Goal: Task Accomplishment & Management: Complete application form

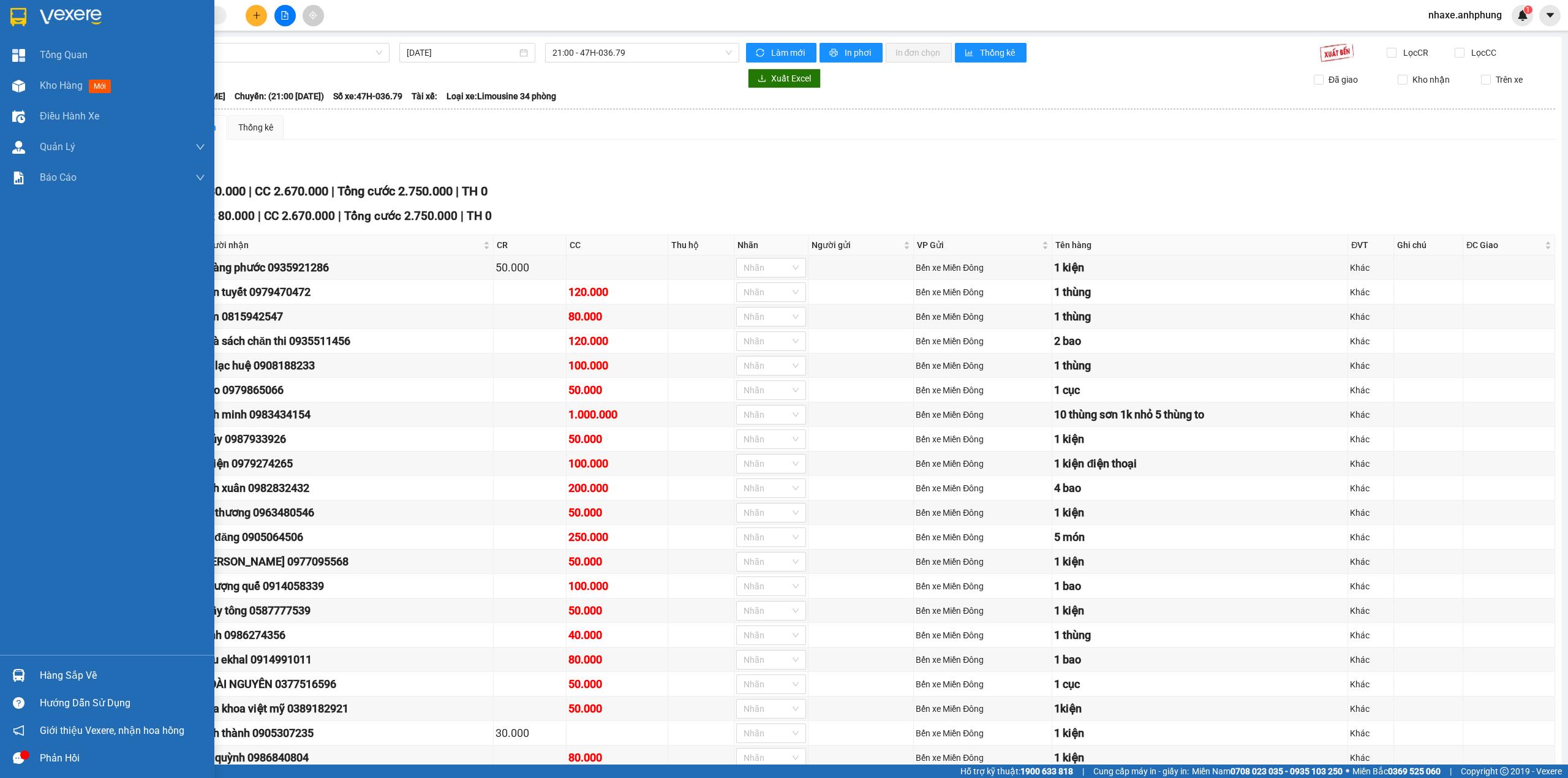
click at [94, 6] on div at bounding box center [107, 19] width 215 height 40
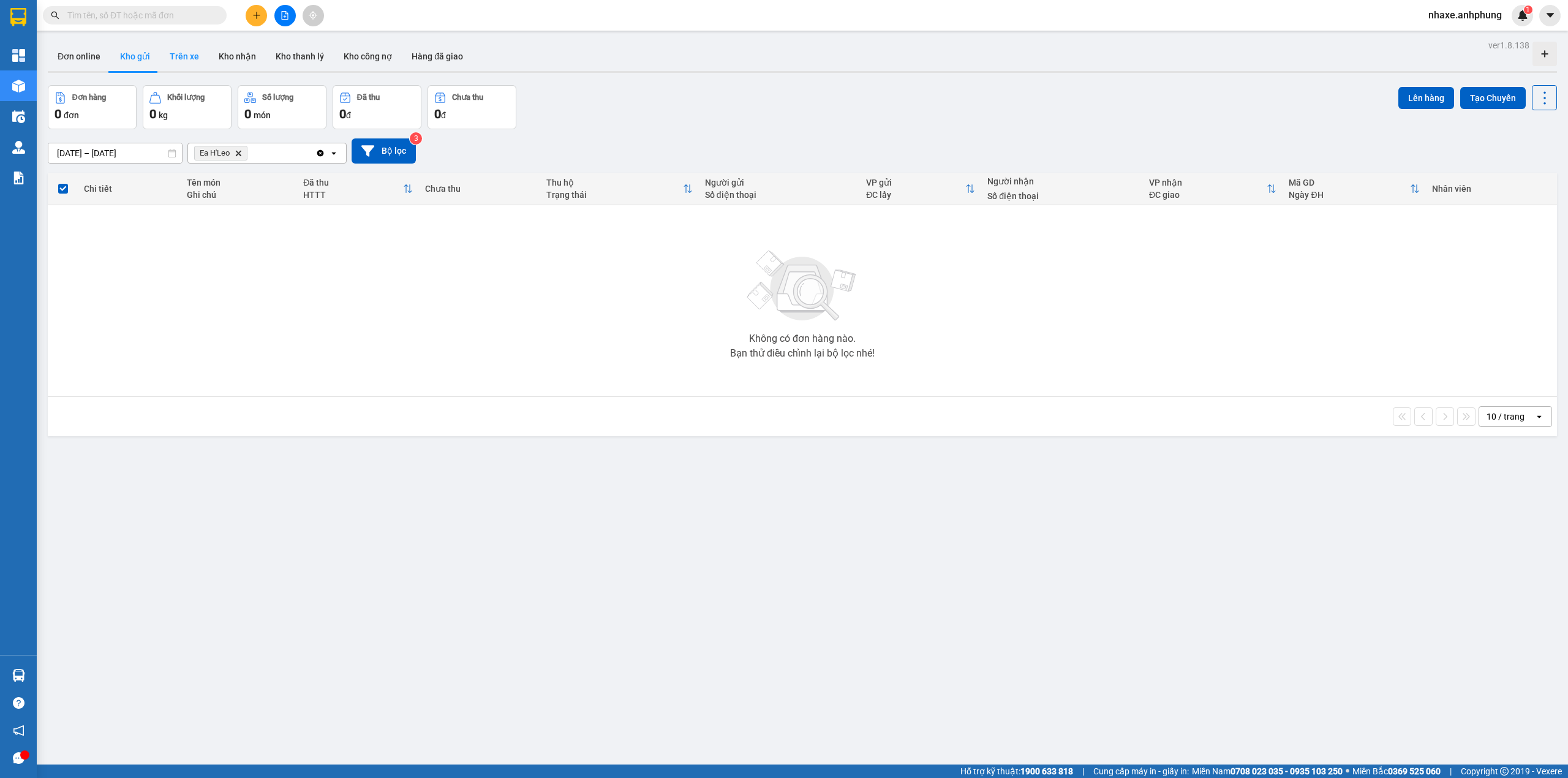
click at [179, 45] on button "Trên xe" at bounding box center [184, 56] width 49 height 29
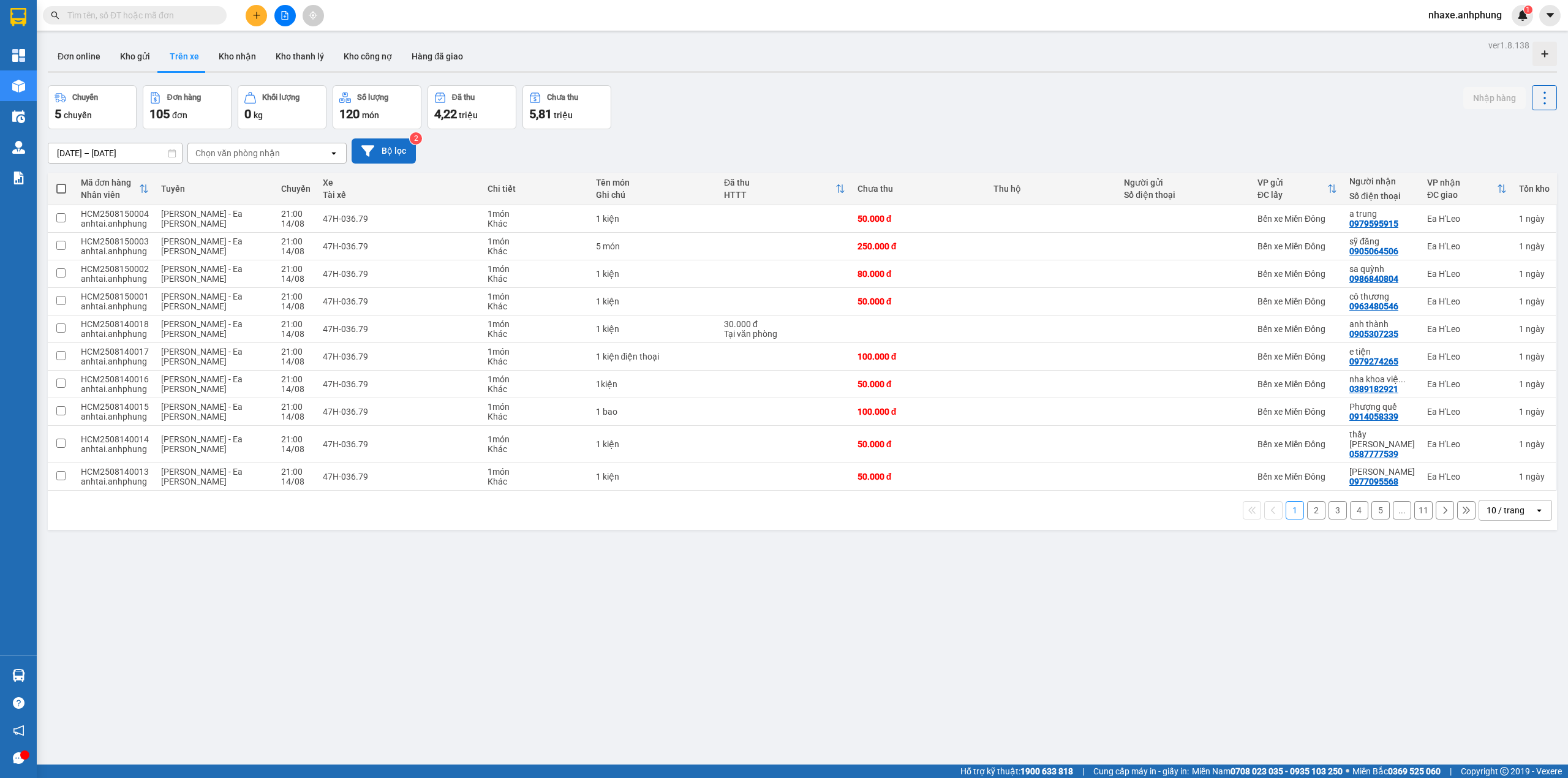
click at [378, 149] on button "Bộ lọc" at bounding box center [384, 150] width 65 height 25
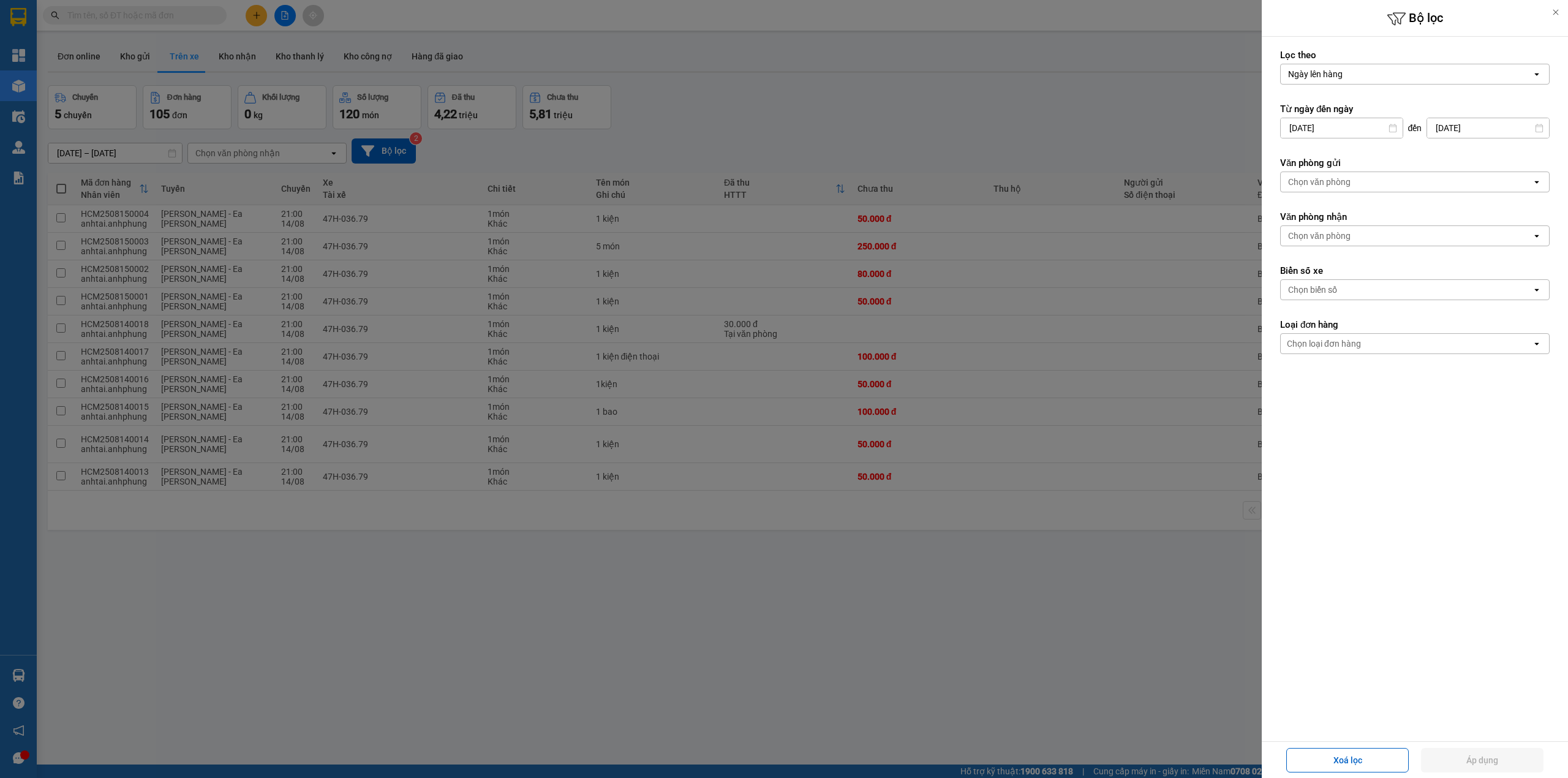
click at [1369, 184] on div "Chọn văn phòng" at bounding box center [1406, 182] width 251 height 19
click at [1335, 207] on span "Bến xe Miền Đông" at bounding box center [1327, 209] width 74 height 12
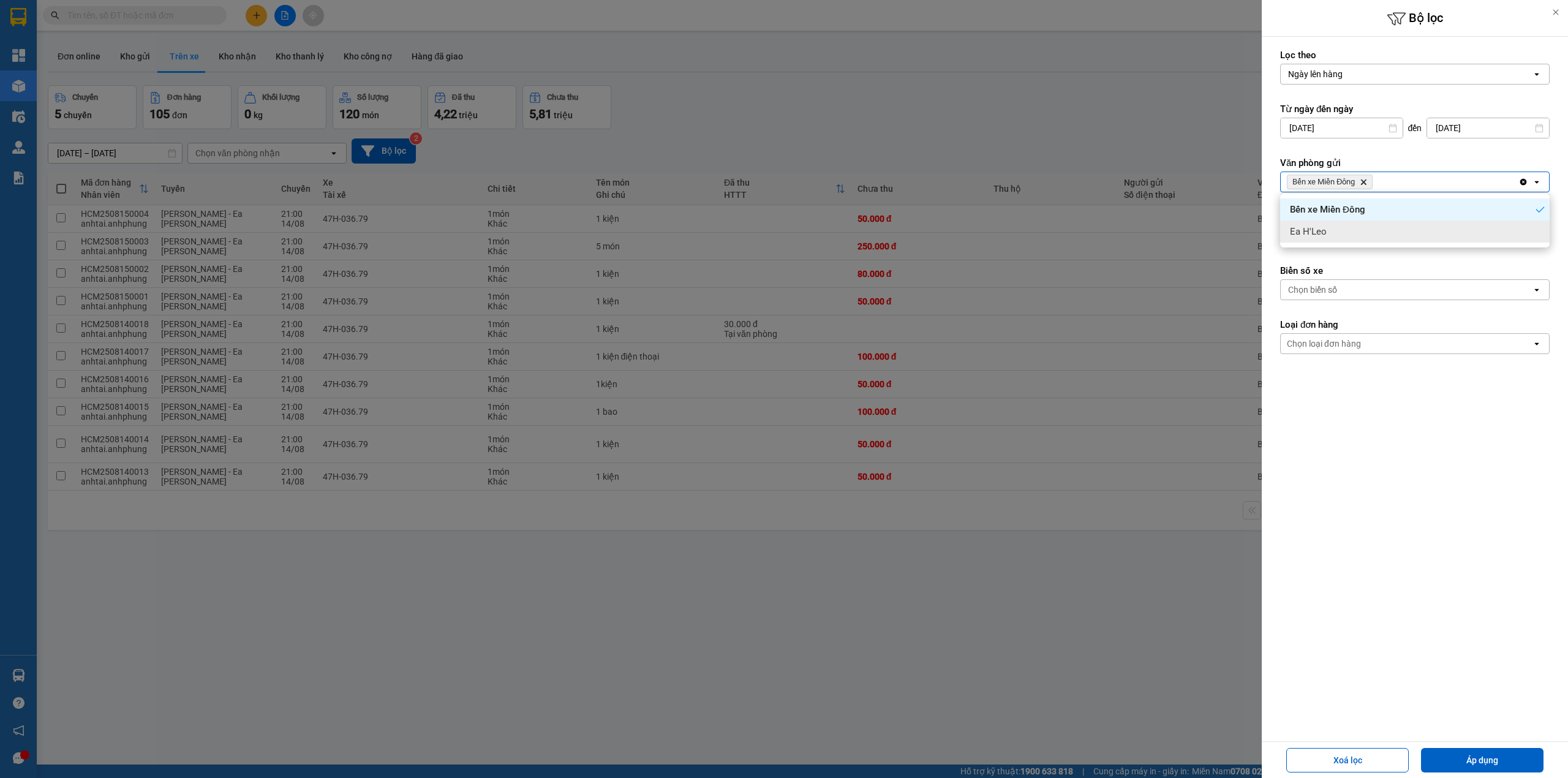
click at [1343, 268] on label "Biển số xe" at bounding box center [1415, 270] width 270 height 12
click at [1332, 233] on div "Chọn văn phòng" at bounding box center [1319, 236] width 62 height 12
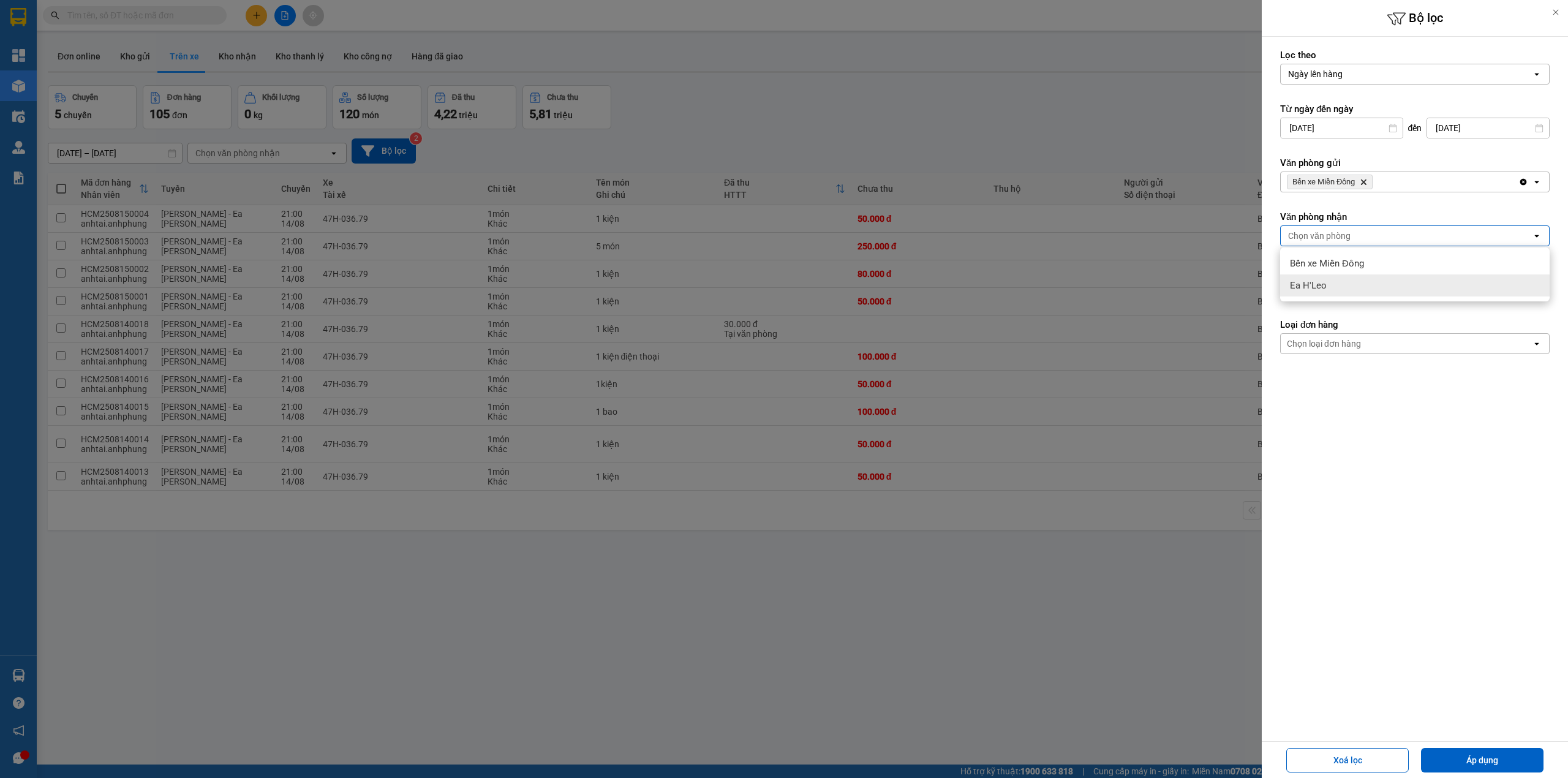
click at [1332, 283] on div "Ea H'Leo" at bounding box center [1415, 285] width 270 height 22
click at [1451, 755] on button "Áp dụng" at bounding box center [1482, 760] width 123 height 24
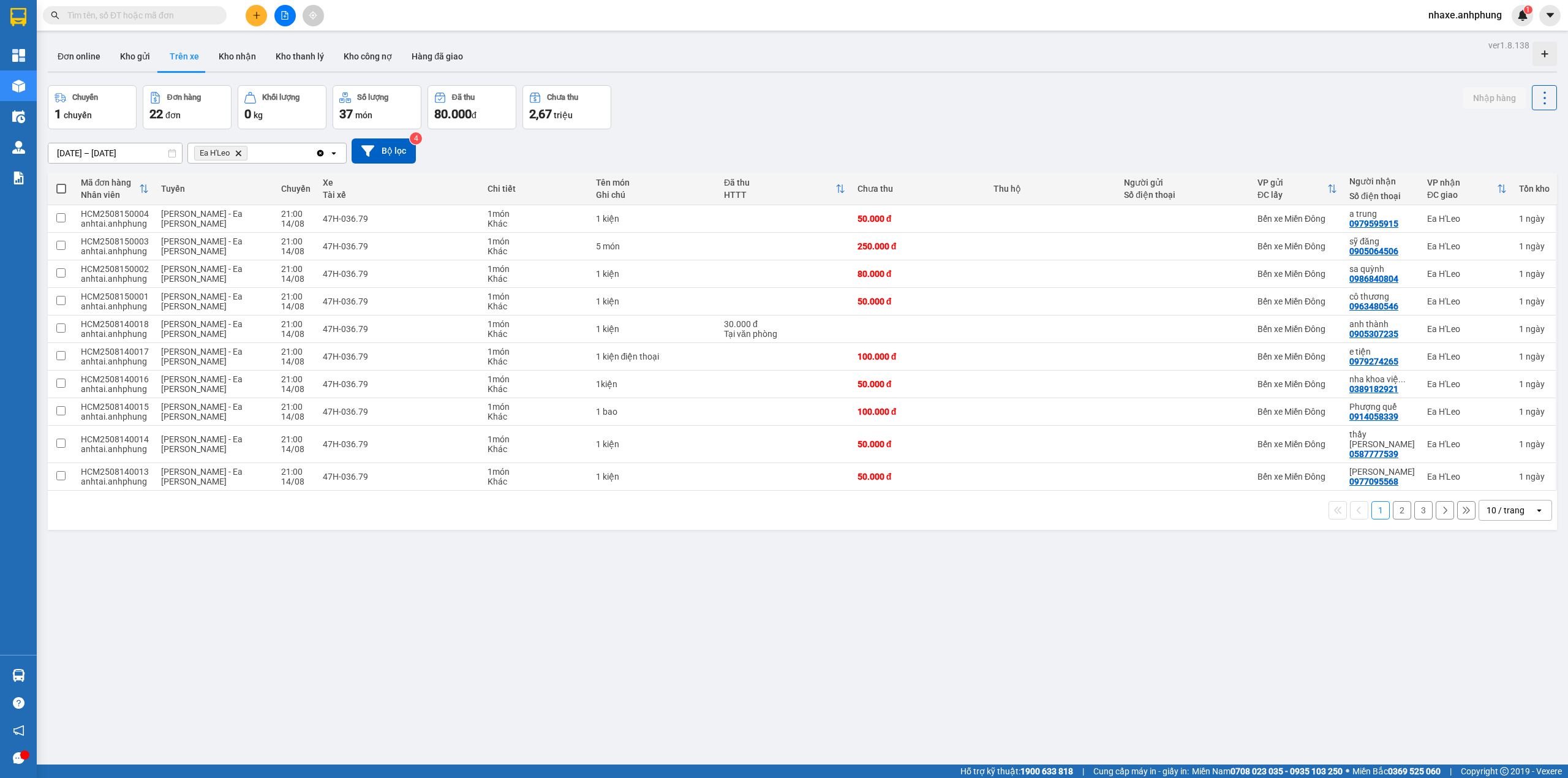
click at [1507, 504] on div "10 / trang" at bounding box center [1505, 510] width 38 height 12
click at [1515, 507] on div "10 / trang" at bounding box center [1507, 510] width 55 height 19
click at [1502, 618] on span "80 / trang" at bounding box center [1495, 617] width 40 height 12
click at [1502, 618] on div "ver 1.8.138 Đơn online Kho gửi Trên xe Kho nhận Kho thanh lý Kho công nợ Hàng đ…" at bounding box center [802, 426] width 1519 height 778
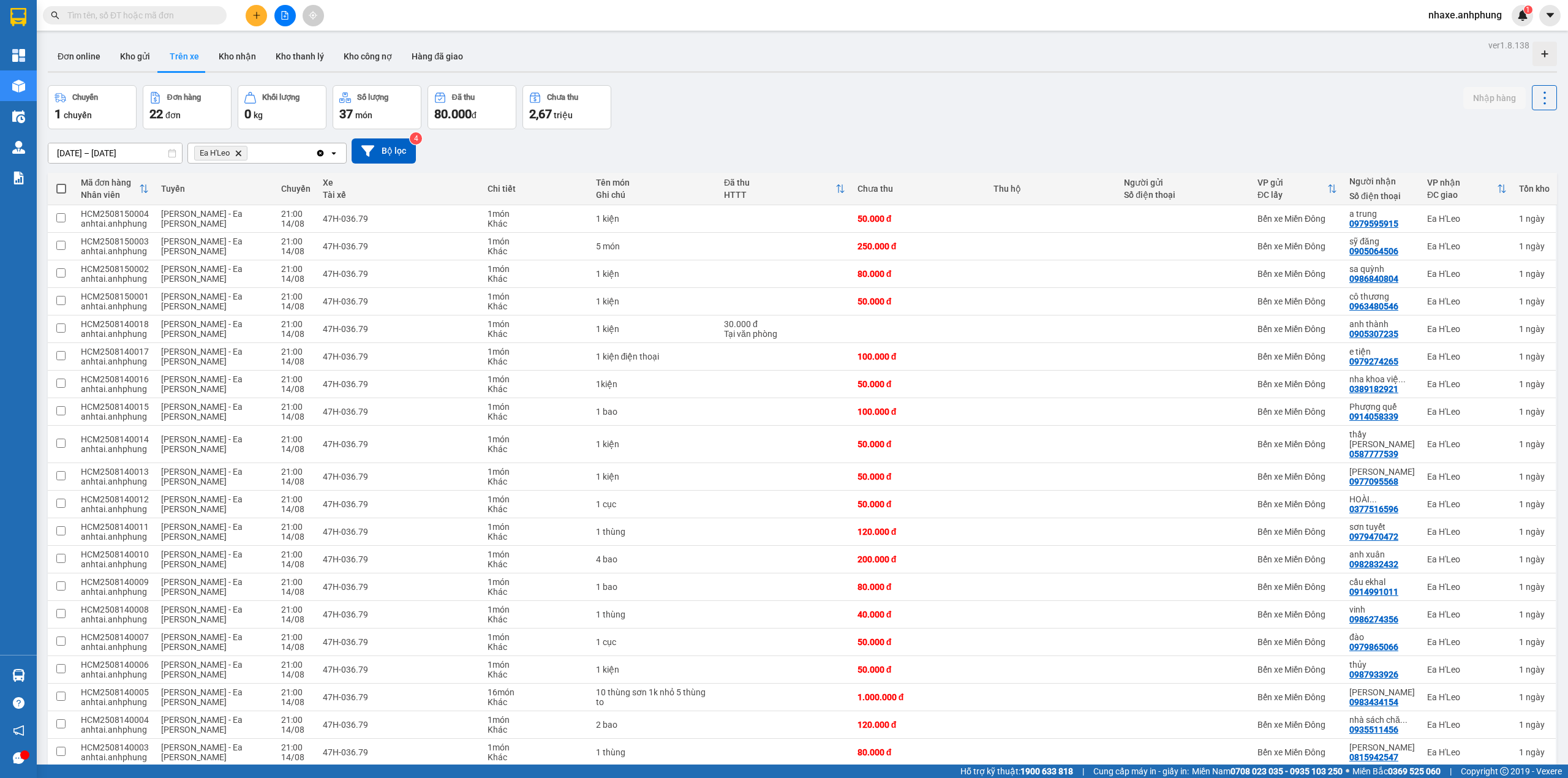
click at [57, 184] on label at bounding box center [61, 188] width 15 height 12
click at [61, 182] on input "checkbox" at bounding box center [61, 182] width 0 height 0
checkbox input "true"
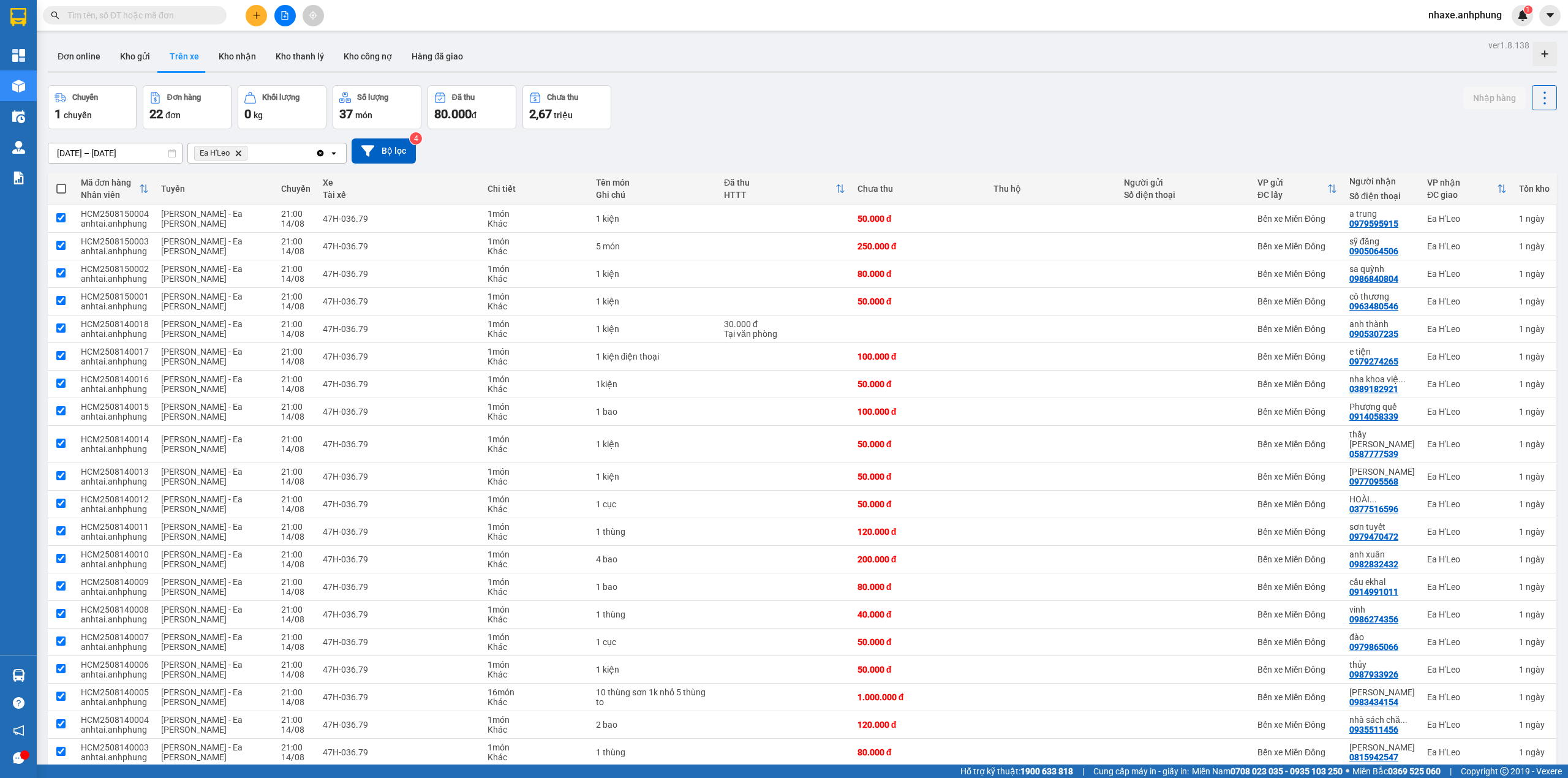
checkbox input "true"
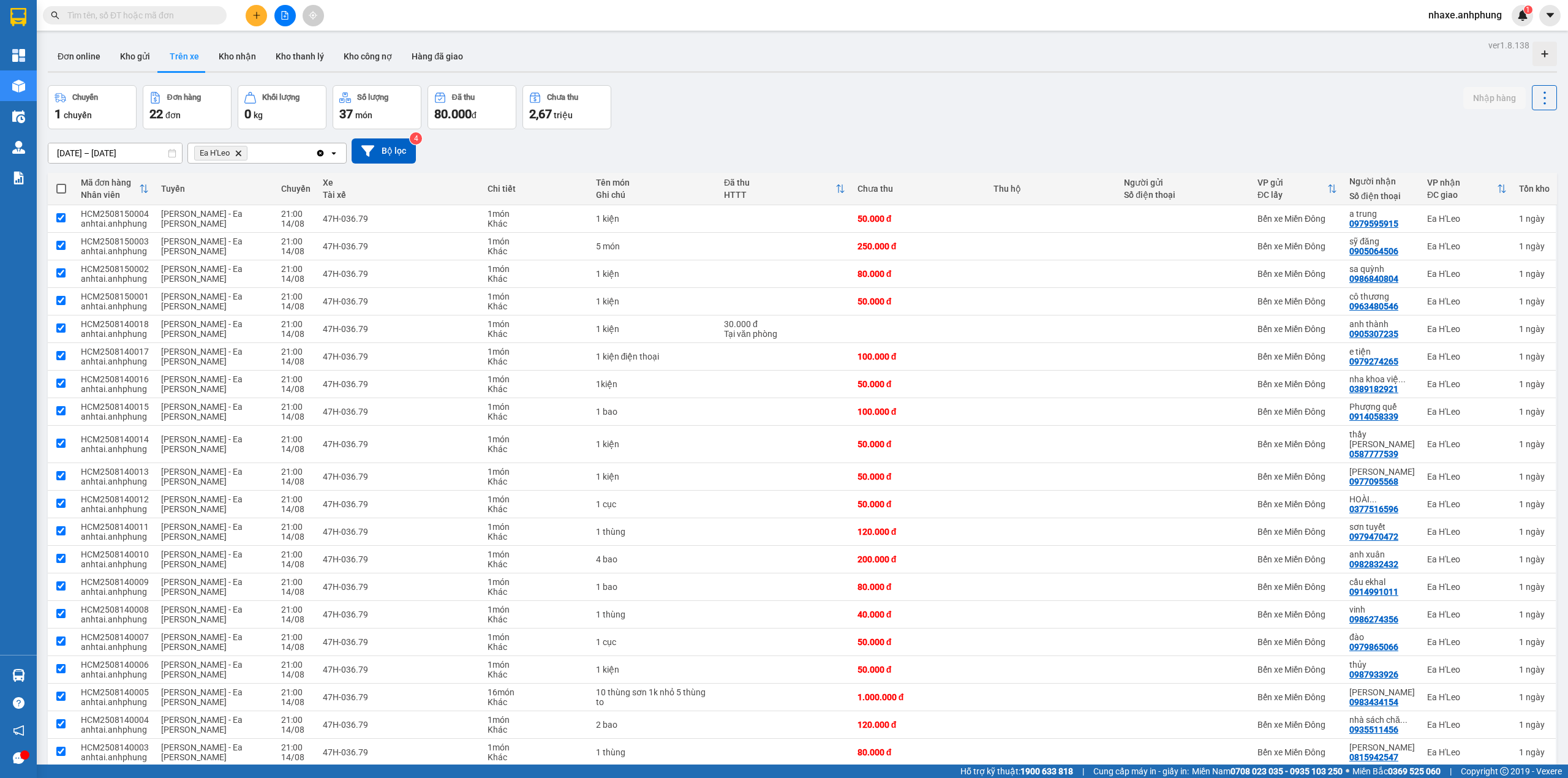
checkbox input "true"
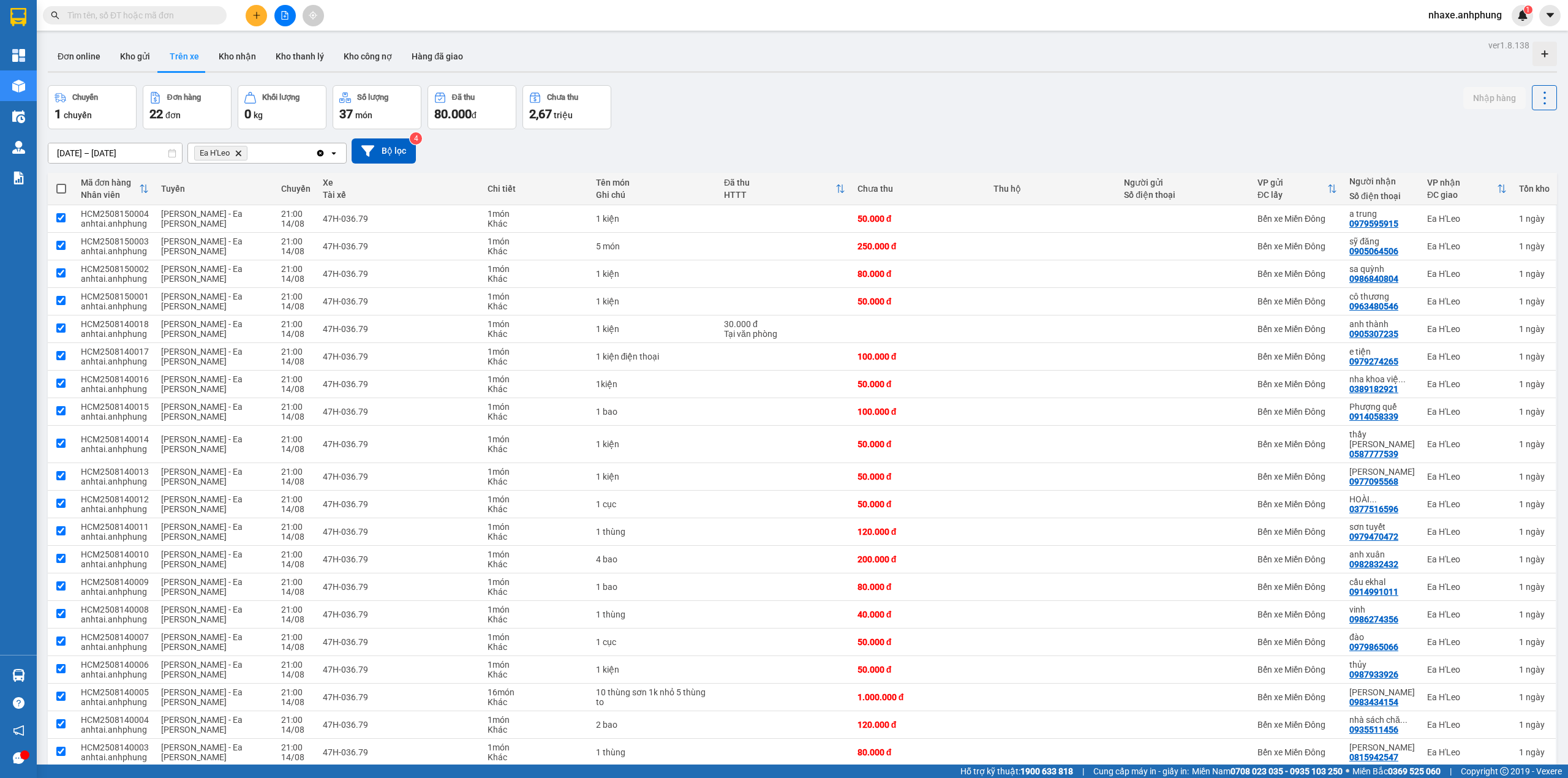
checkbox input "true"
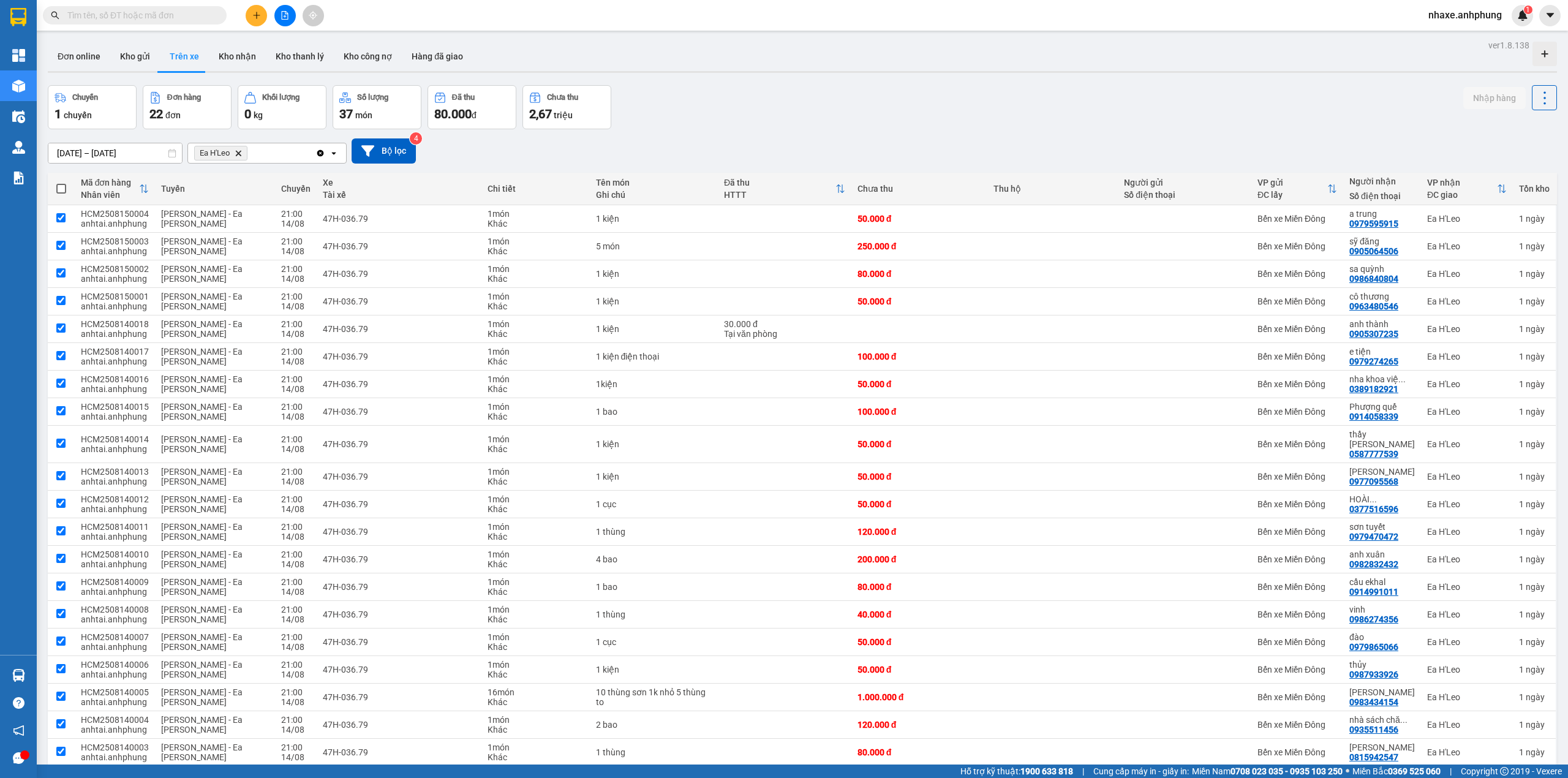
checkbox input "true"
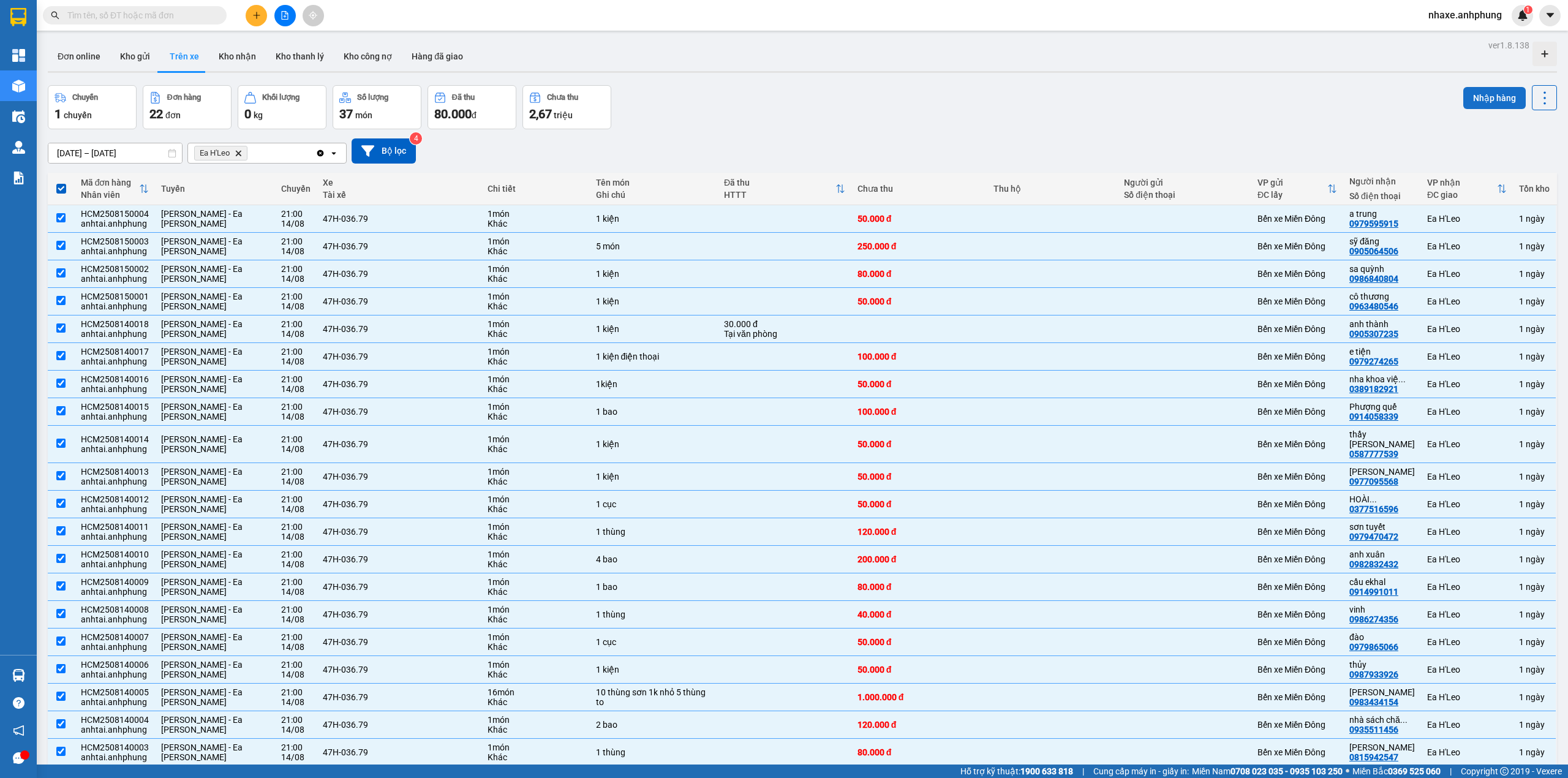
click at [1495, 98] on button "Nhập hàng" at bounding box center [1494, 98] width 62 height 22
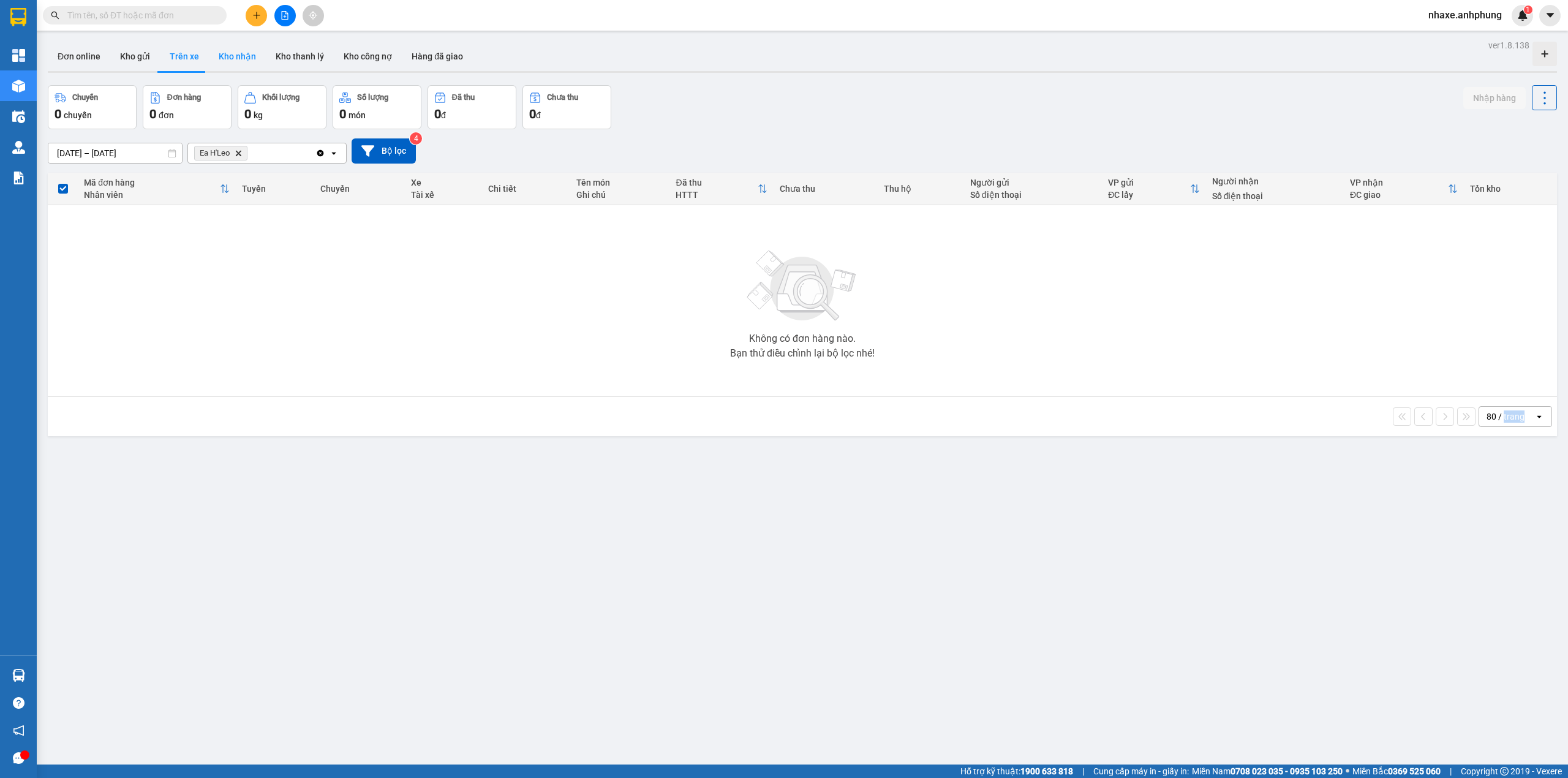
click at [245, 61] on button "Kho nhận" at bounding box center [237, 56] width 57 height 29
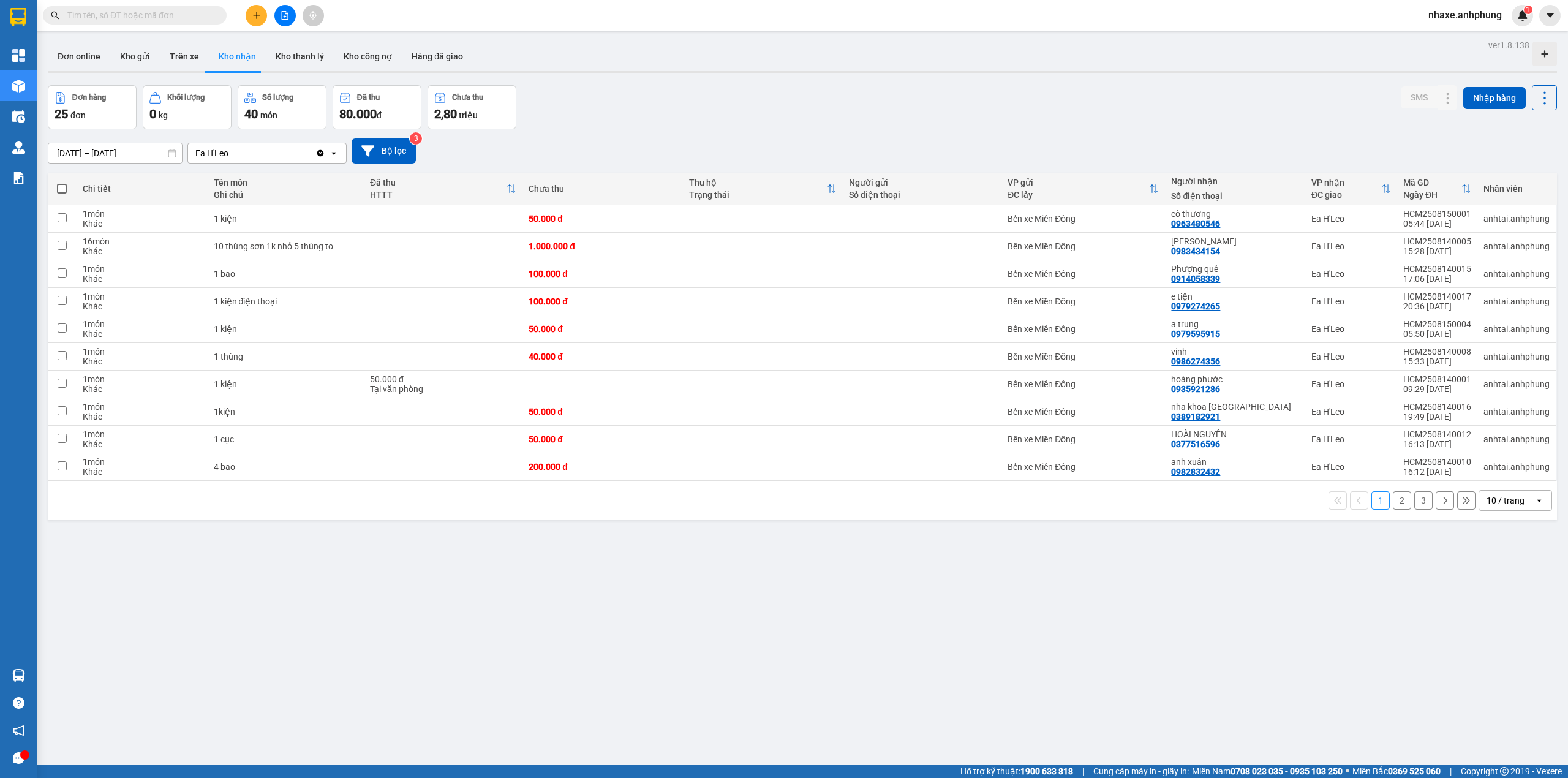
click at [1497, 505] on div "10 / trang" at bounding box center [1505, 500] width 38 height 12
click at [1499, 611] on div "80 / trang" at bounding box center [1503, 617] width 73 height 22
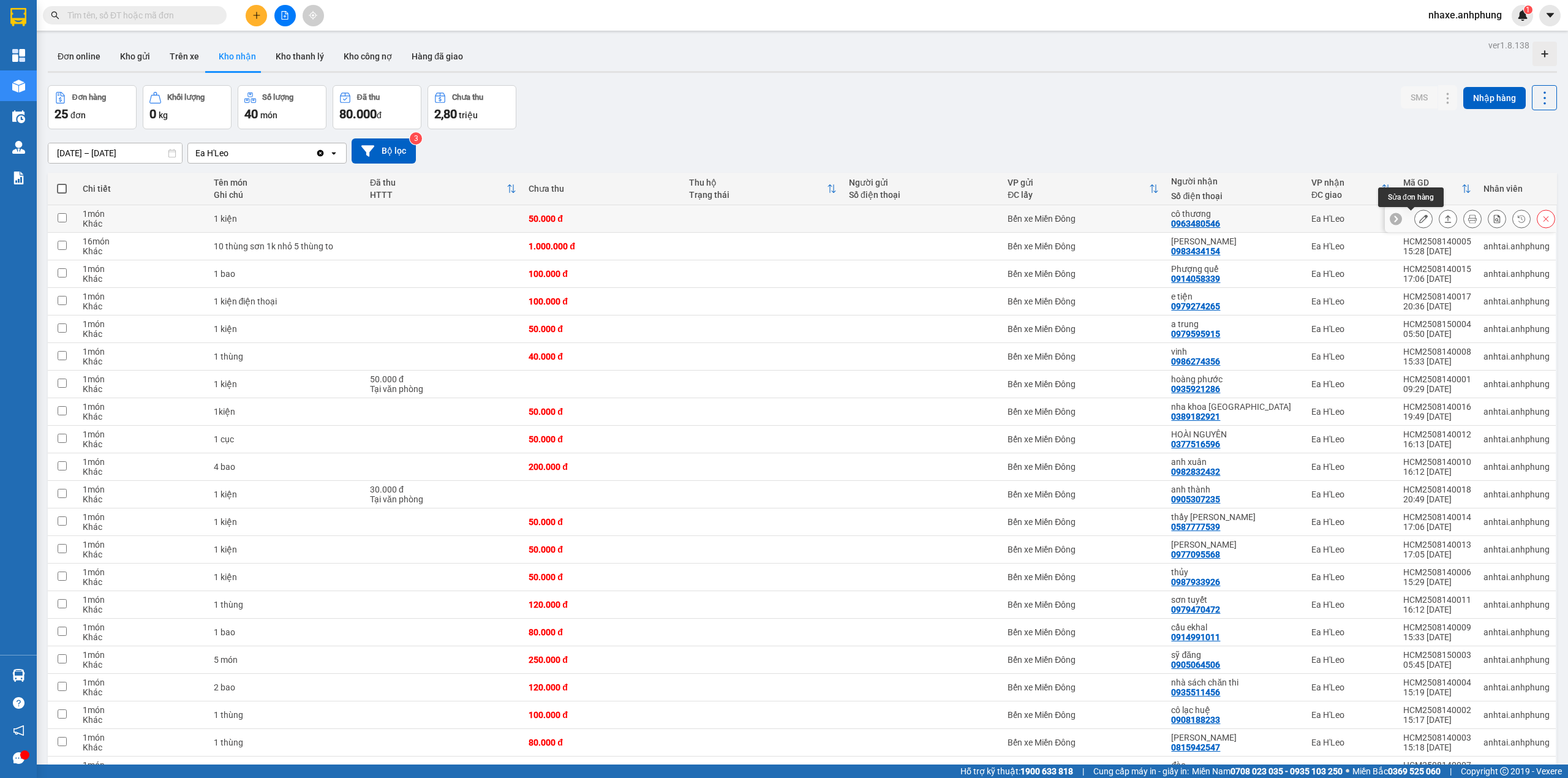
click at [1419, 221] on icon at bounding box center [1423, 219] width 9 height 9
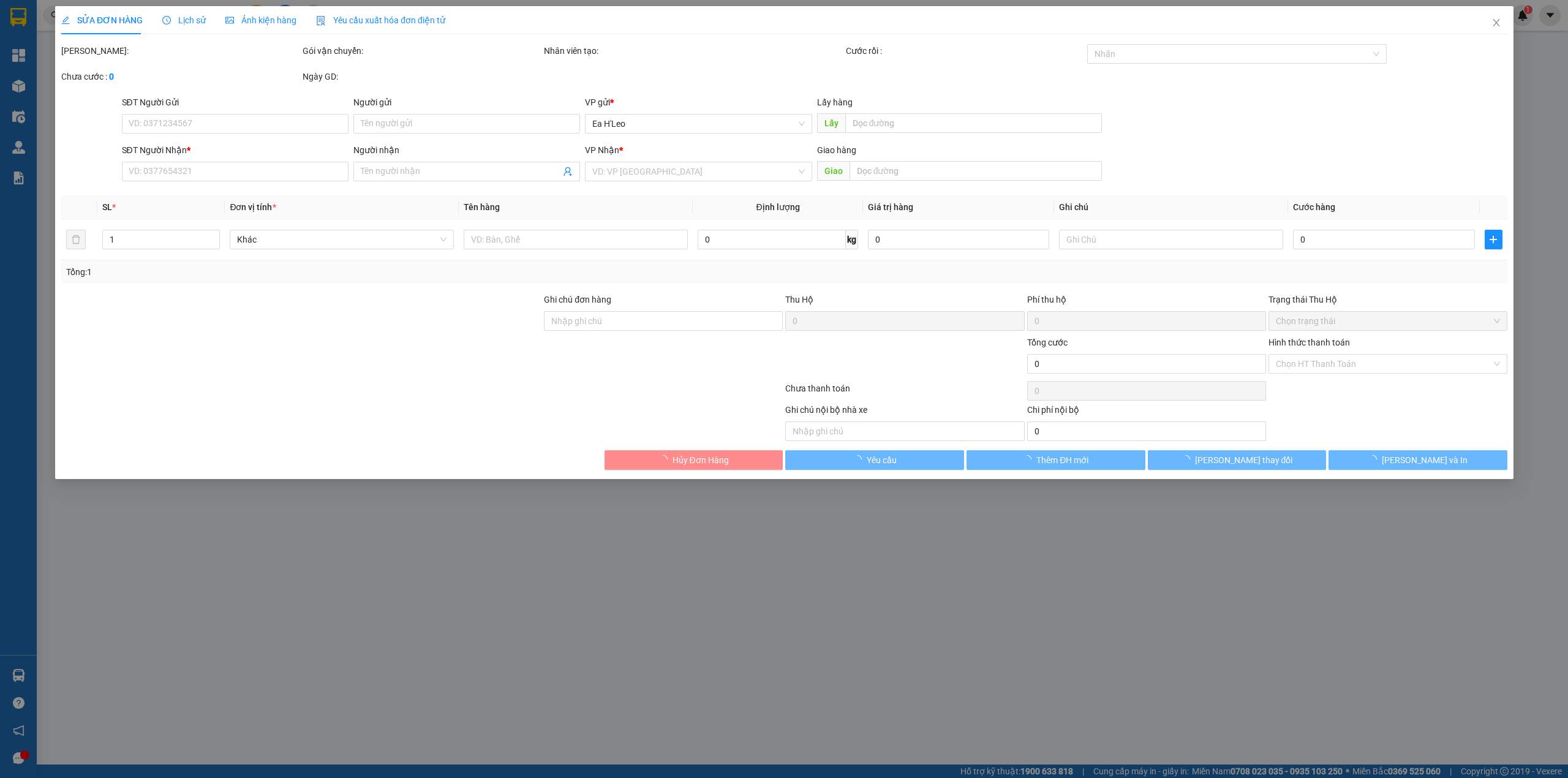
type input "0963480546"
type input "cô thương"
type input "50.000"
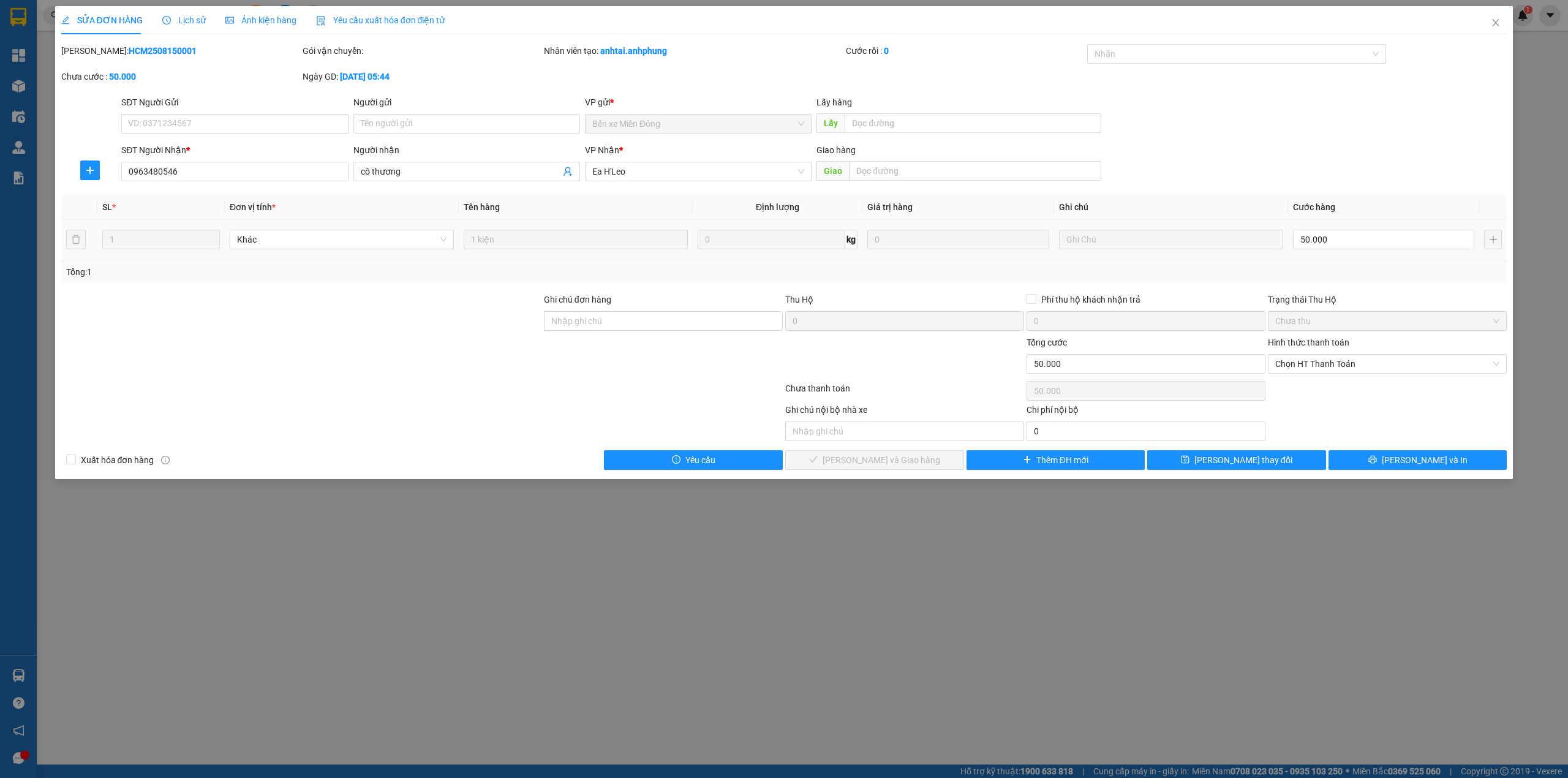
click at [1353, 226] on td "50.000" at bounding box center [1383, 240] width 191 height 41
click at [1349, 236] on input "50.000" at bounding box center [1383, 240] width 182 height 19
type input "4"
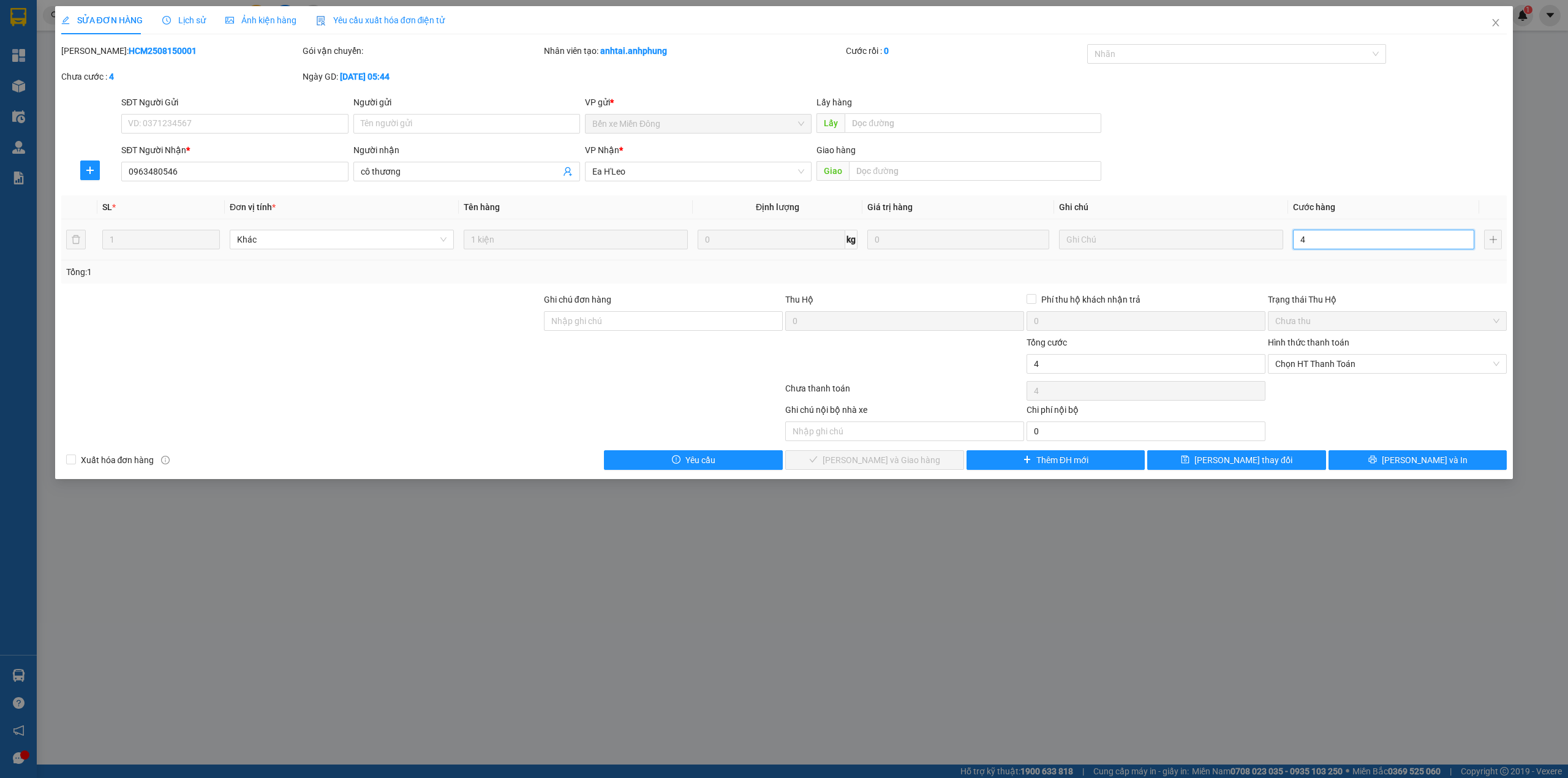
type input "40"
click at [1362, 360] on span "Chọn HT Thanh Toán" at bounding box center [1387, 363] width 224 height 19
type input "40"
type input "40.000"
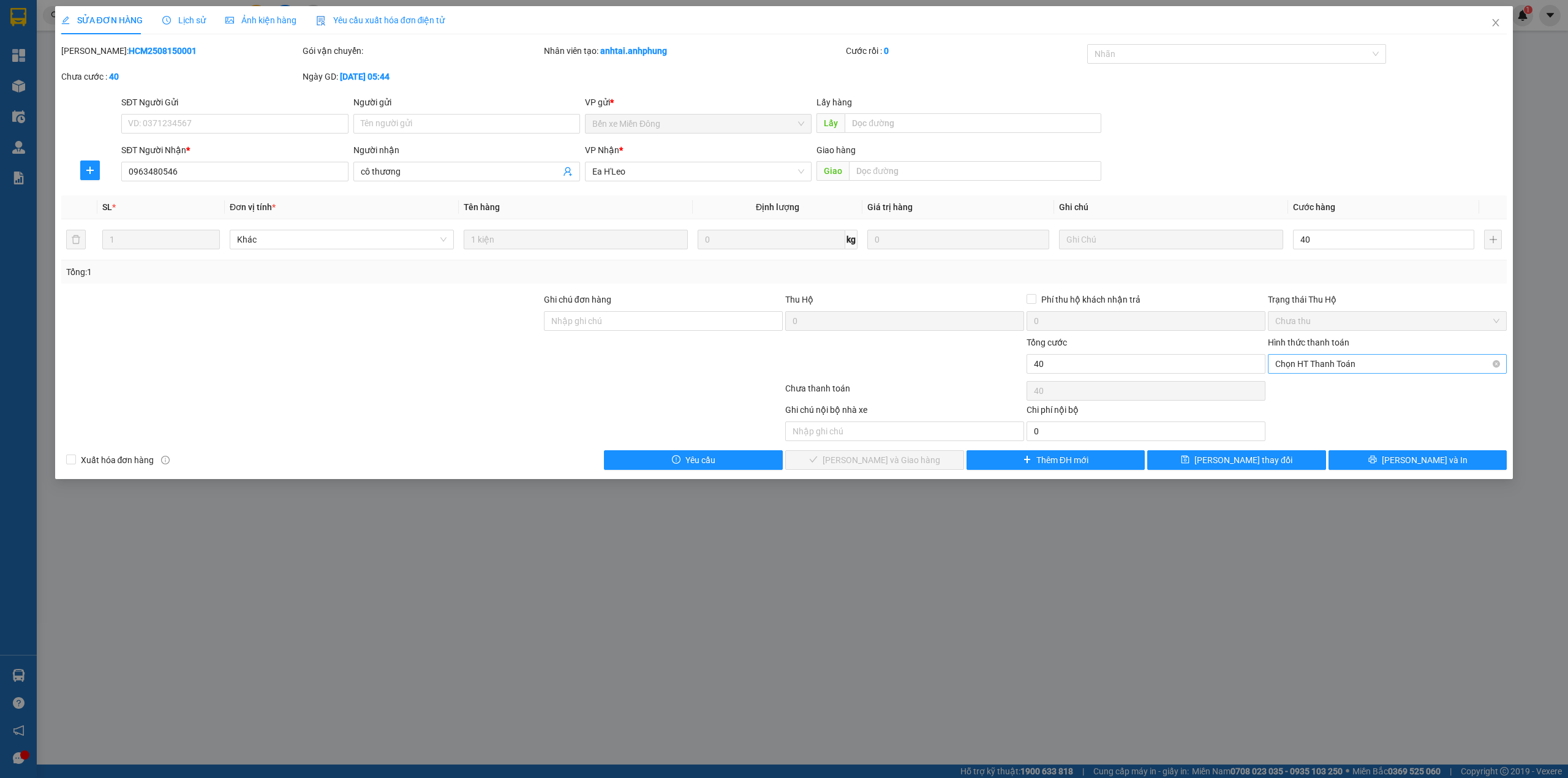
type input "40.000"
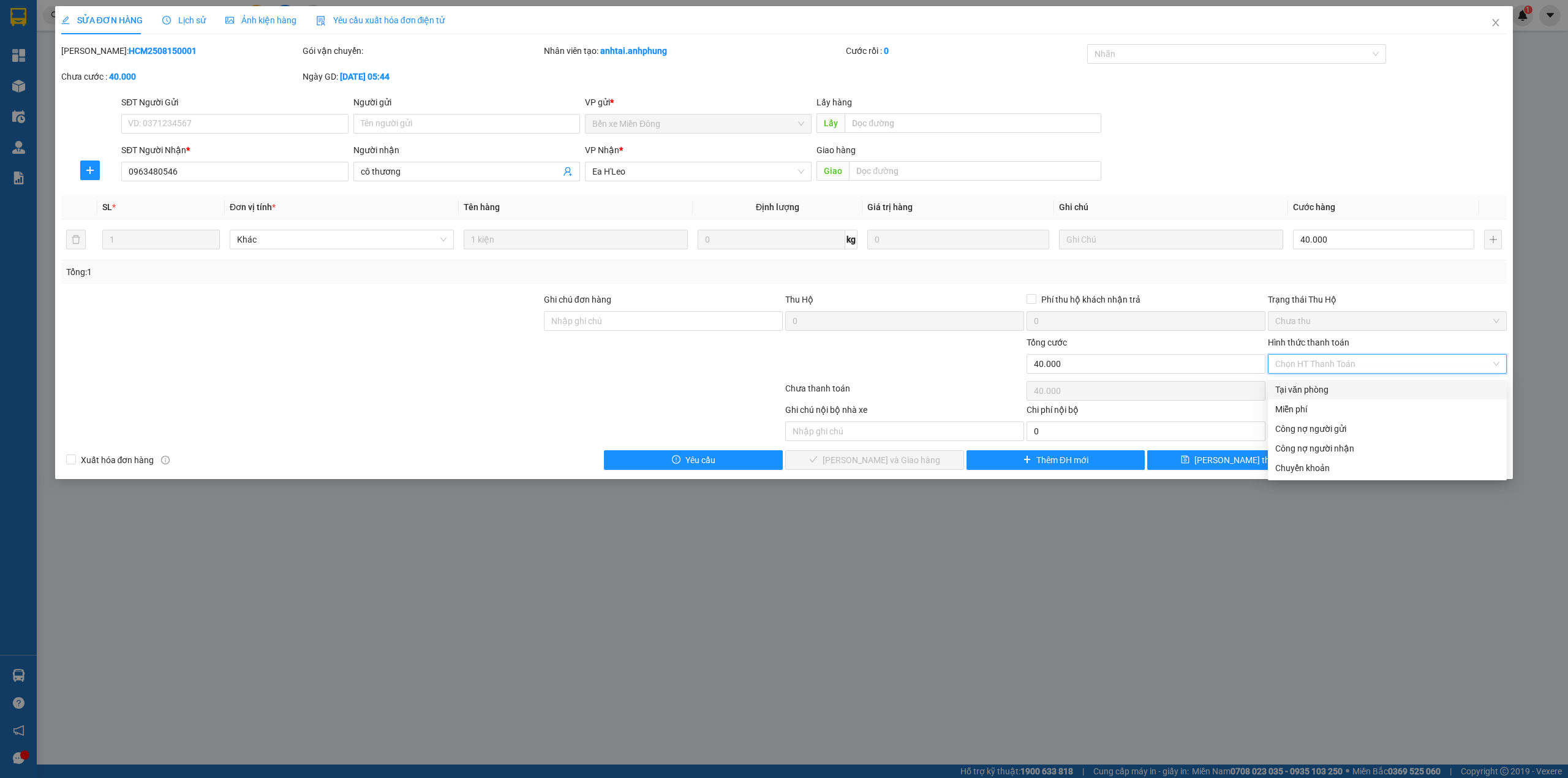
click at [1320, 388] on div "Tại văn phòng" at bounding box center [1387, 389] width 224 height 14
type input "0"
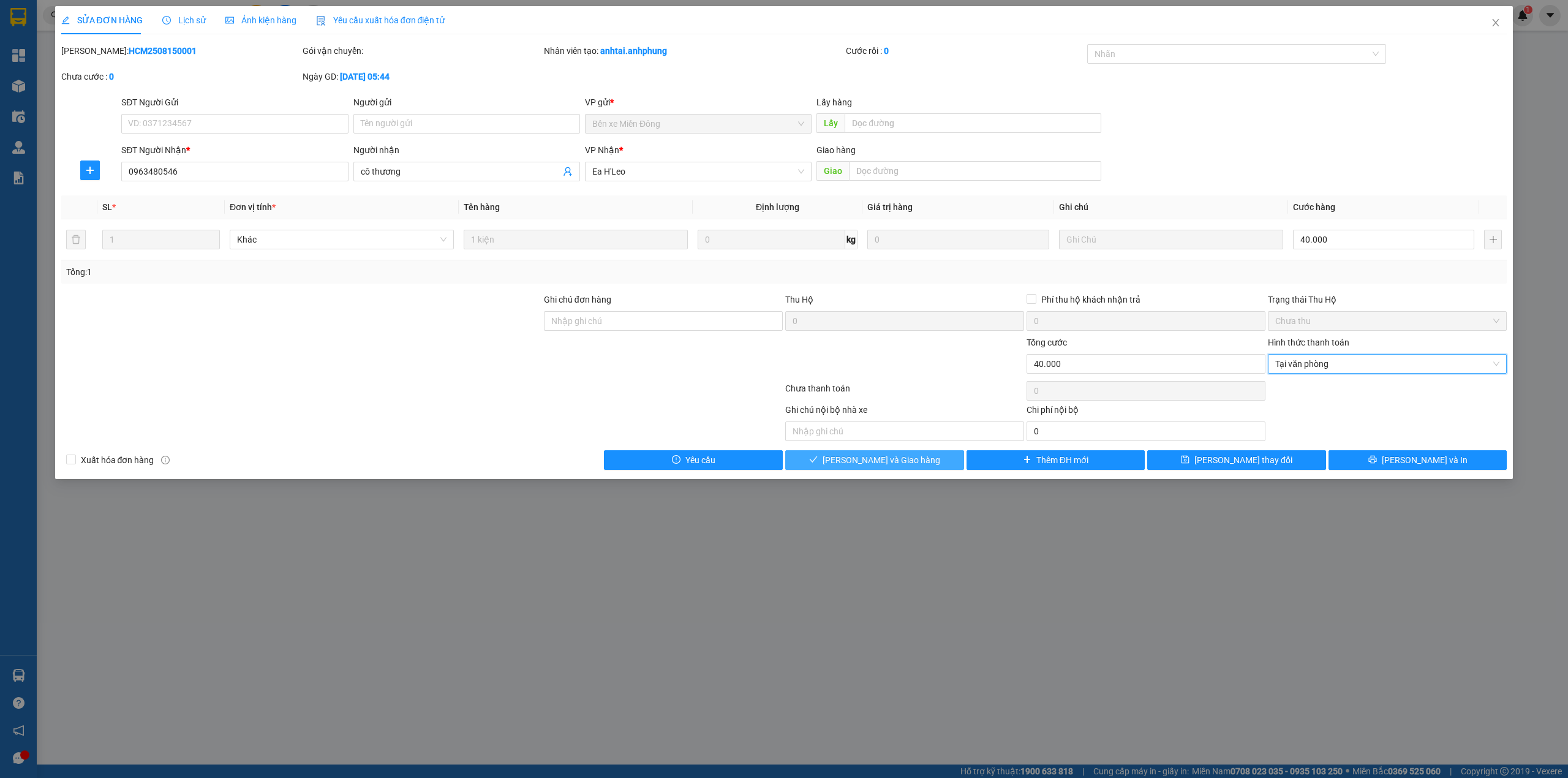
click at [878, 466] on span "[PERSON_NAME] và Giao hàng" at bounding box center [881, 460] width 118 height 14
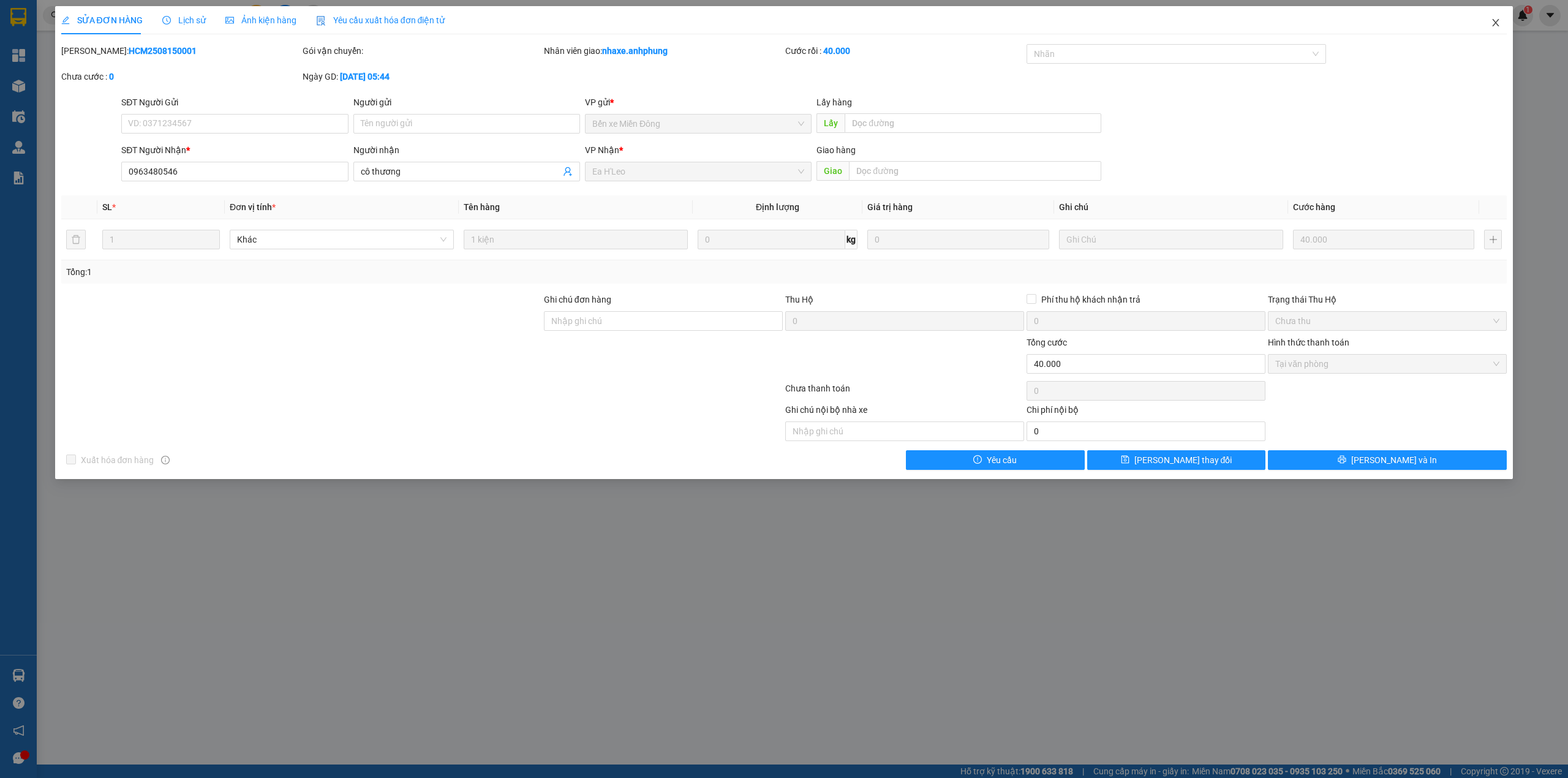
click at [1495, 23] on icon "close" at bounding box center [1495, 23] width 10 height 10
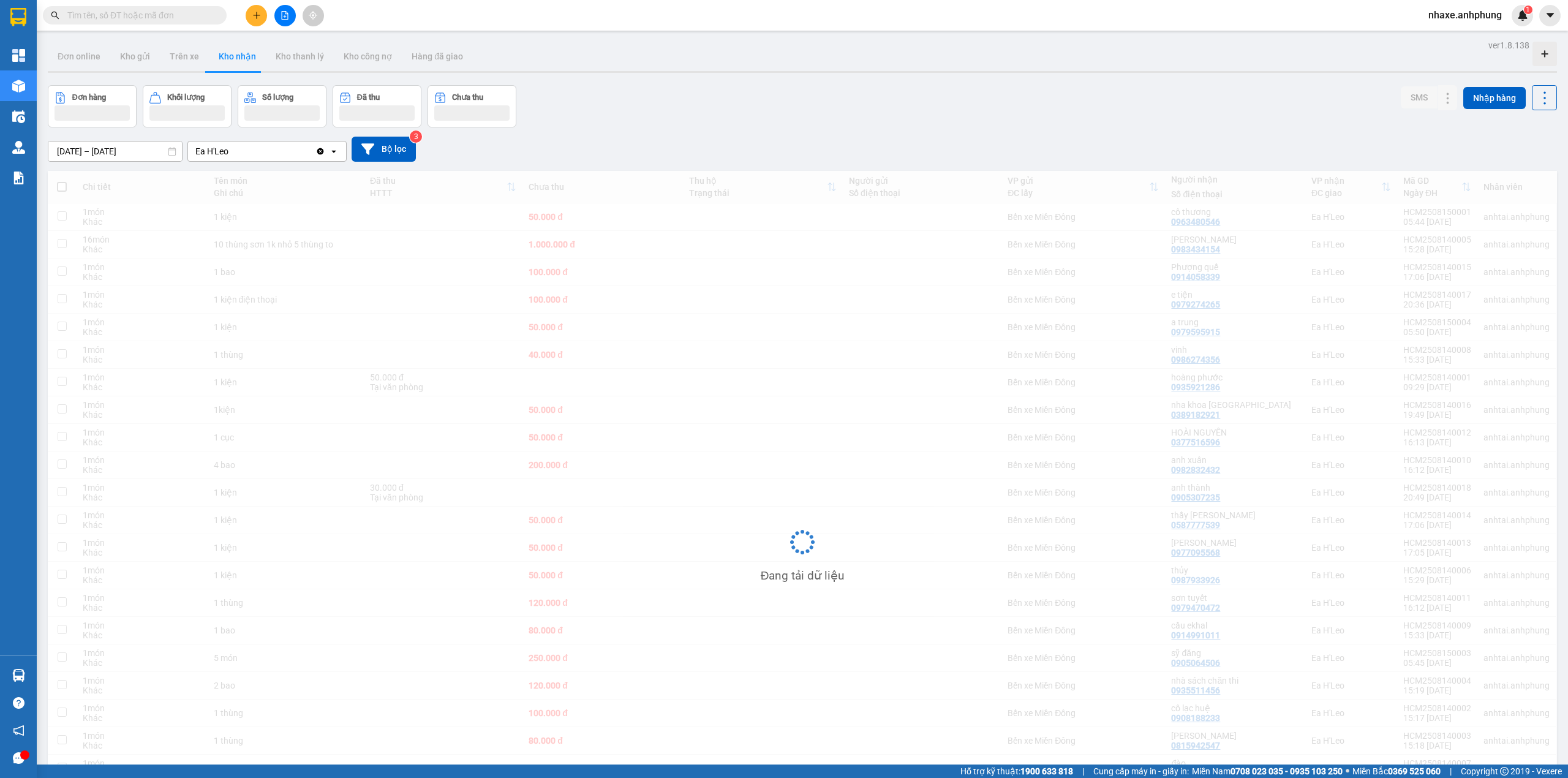
click at [1495, 23] on div "nhaxe.anhphung 1" at bounding box center [1475, 15] width 115 height 22
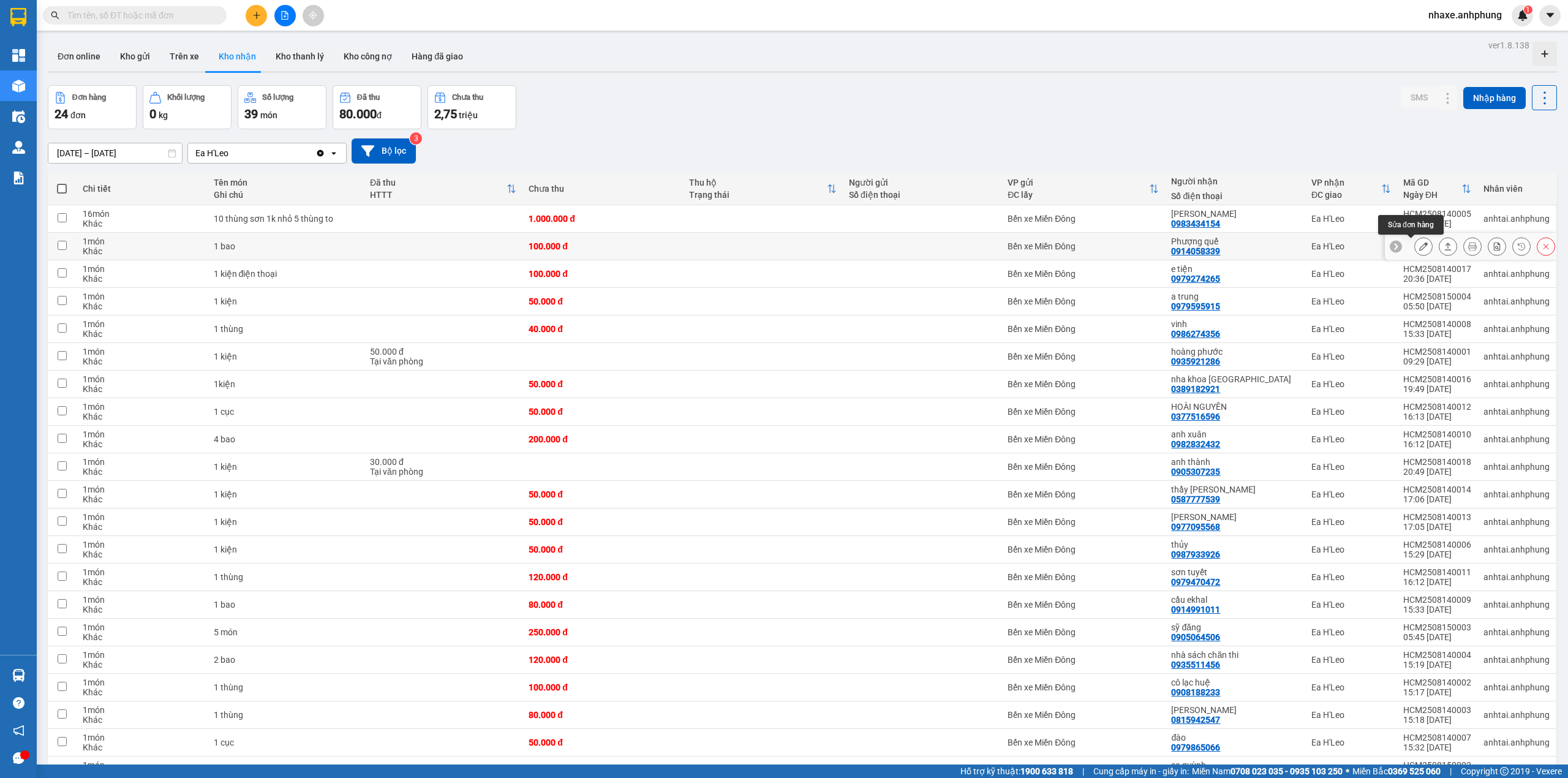
click at [1419, 248] on icon at bounding box center [1423, 246] width 9 height 9
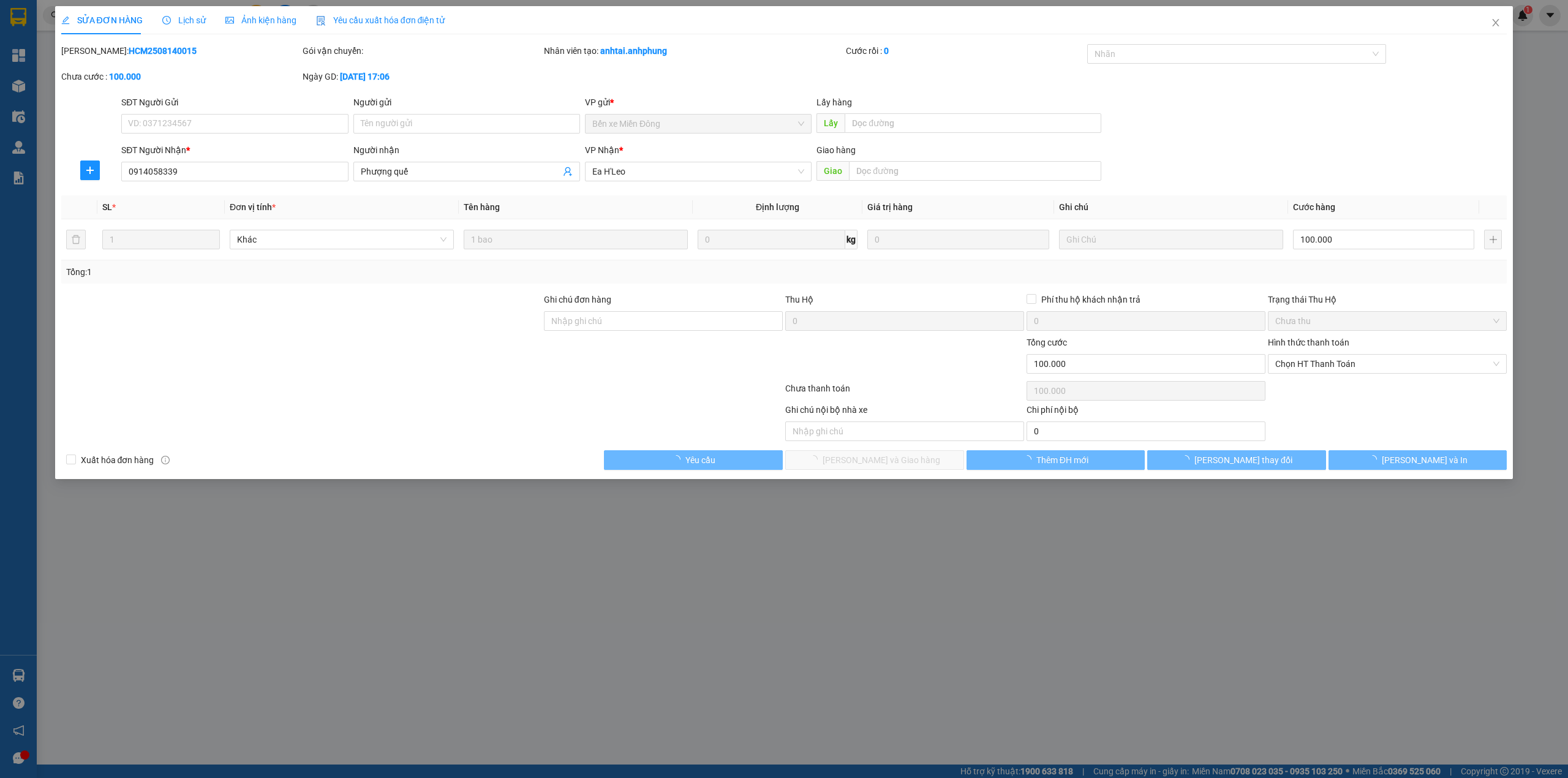
type input "0914058339"
type input "Phượng quế"
type input "100.000"
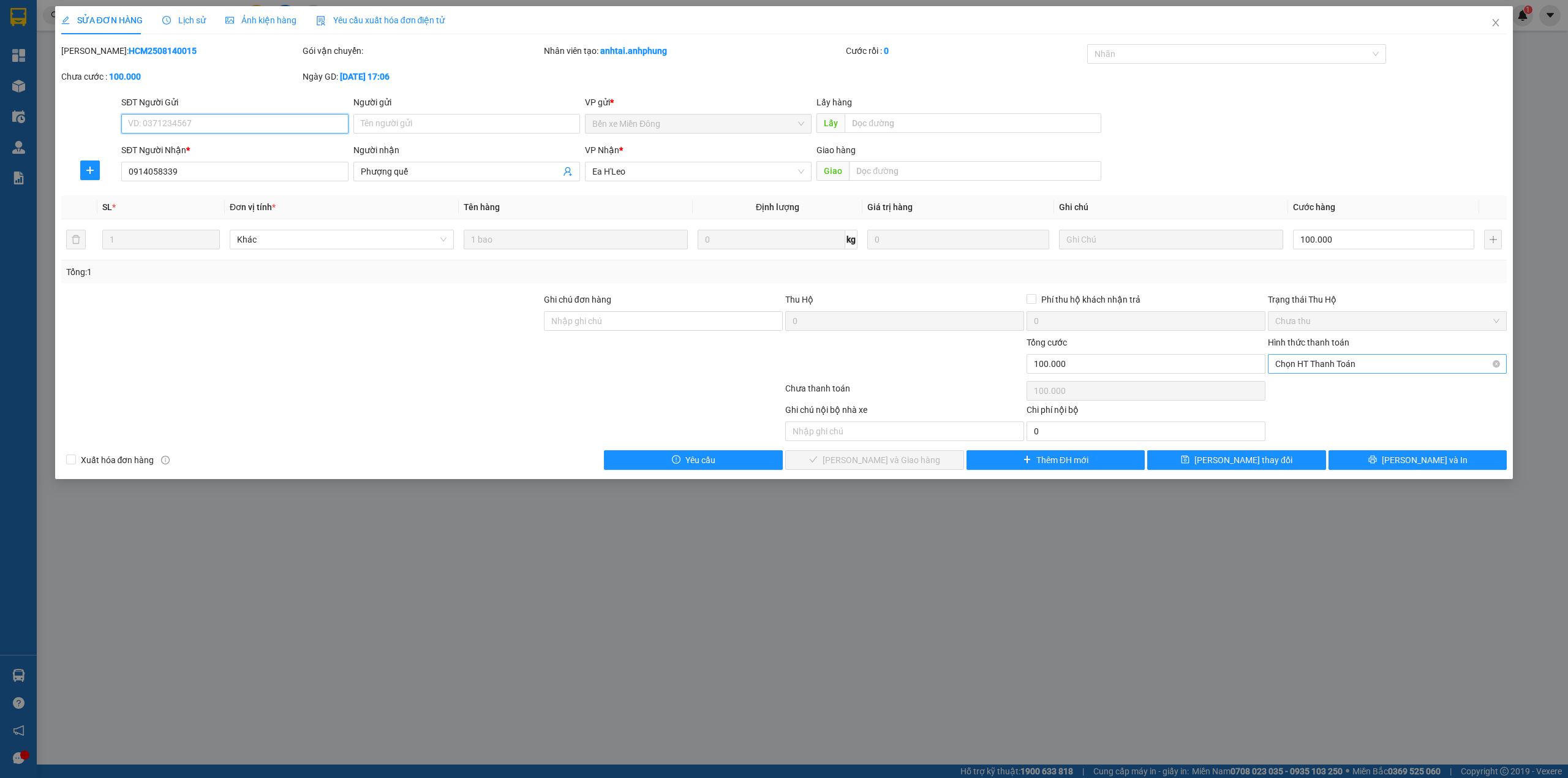
click at [1362, 362] on span "Chọn HT Thanh Toán" at bounding box center [1387, 363] width 224 height 19
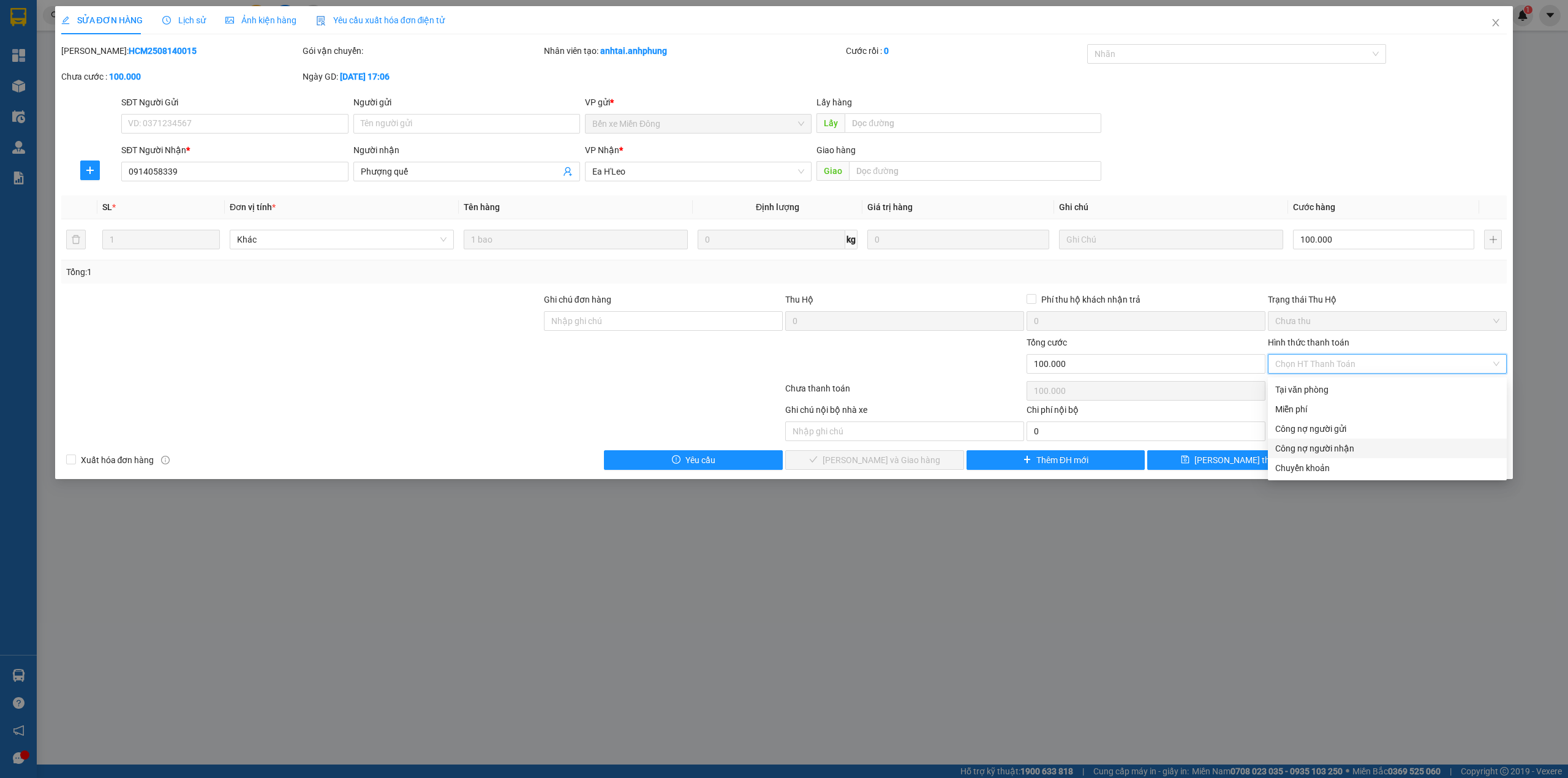
click at [1337, 450] on div "Công nợ người nhận" at bounding box center [1387, 448] width 224 height 14
type input "0"
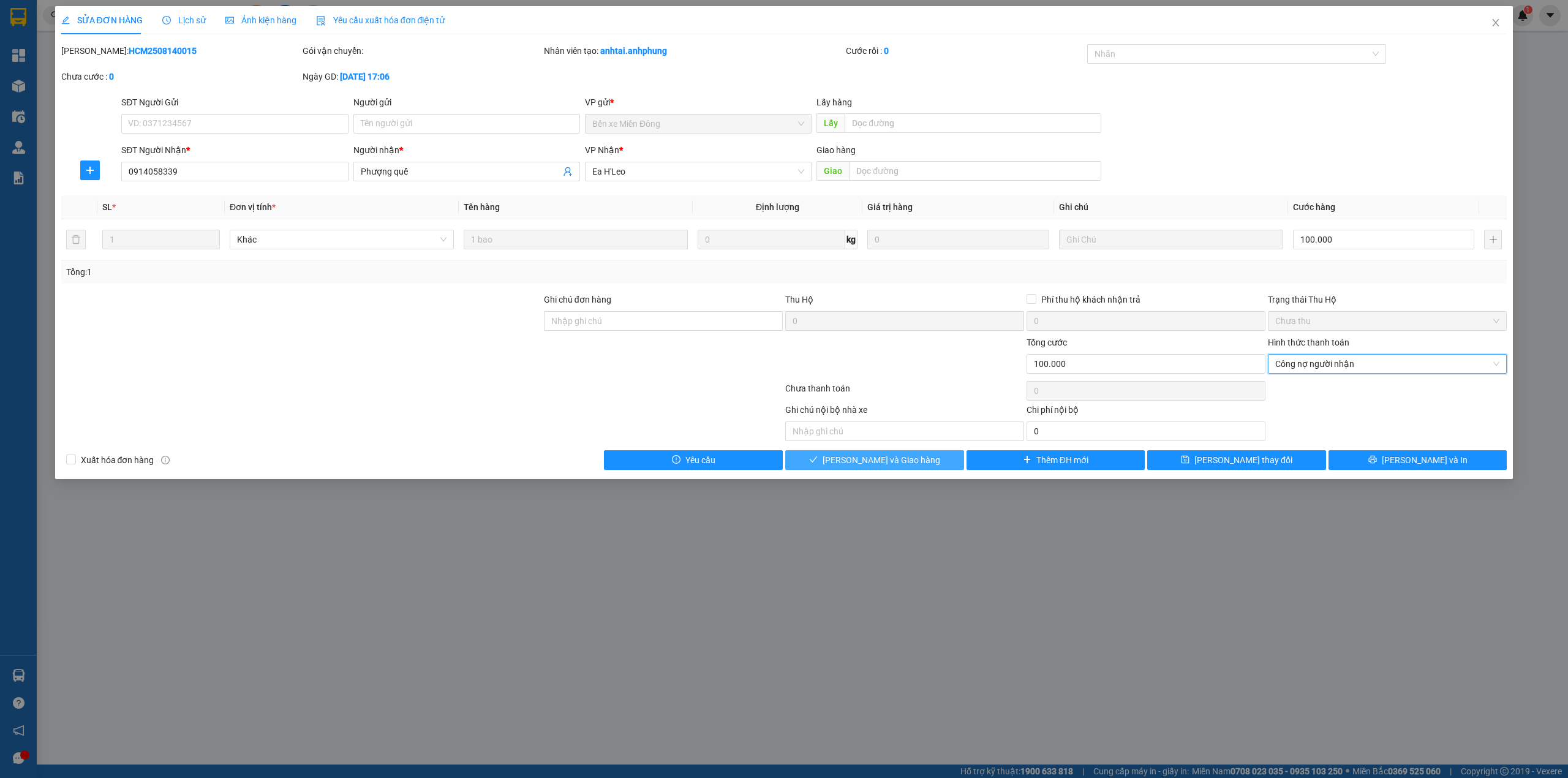
click at [880, 464] on span "[PERSON_NAME] và Giao hàng" at bounding box center [881, 460] width 118 height 14
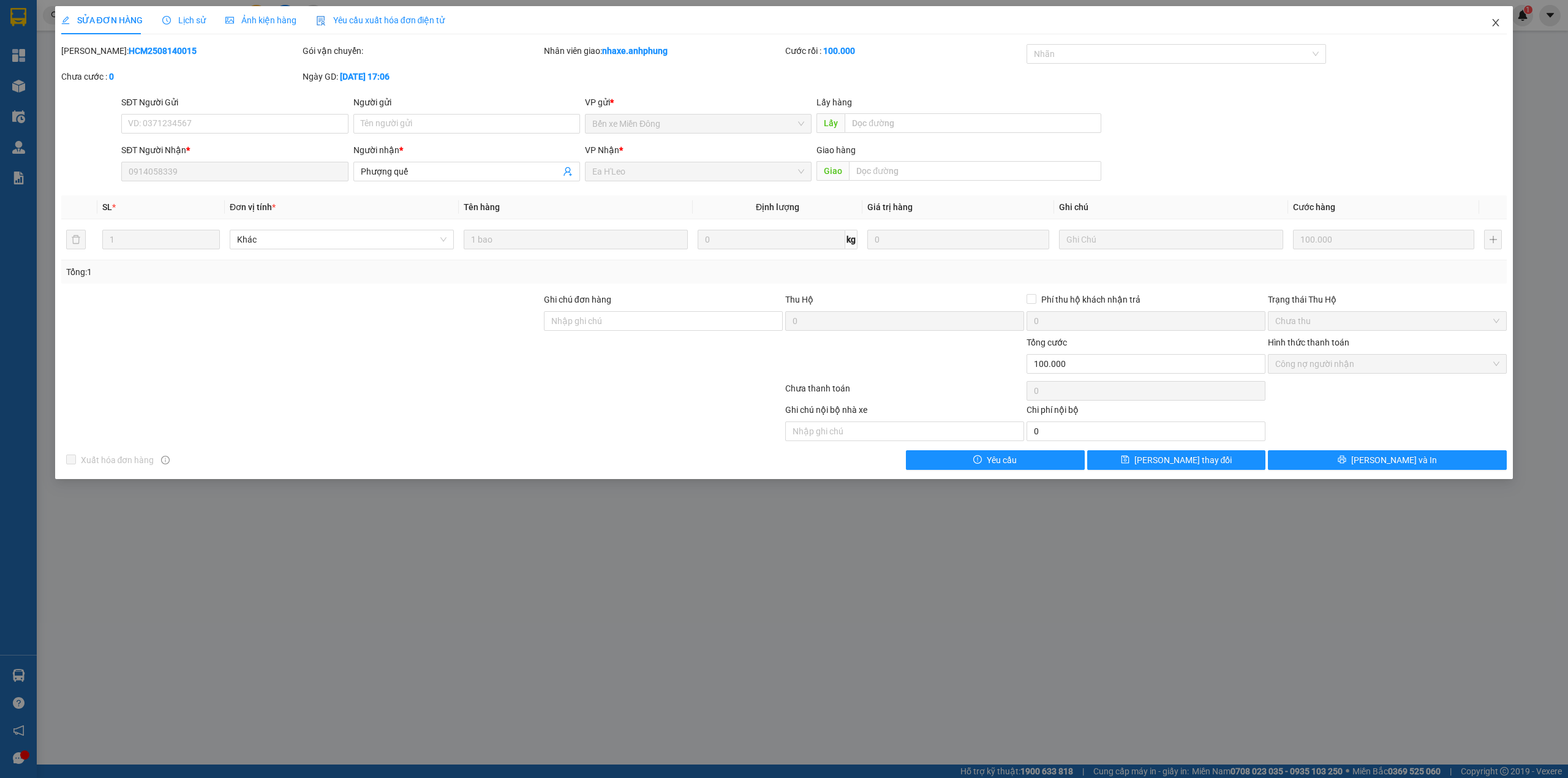
click at [1495, 25] on icon "close" at bounding box center [1495, 23] width 10 height 10
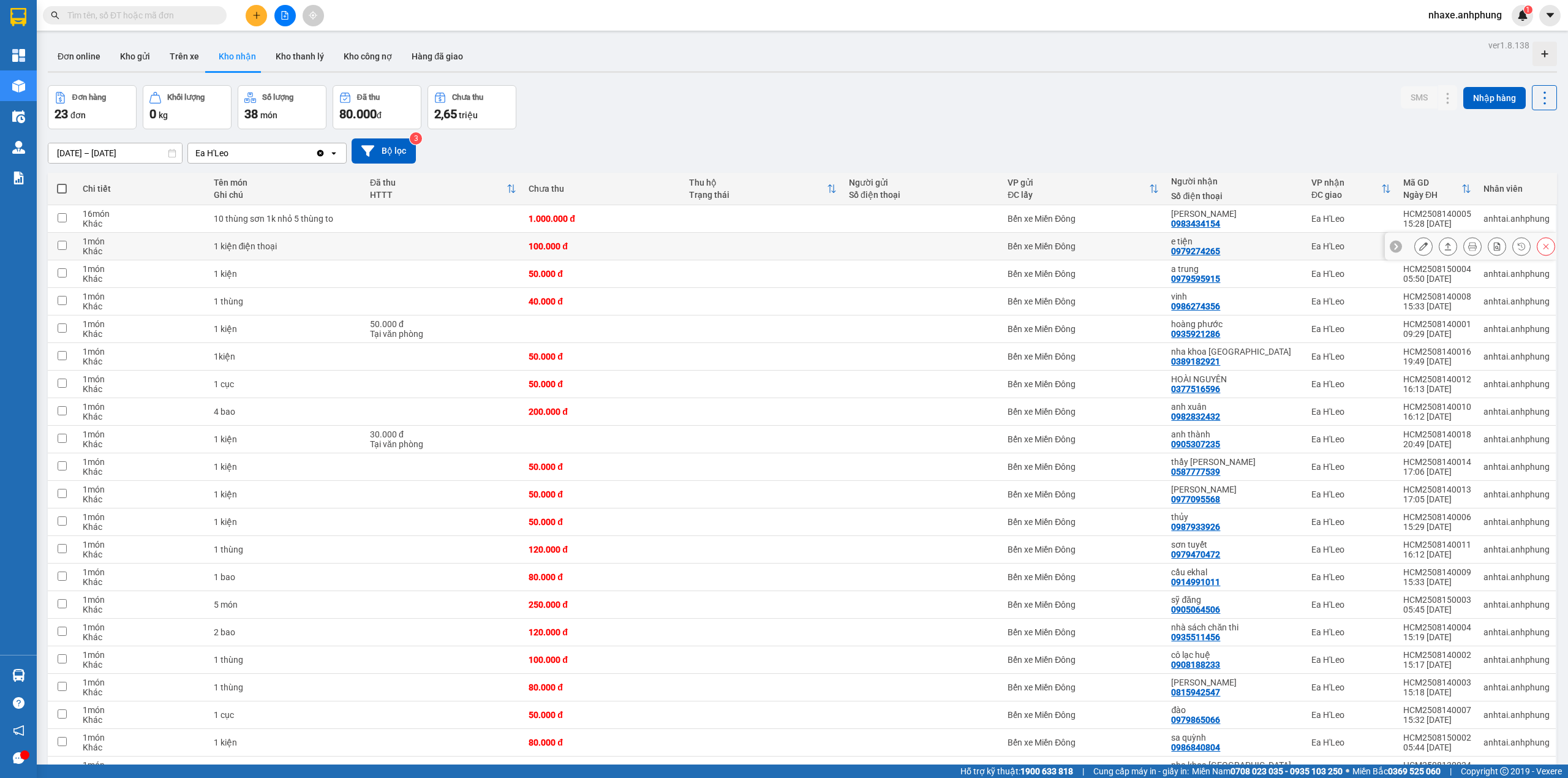
click at [1419, 243] on icon at bounding box center [1423, 246] width 9 height 9
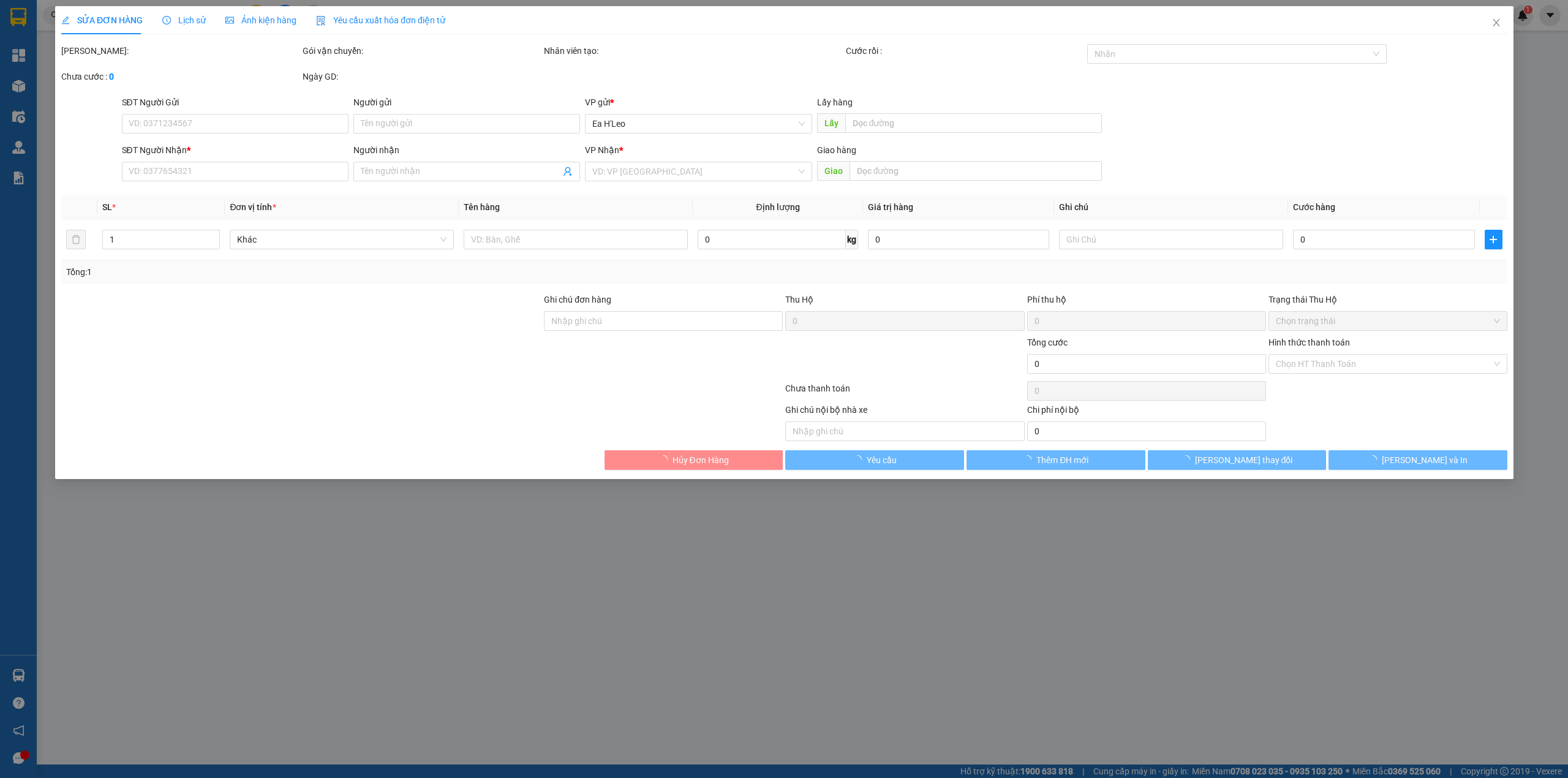
type input "0979274265"
type input "e tiện"
type input "100.000"
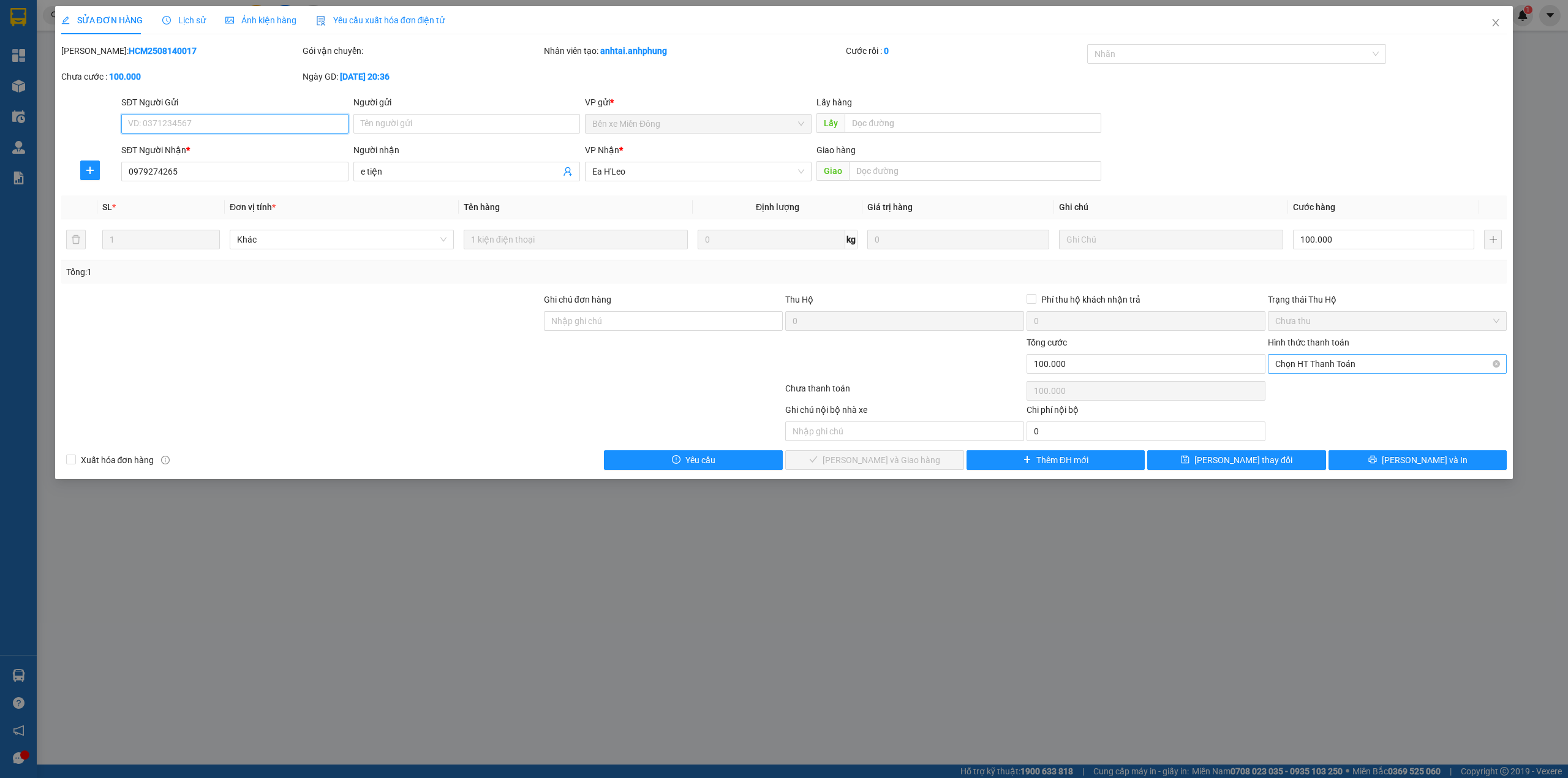
click at [1334, 366] on span "Chọn HT Thanh Toán" at bounding box center [1387, 363] width 224 height 19
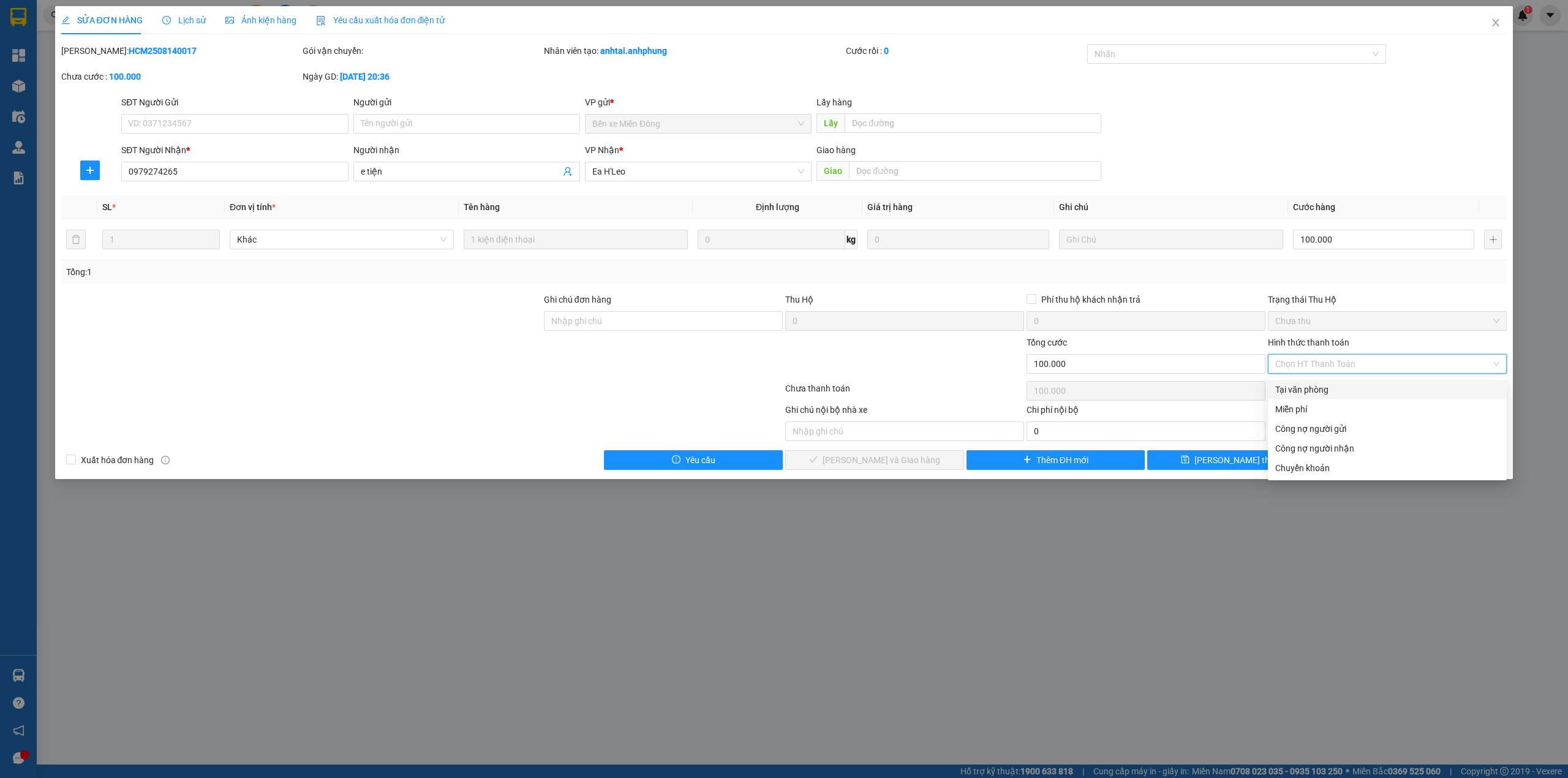
click at [1311, 385] on div "Tại văn phòng" at bounding box center [1387, 389] width 224 height 14
type input "0"
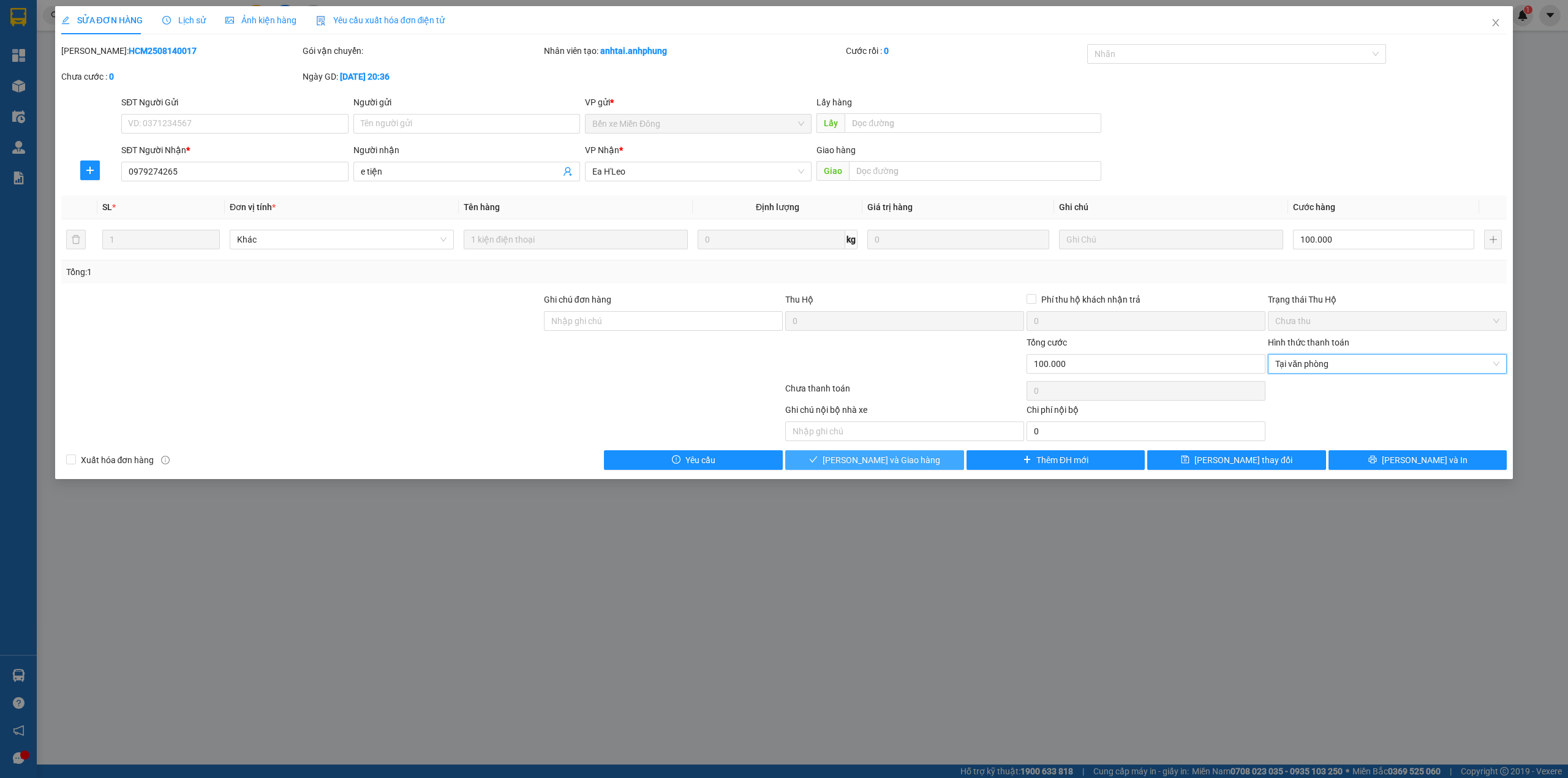
click at [900, 458] on span "[PERSON_NAME] và Giao hàng" at bounding box center [881, 460] width 118 height 14
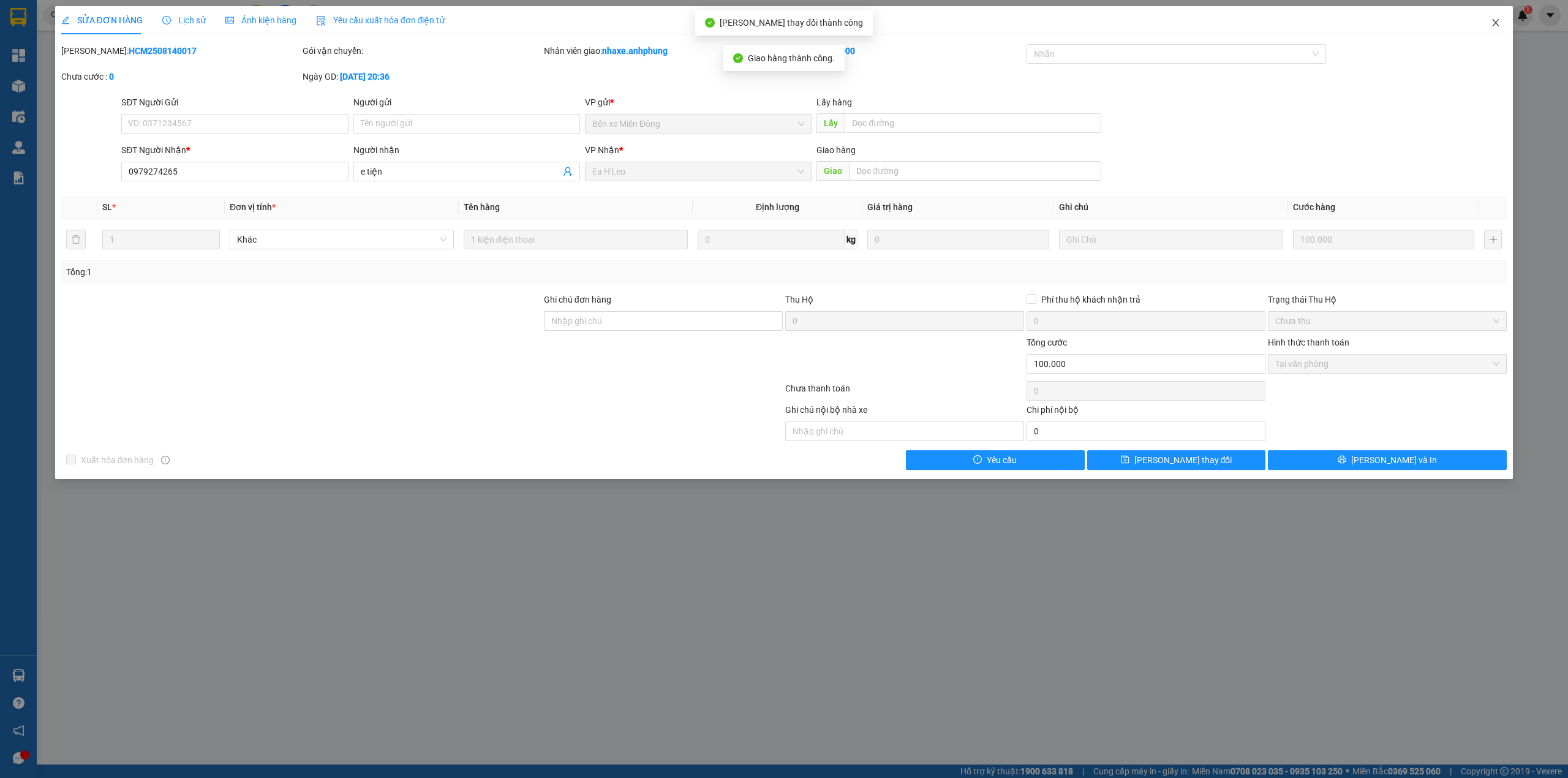
click at [1495, 15] on span "Close" at bounding box center [1495, 23] width 34 height 34
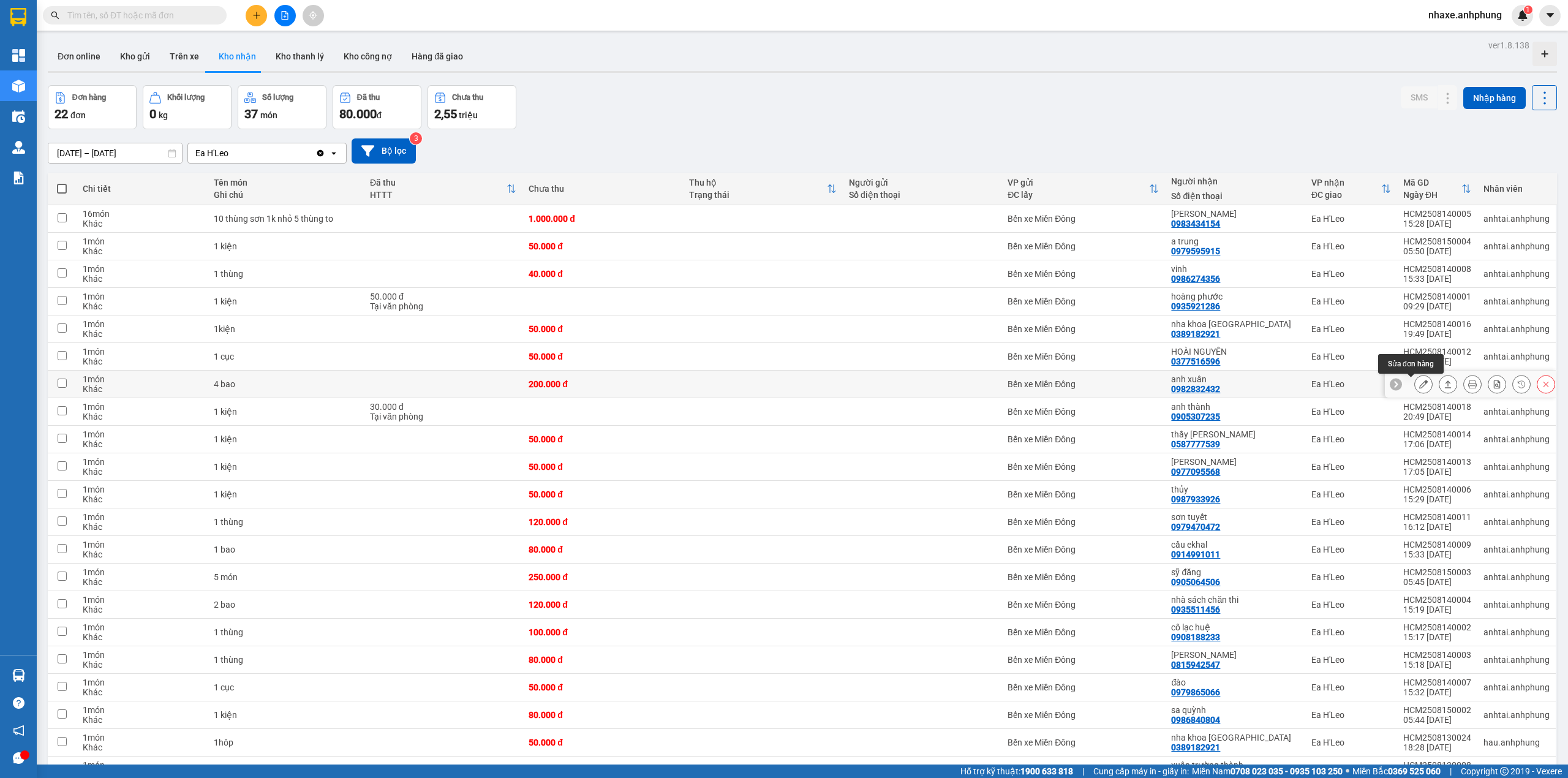
click at [1419, 387] on icon at bounding box center [1423, 383] width 9 height 9
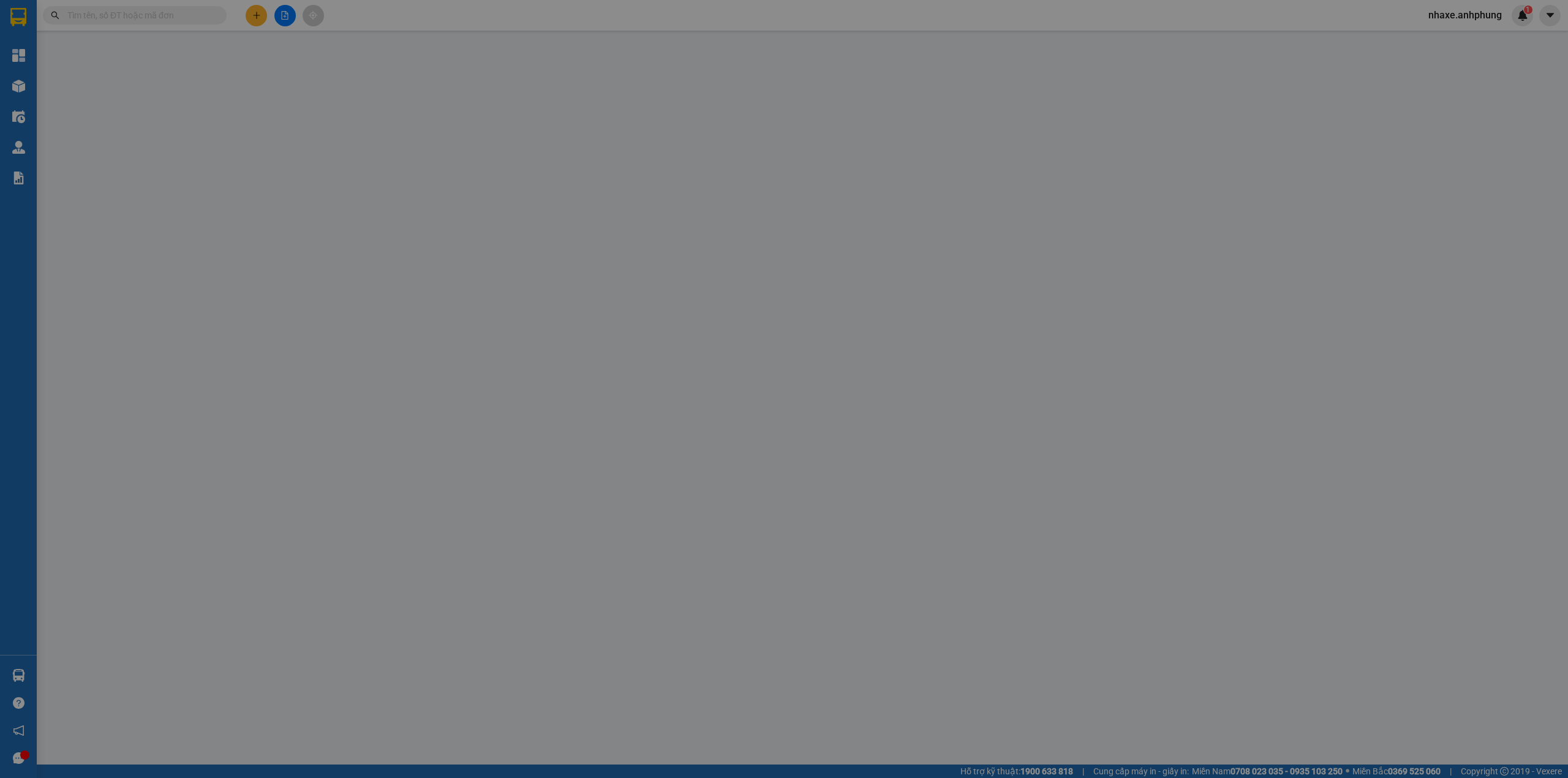
type input "0982832432"
type input "anh xuân"
type input "200.000"
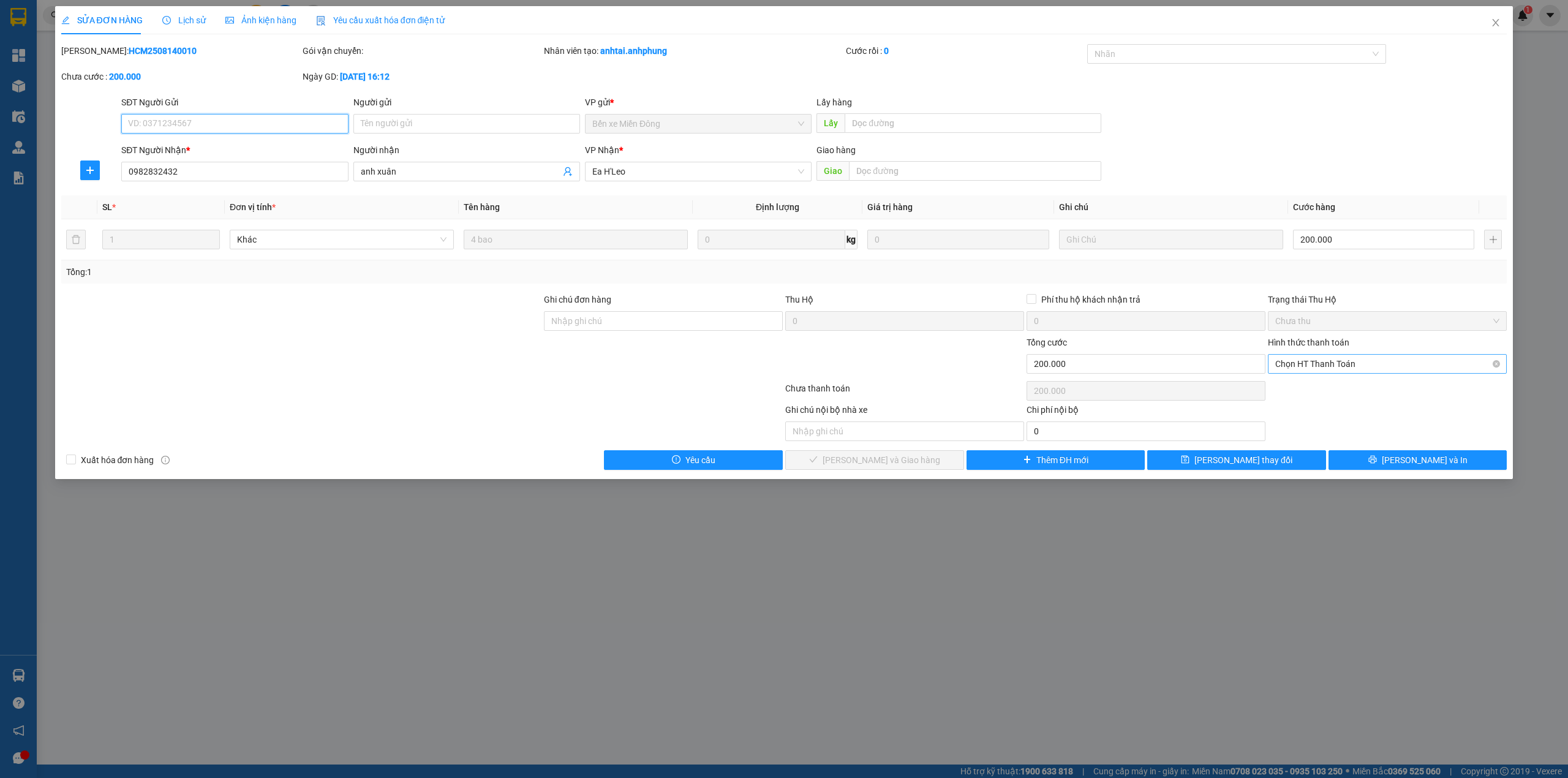
click at [1362, 368] on span "Chọn HT Thanh Toán" at bounding box center [1387, 363] width 224 height 19
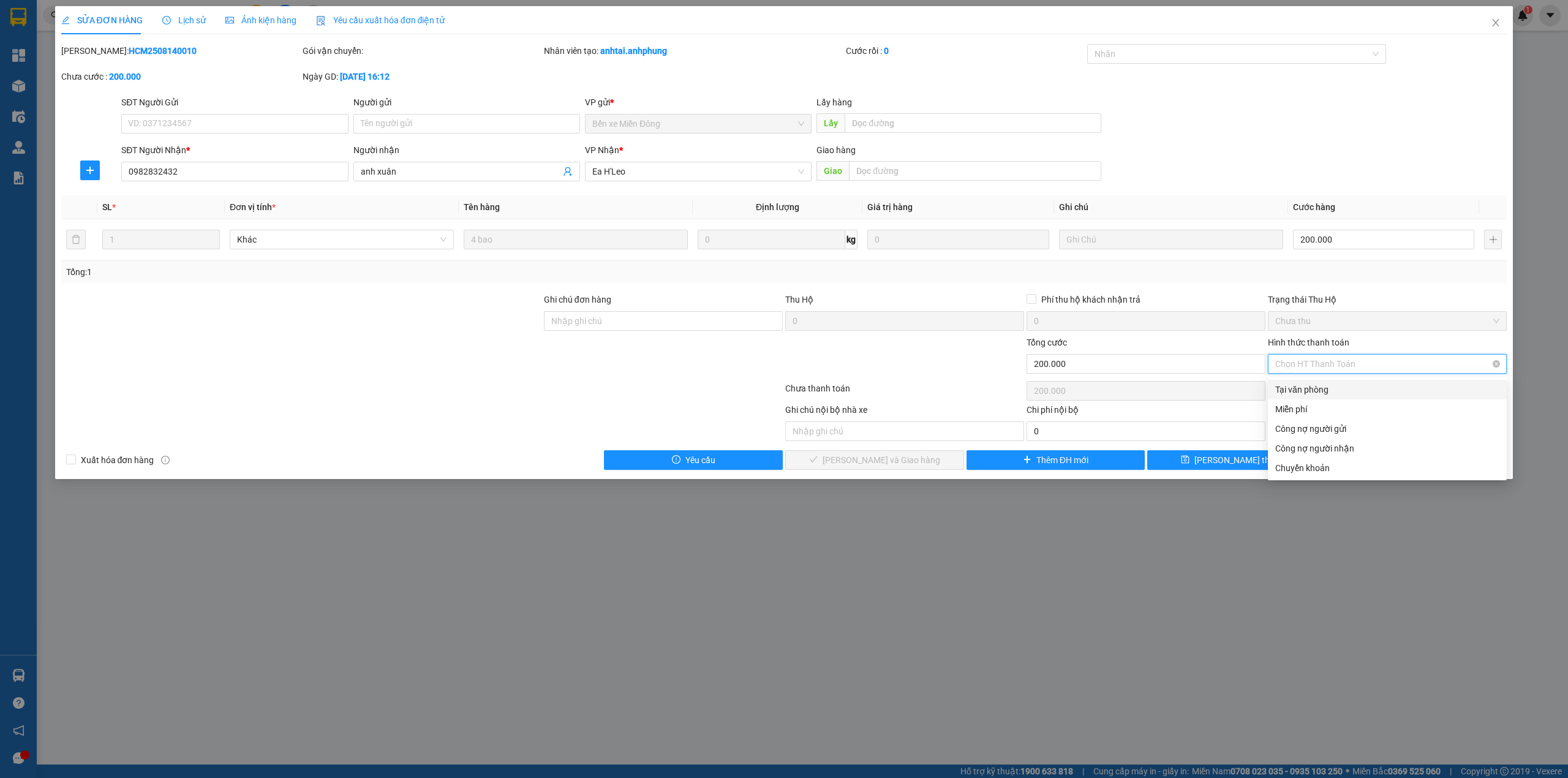
click at [1362, 368] on span "Chọn HT Thanh Toán" at bounding box center [1387, 363] width 224 height 19
click at [1336, 246] on input "200.000" at bounding box center [1383, 240] width 182 height 19
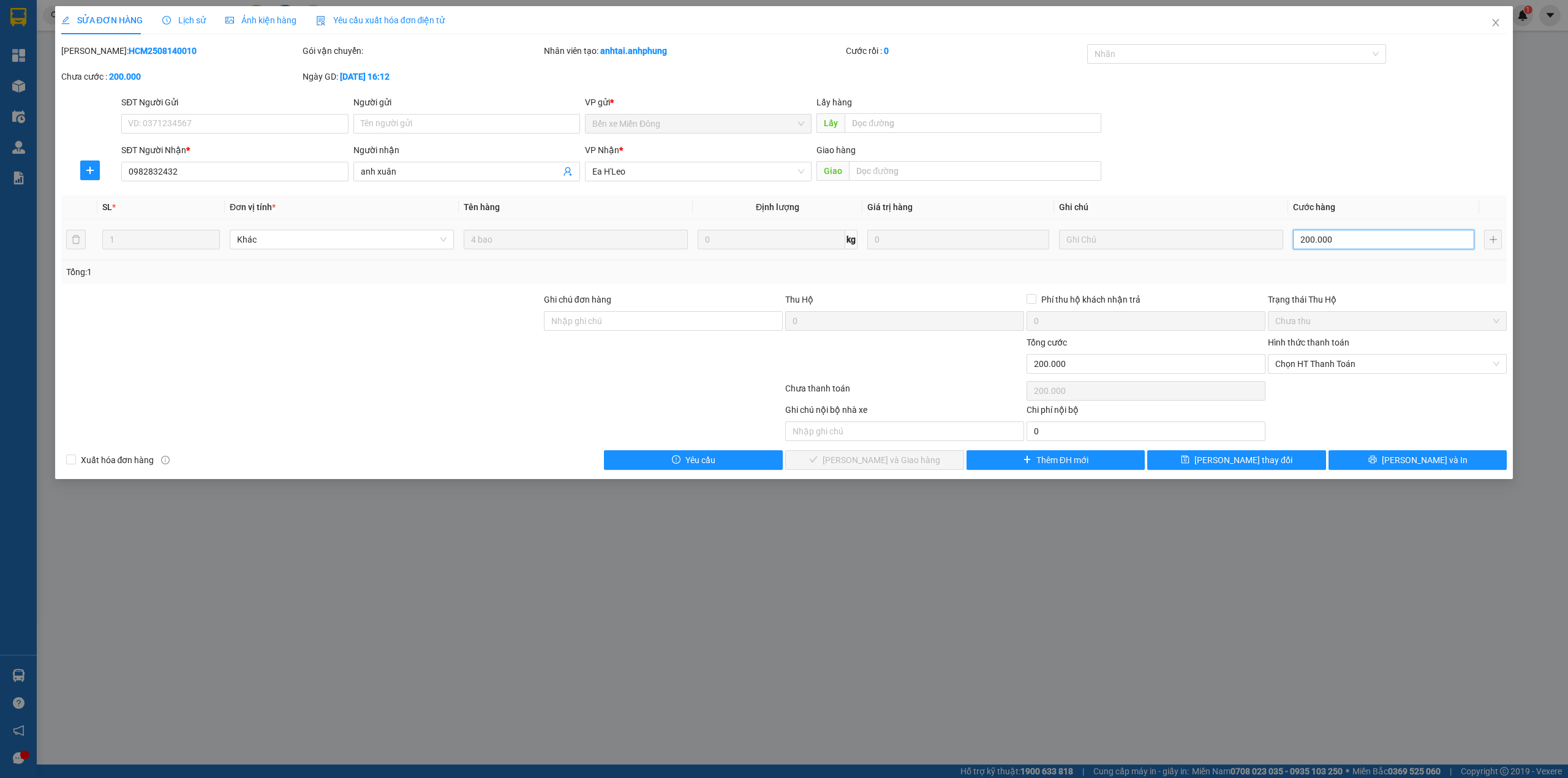
click at [1336, 246] on input "200.000" at bounding box center [1383, 240] width 182 height 19
type input "1"
type input "0"
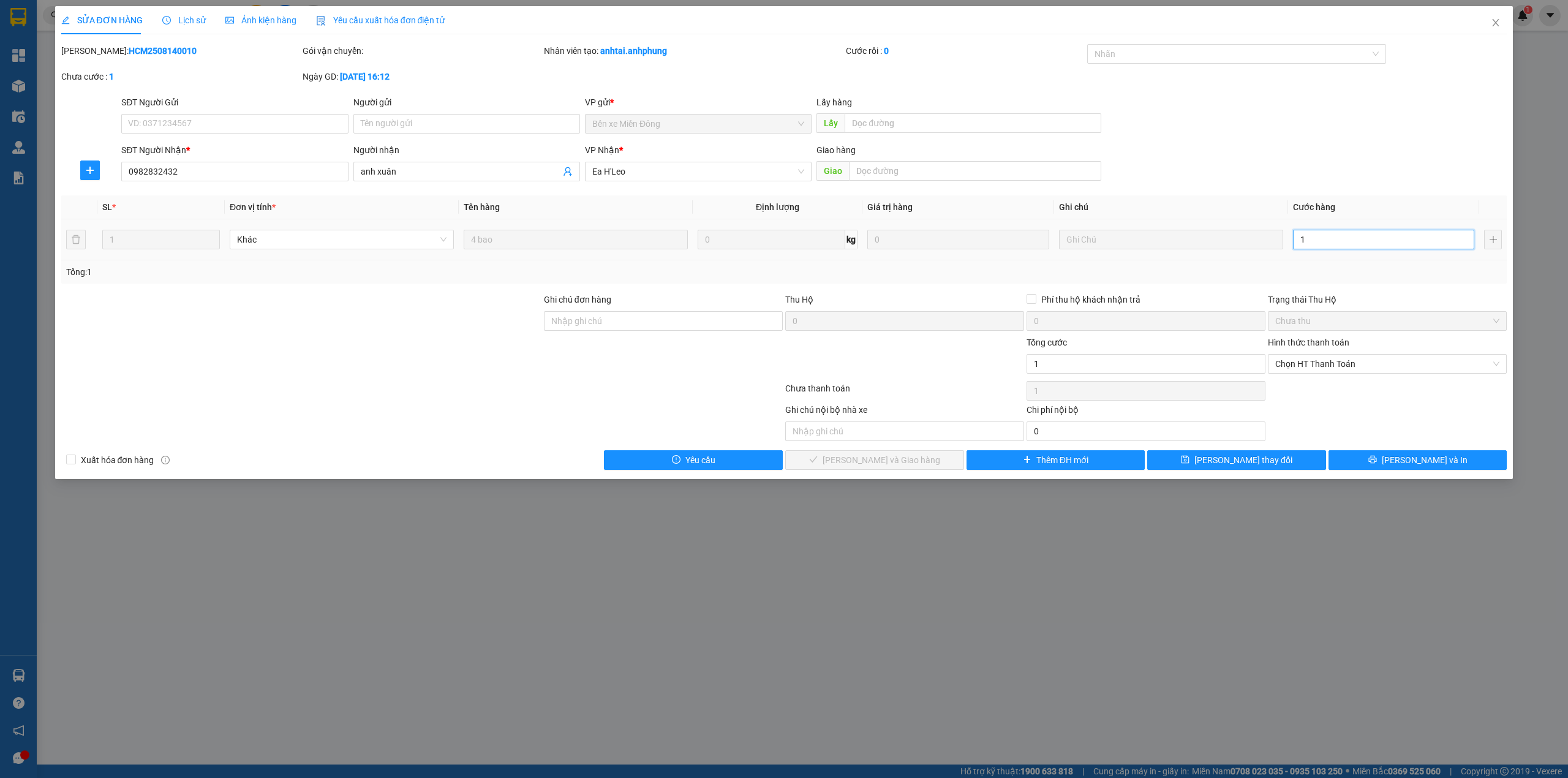
type input "0"
type input "2"
type input "02"
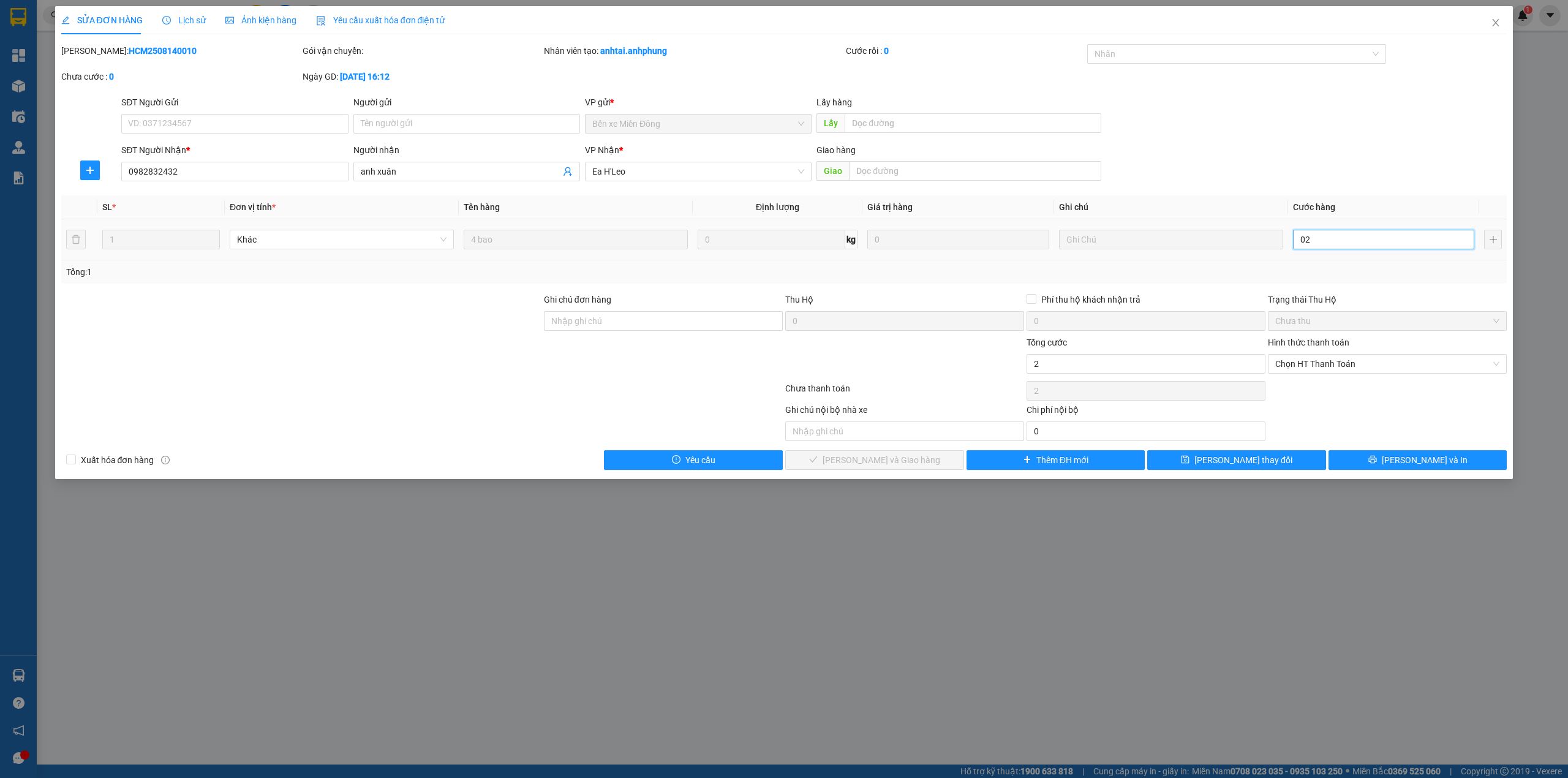
type input "28"
type input "028"
type input "280"
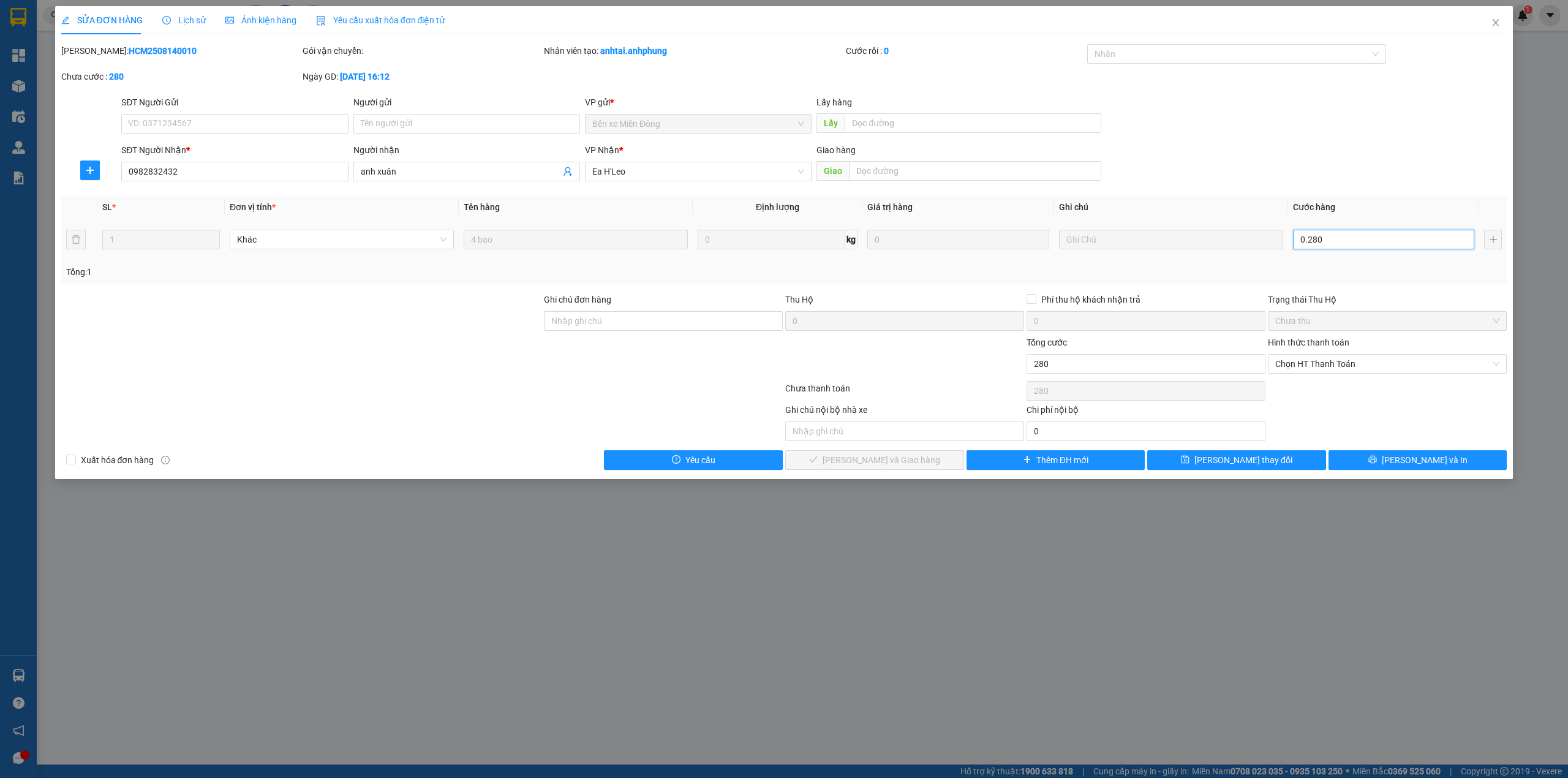
type input "0.280"
type input "280.000"
drag, startPoint x: 1323, startPoint y: 231, endPoint x: 1307, endPoint y: 236, distance: 16.8
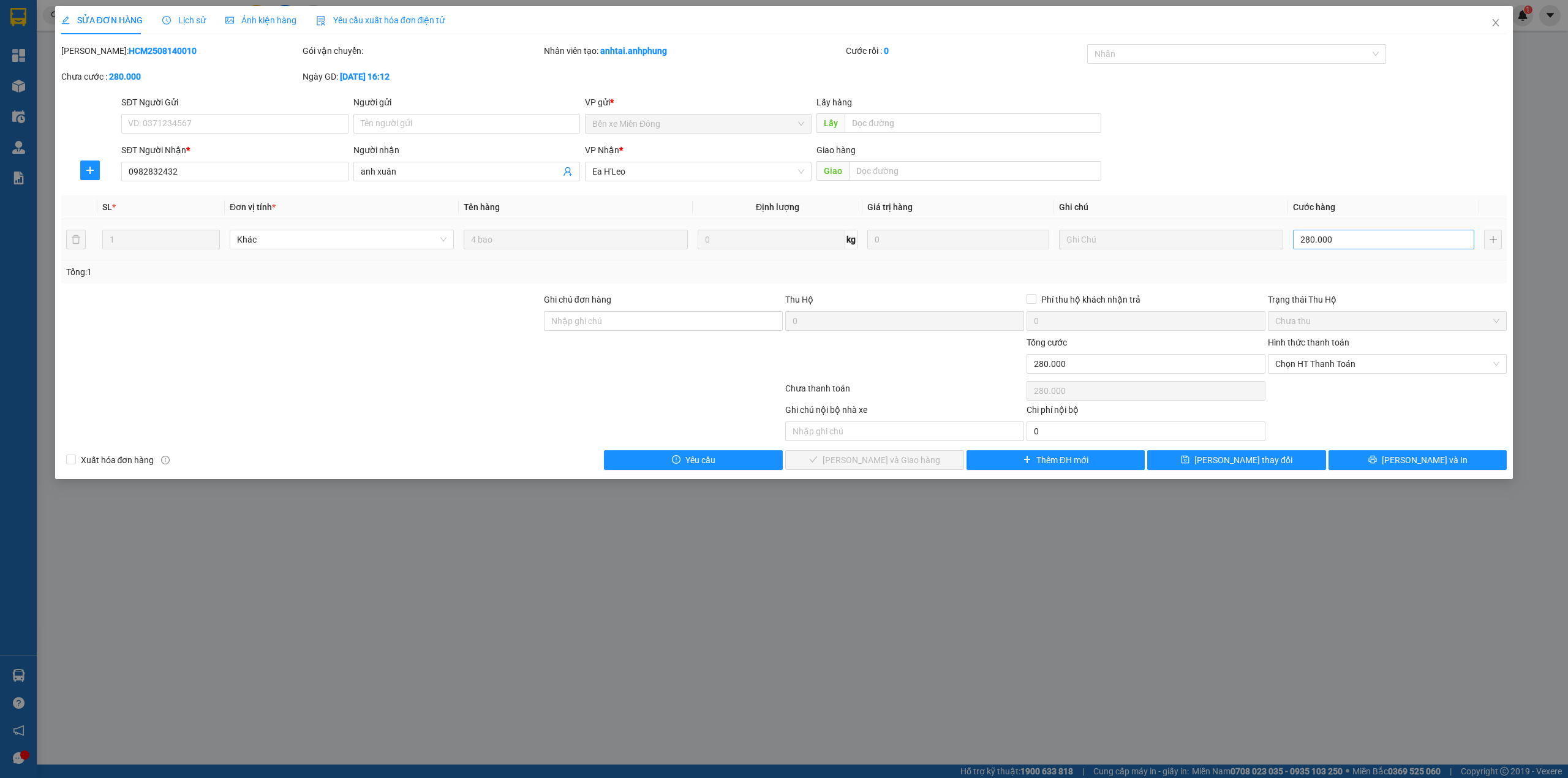
click at [1307, 236] on div "280.000" at bounding box center [1383, 240] width 182 height 24
click at [1352, 367] on span "Chọn HT Thanh Toán" at bounding box center [1387, 363] width 224 height 19
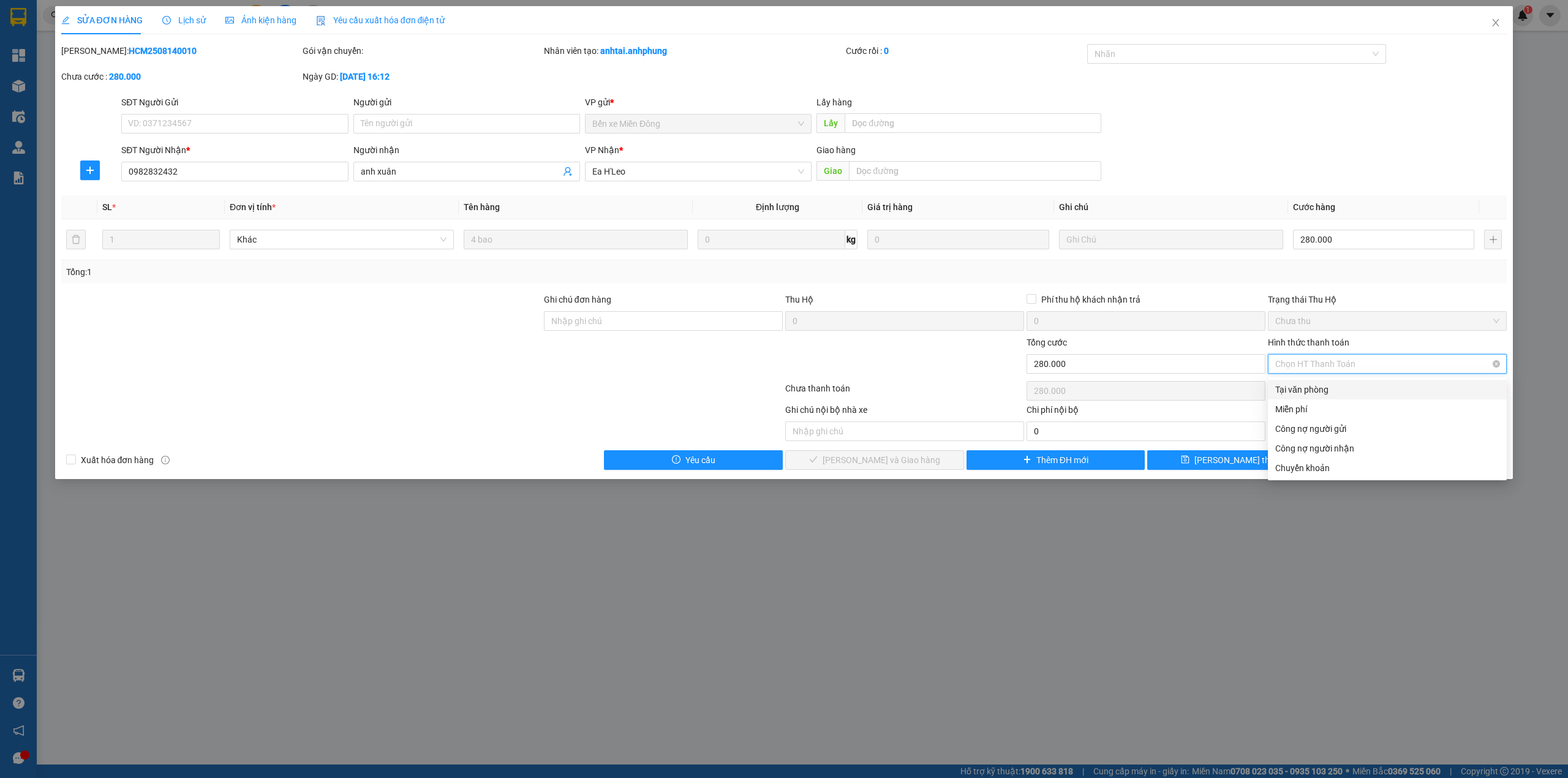
click at [1352, 367] on span "Chọn HT Thanh Toán" at bounding box center [1387, 363] width 224 height 19
click at [1316, 447] on div "Công nợ người nhận" at bounding box center [1387, 448] width 224 height 14
type input "0"
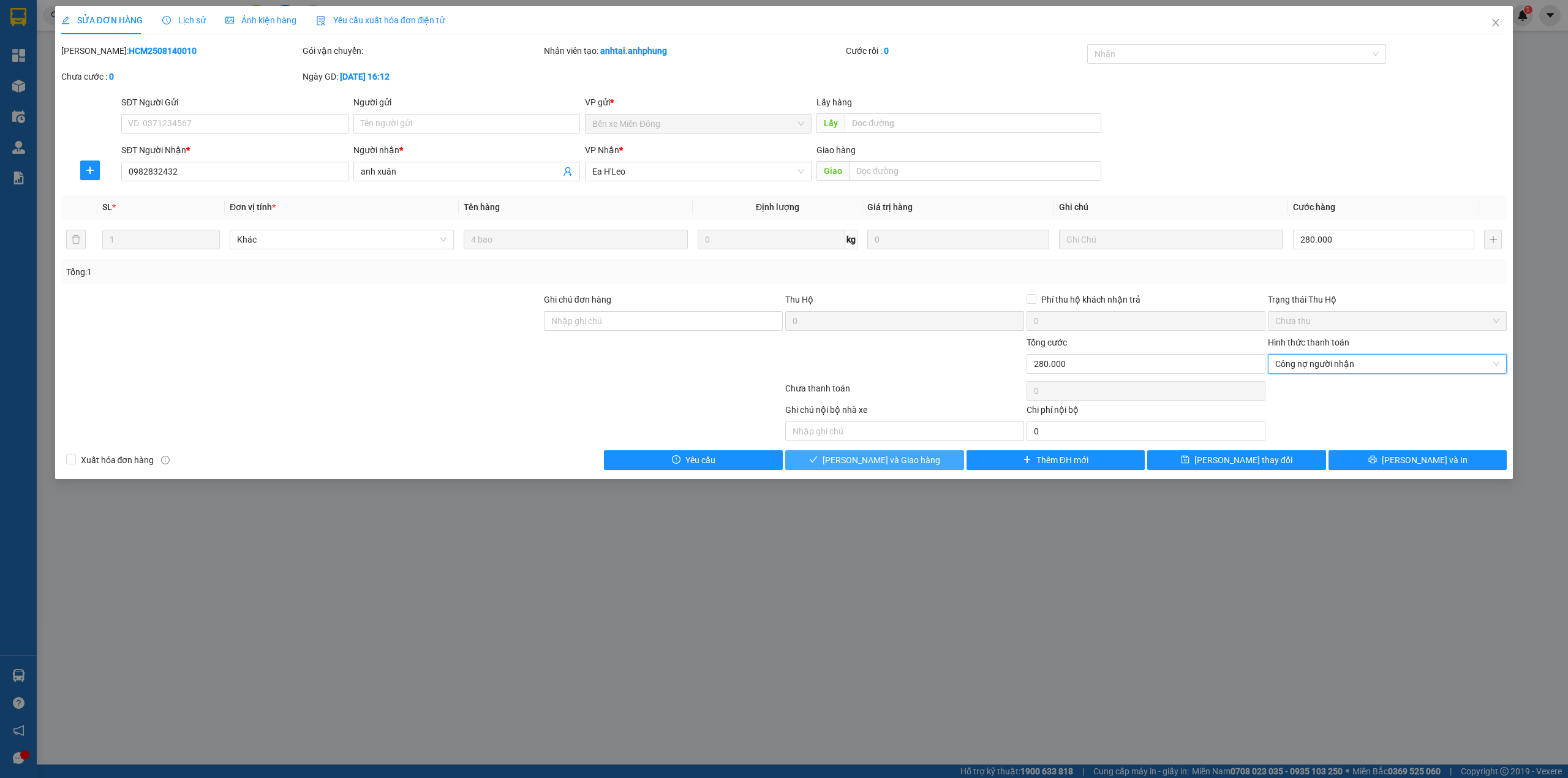
click at [893, 466] on span "[PERSON_NAME] và Giao hàng" at bounding box center [881, 460] width 118 height 14
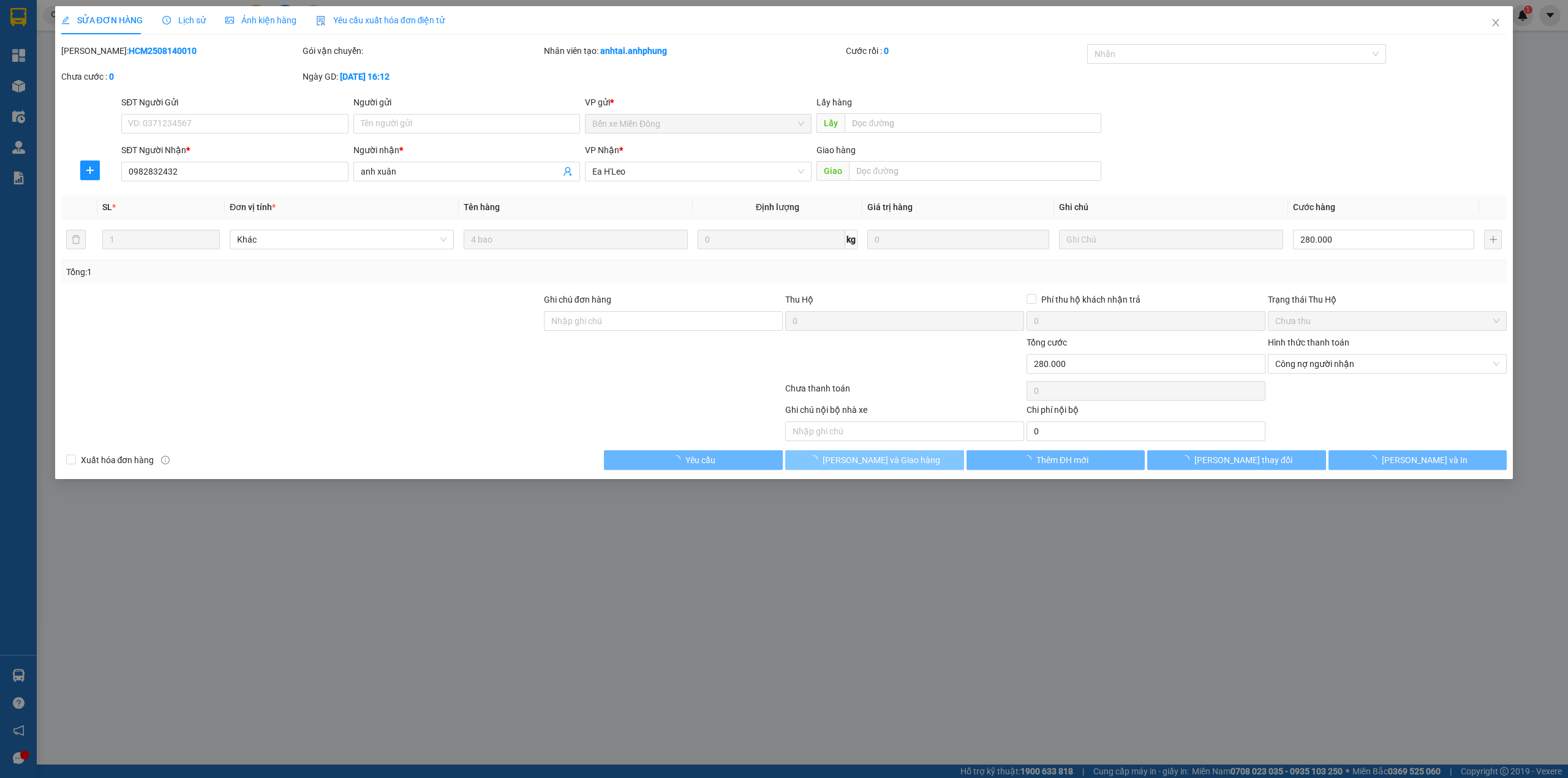
click at [893, 466] on span "[PERSON_NAME] và Giao hàng" at bounding box center [881, 460] width 118 height 14
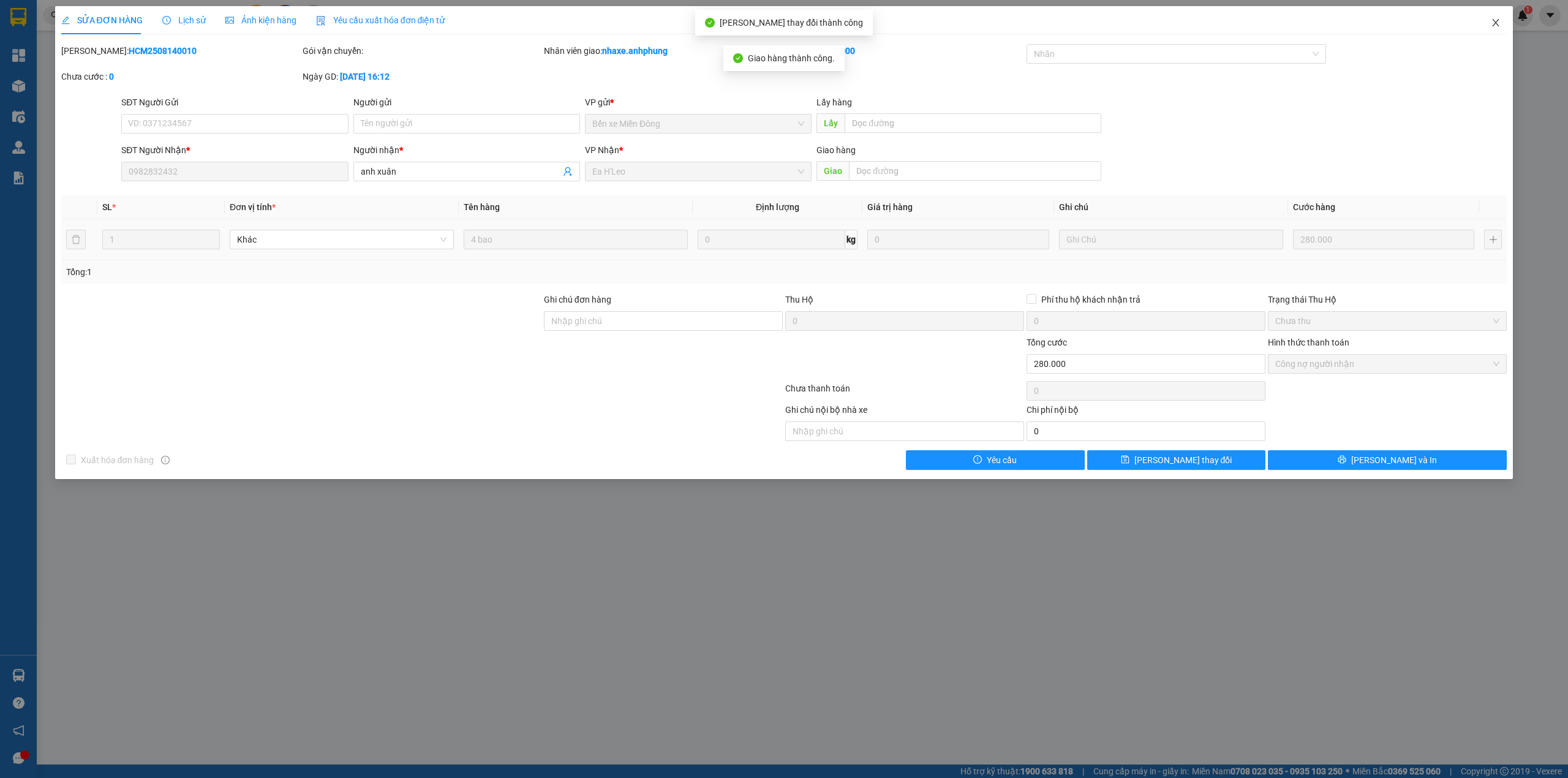
click at [1495, 26] on icon "close" at bounding box center [1495, 23] width 10 height 10
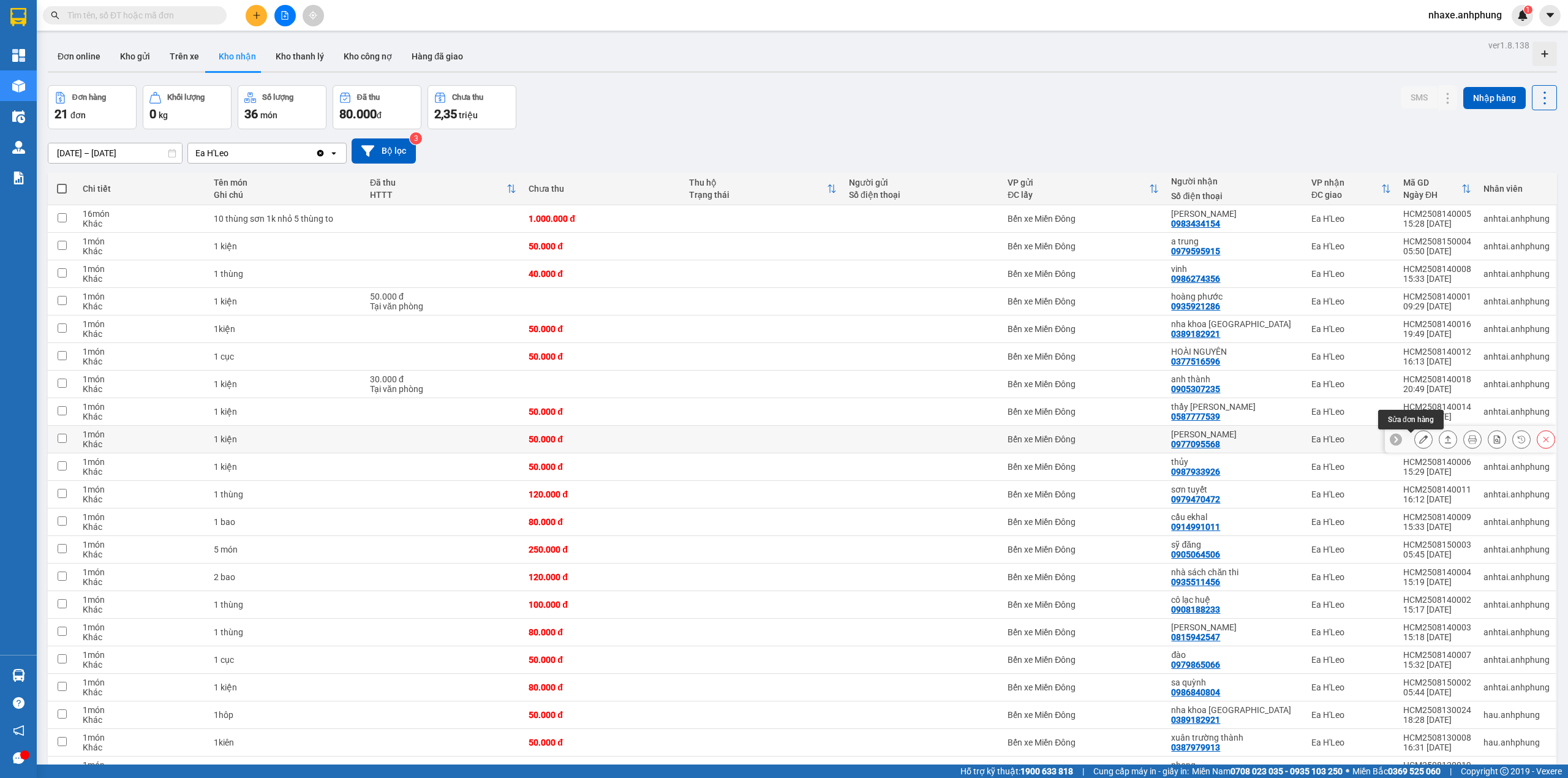
click at [1419, 443] on icon at bounding box center [1423, 439] width 9 height 9
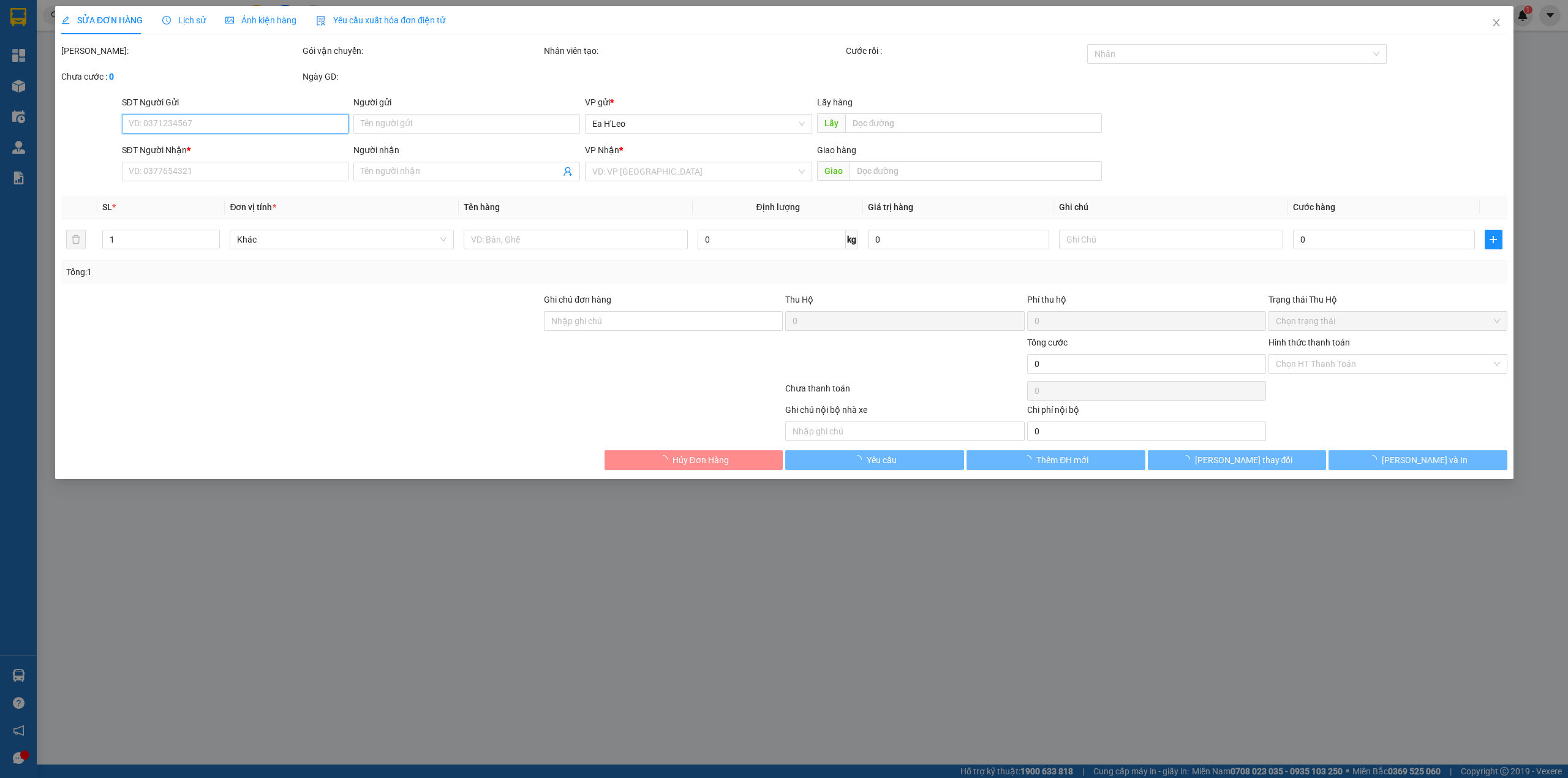
type input "0977095568"
type input "[PERSON_NAME]"
type input "50.000"
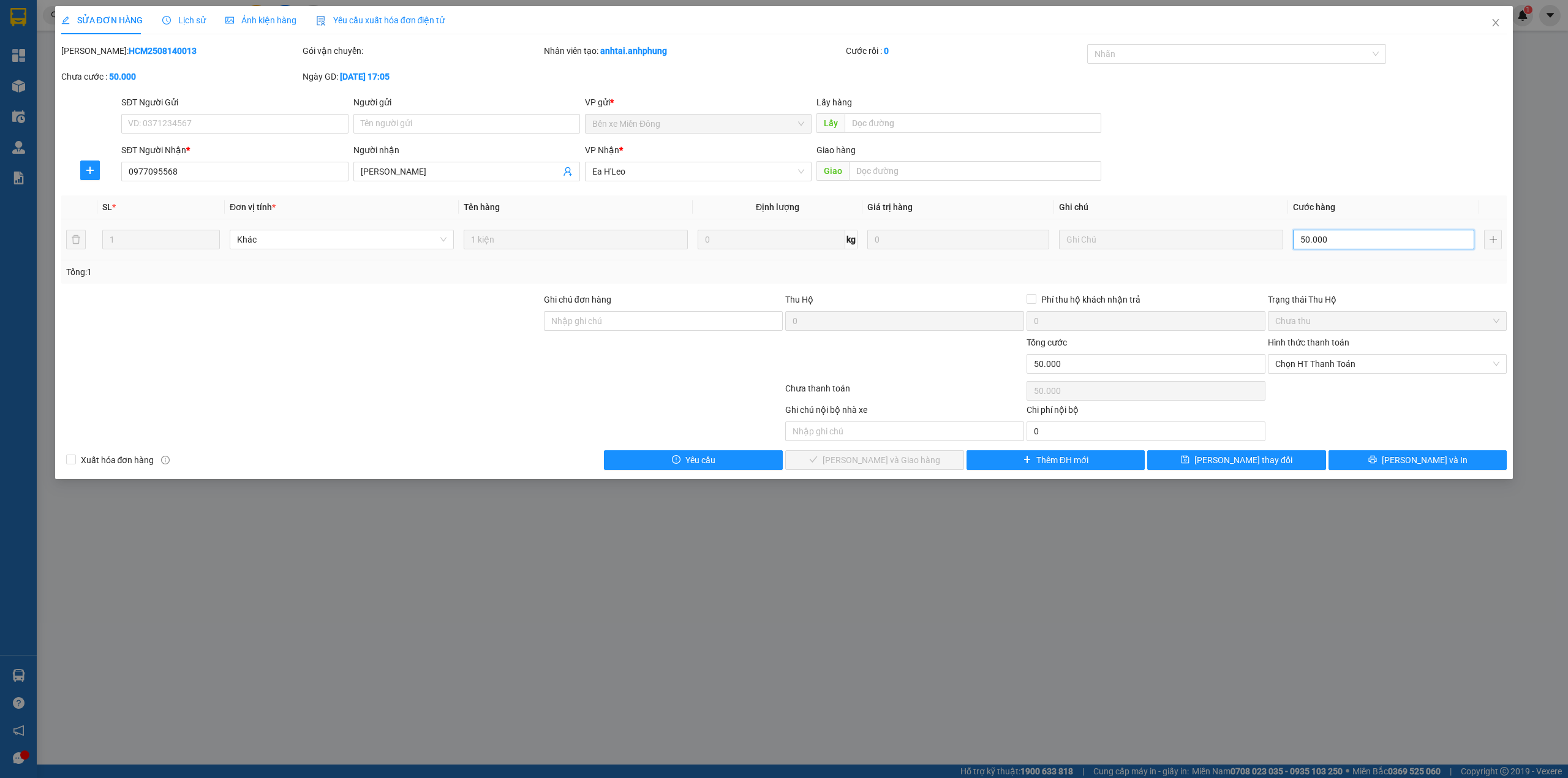
click at [1346, 241] on input "50.000" at bounding box center [1383, 240] width 182 height 19
type input "3"
type input "30"
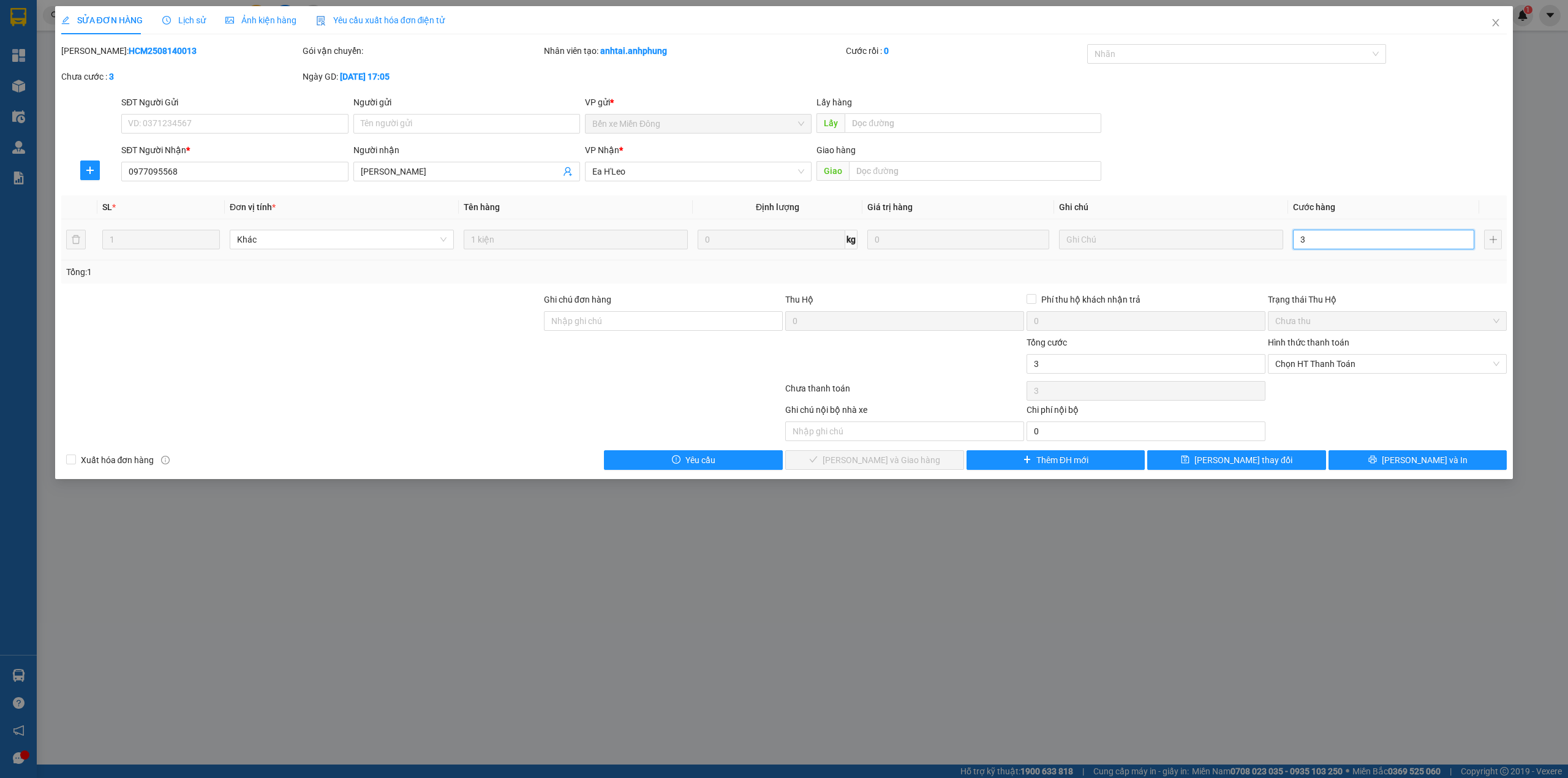
type input "30"
click at [1152, 50] on div at bounding box center [1231, 54] width 281 height 15
type input "30"
type input "30.000"
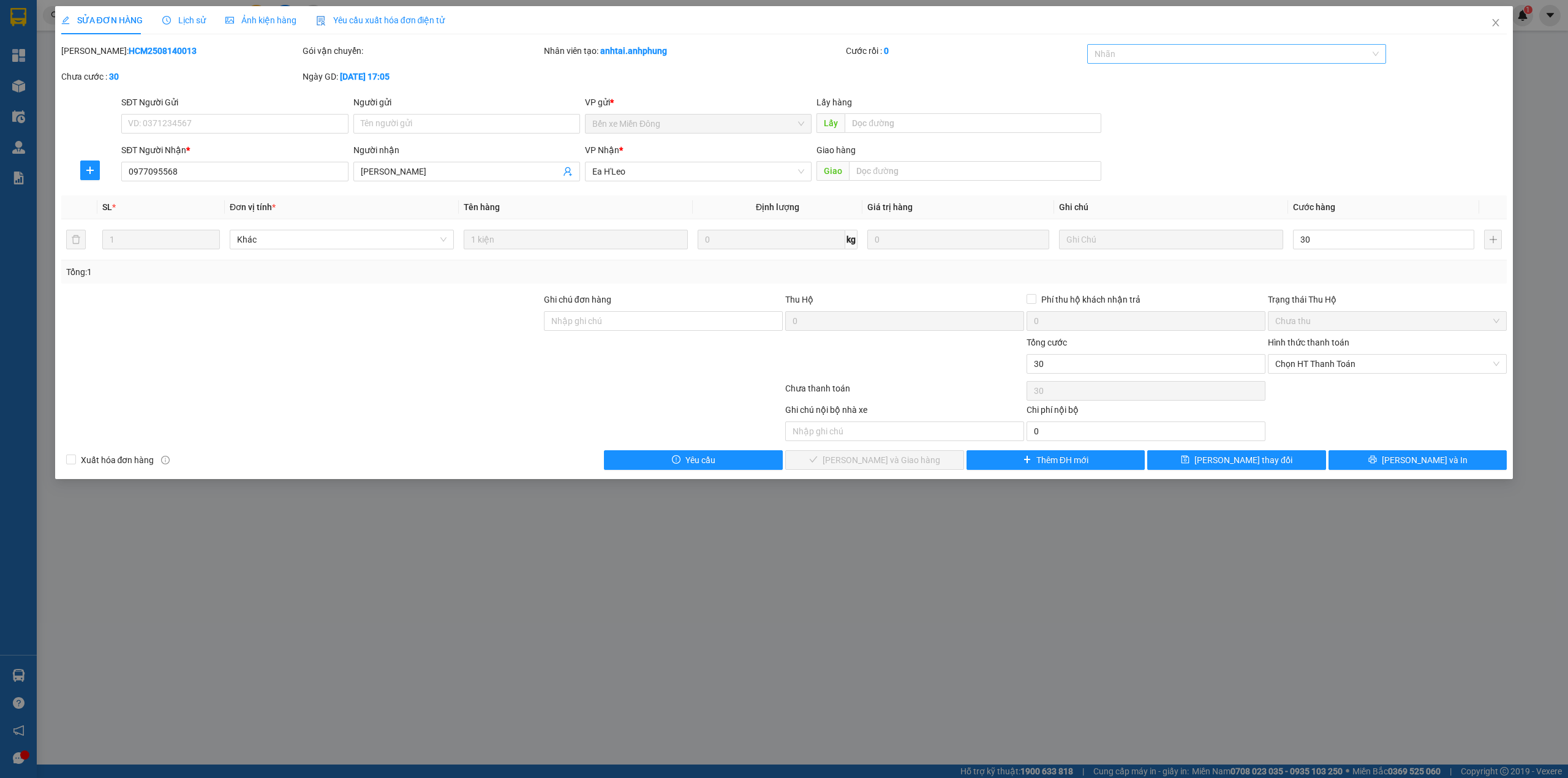
type input "30.000"
click at [1152, 50] on div at bounding box center [1231, 54] width 281 height 15
click at [1152, 76] on div "CHUYỂN KHOẢN" at bounding box center [1236, 79] width 285 height 14
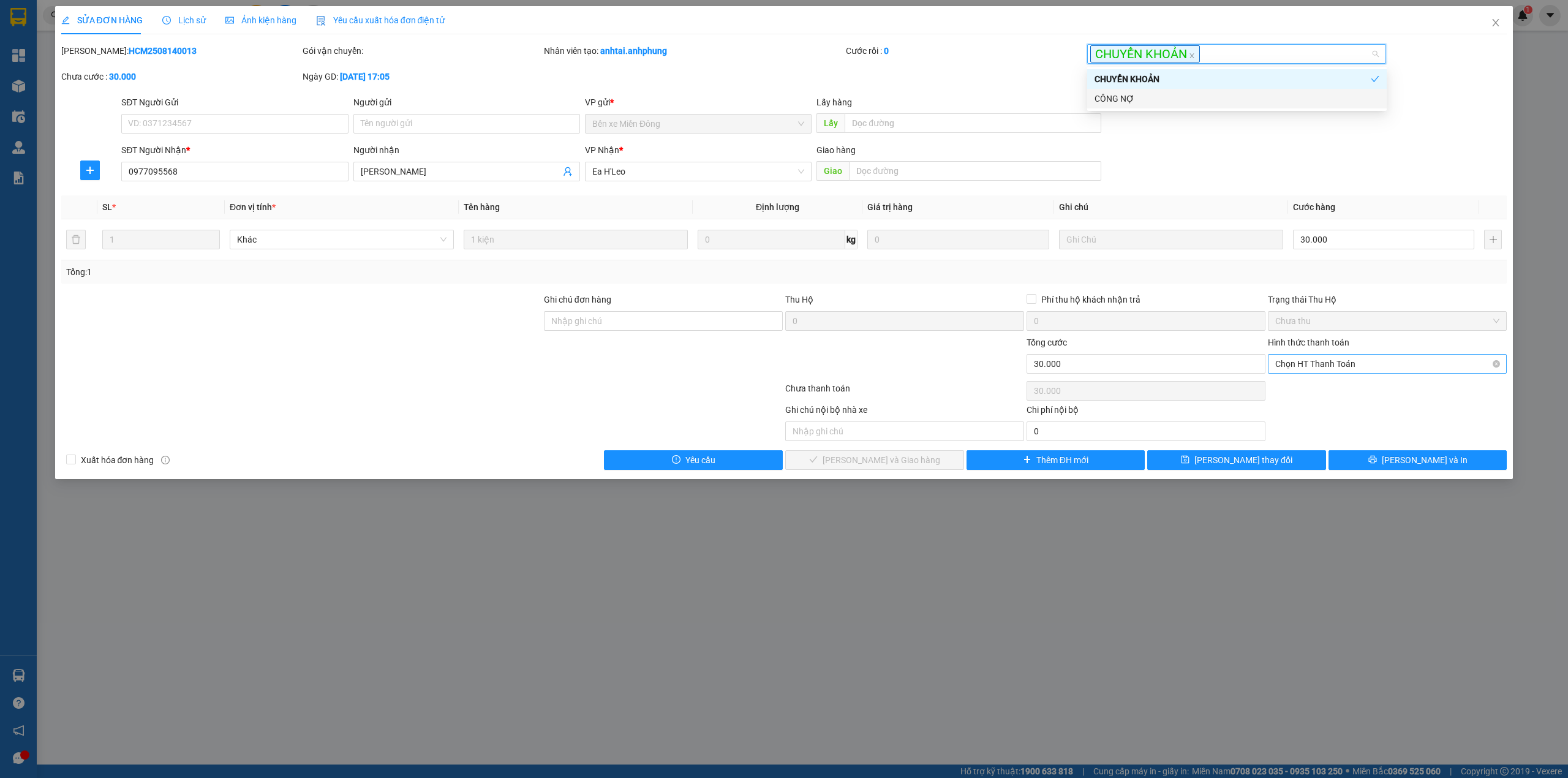
click at [1349, 364] on span "Chọn HT Thanh Toán" at bounding box center [1387, 363] width 224 height 19
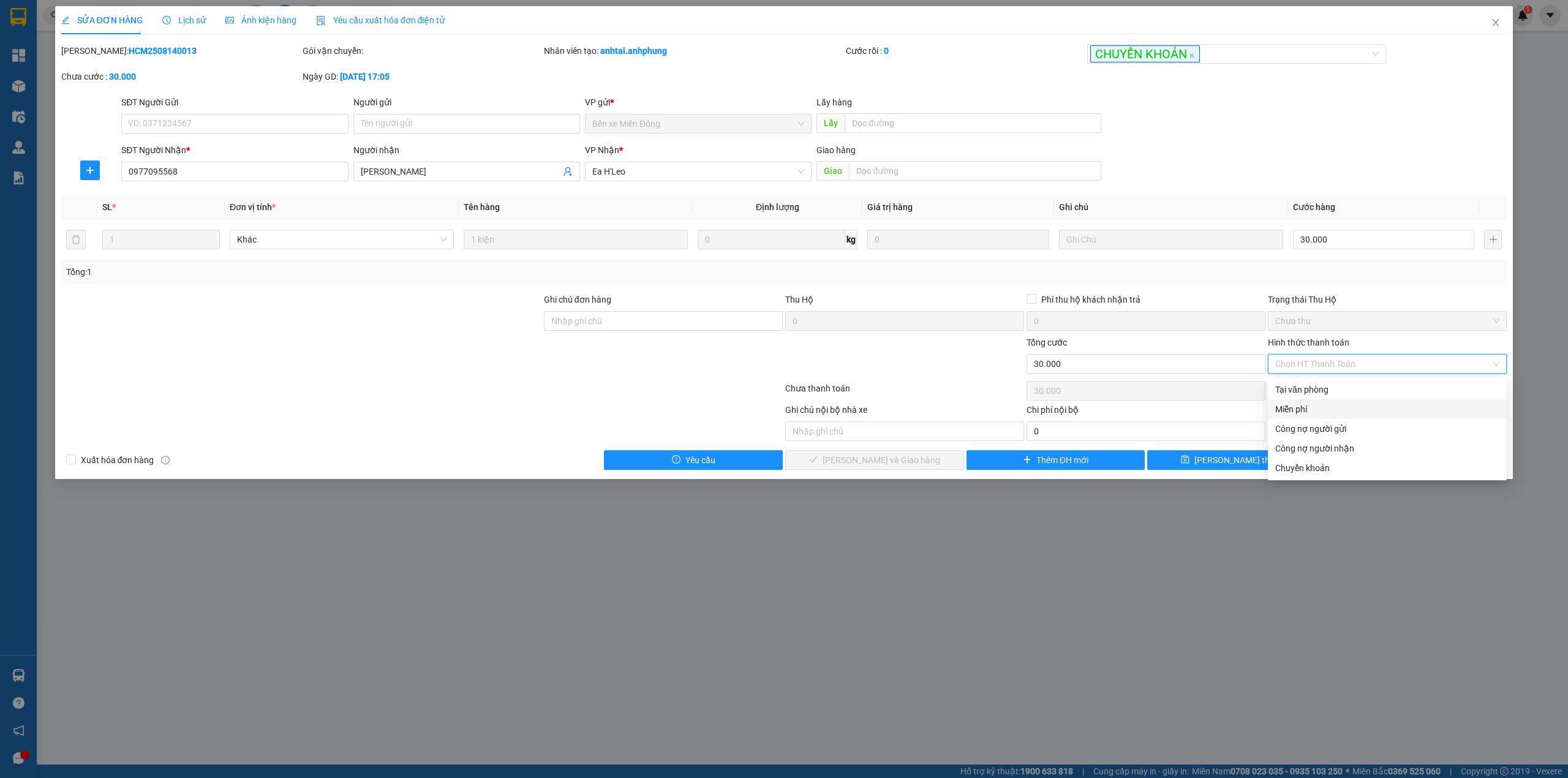
click at [1316, 403] on div "Miễn phí" at bounding box center [1387, 409] width 224 height 14
type input "0"
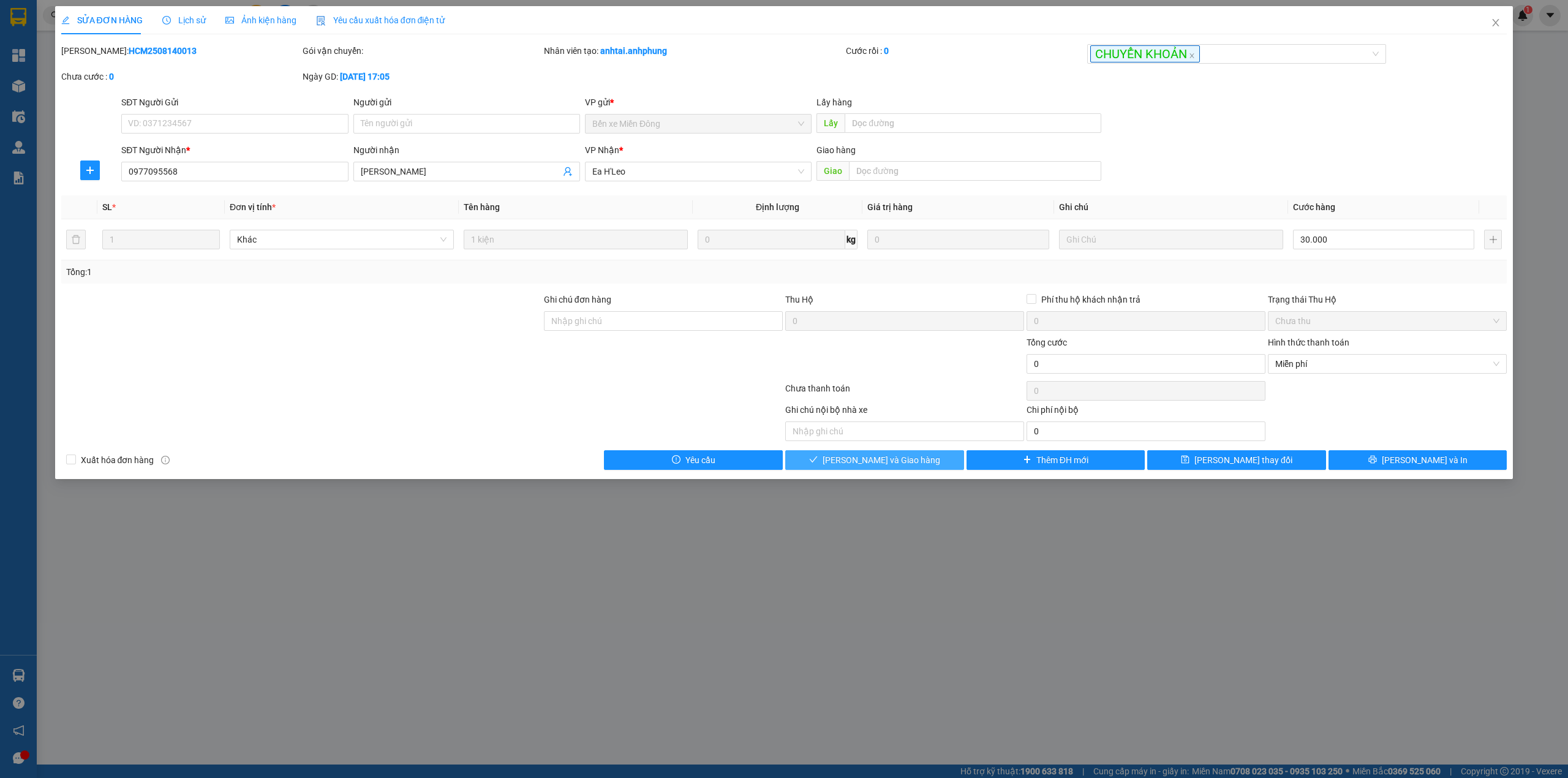
click at [855, 463] on span "[PERSON_NAME] và Giao hàng" at bounding box center [881, 460] width 118 height 14
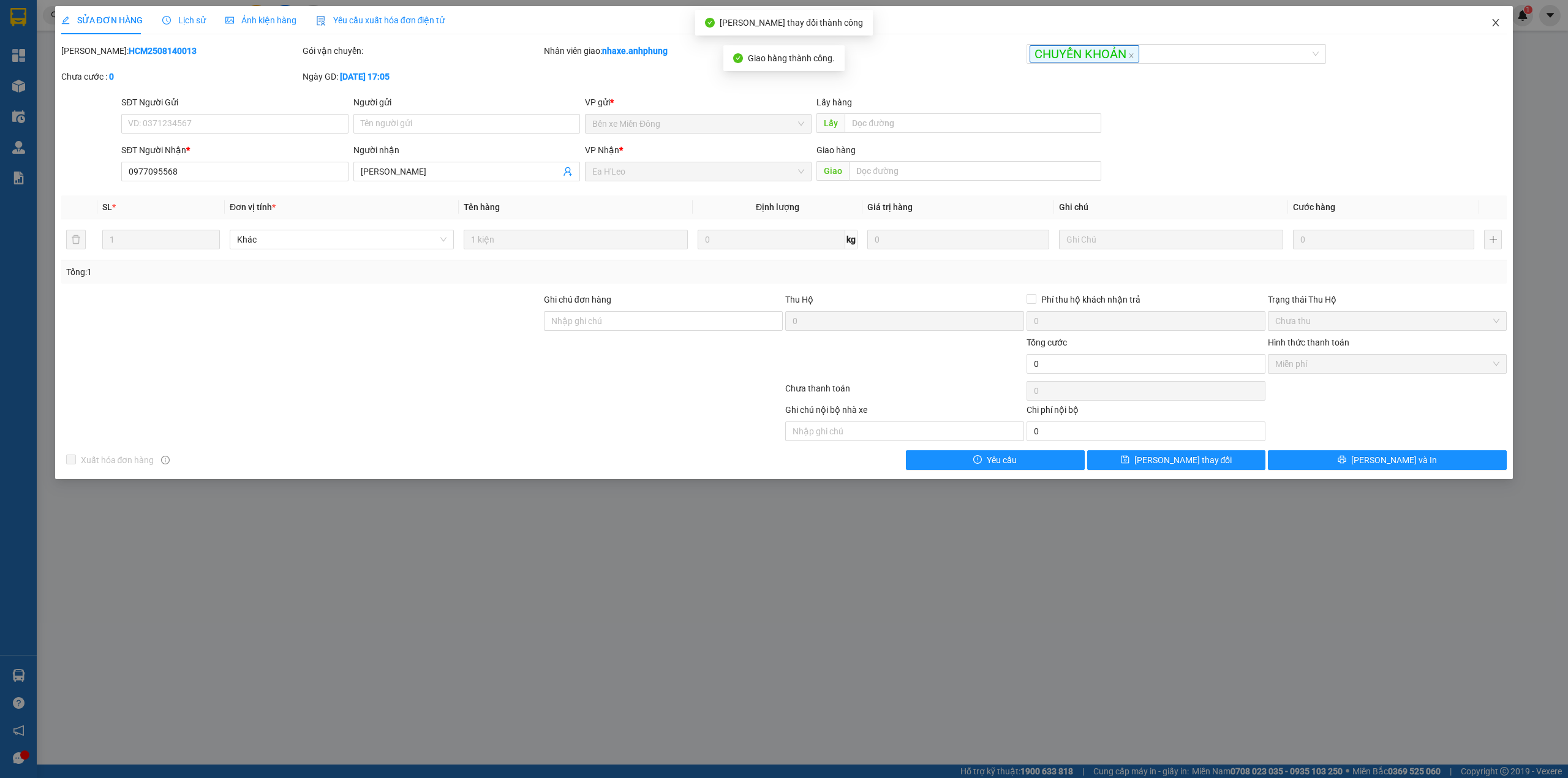
click at [1495, 19] on icon "close" at bounding box center [1495, 23] width 10 height 10
click at [1495, 19] on span "nhaxe.anhphung" at bounding box center [1464, 15] width 93 height 15
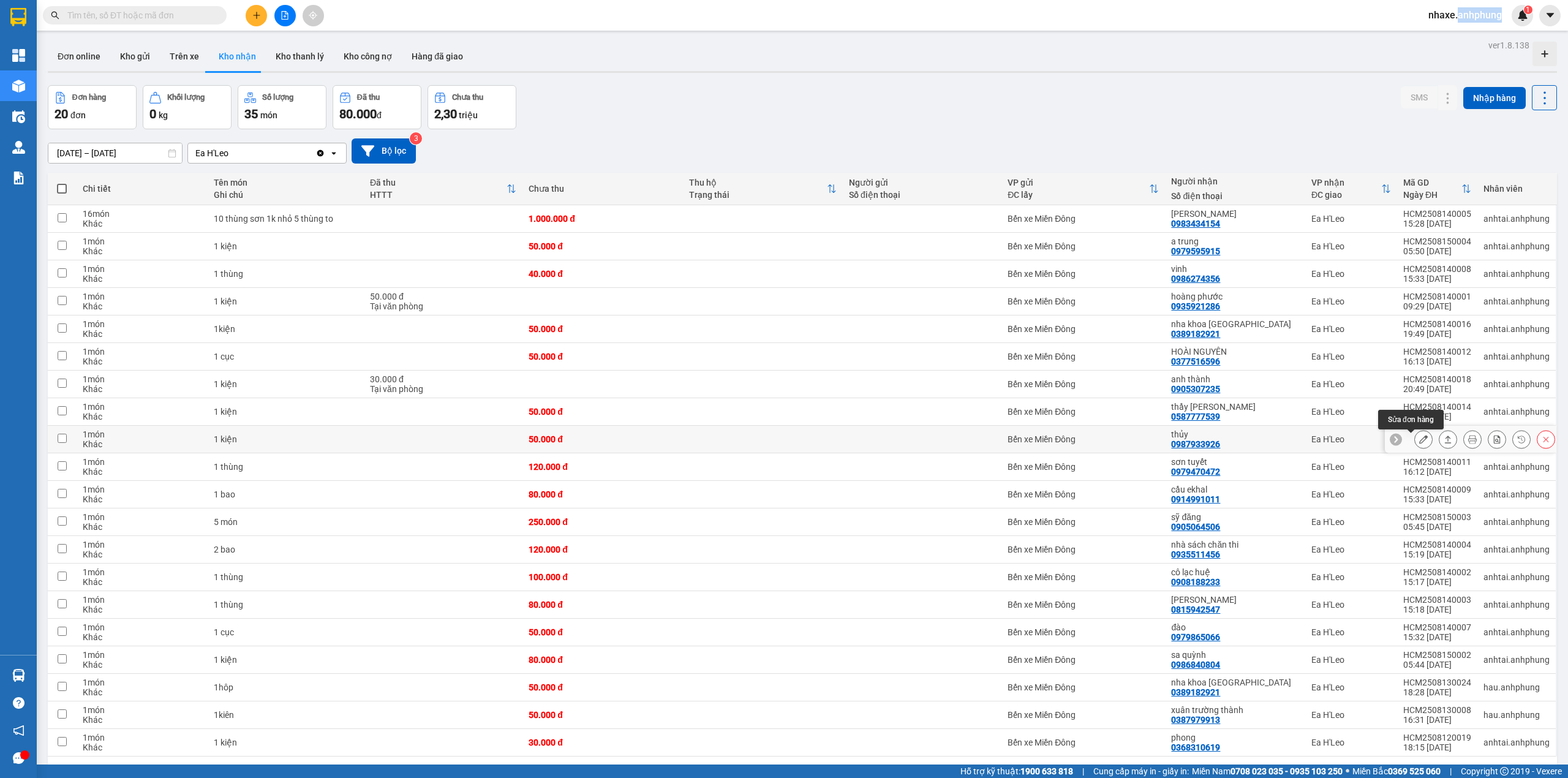
click at [1415, 445] on button at bounding box center [1423, 439] width 17 height 22
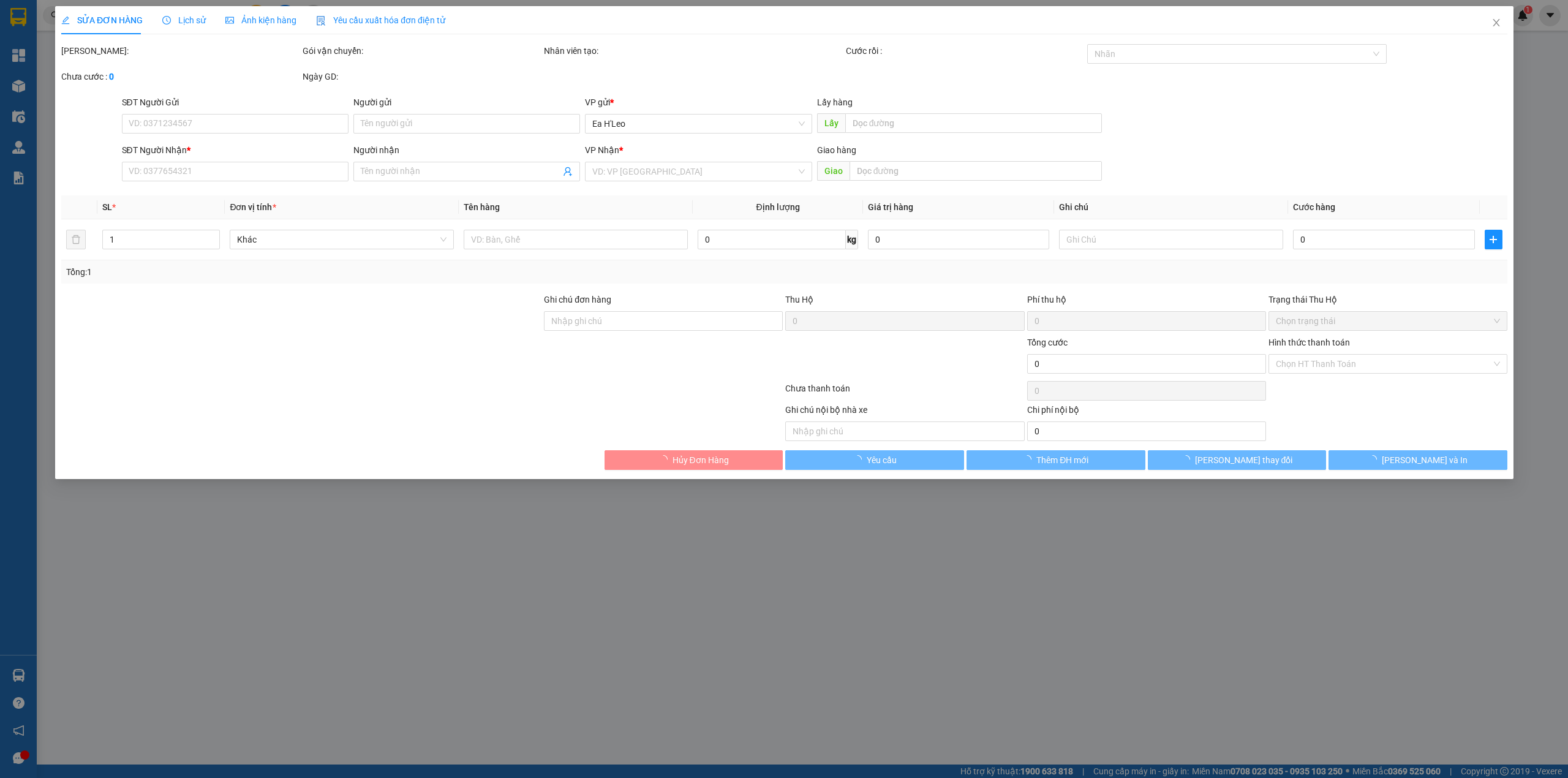
type input "0987933926"
type input "thủy"
type input "50.000"
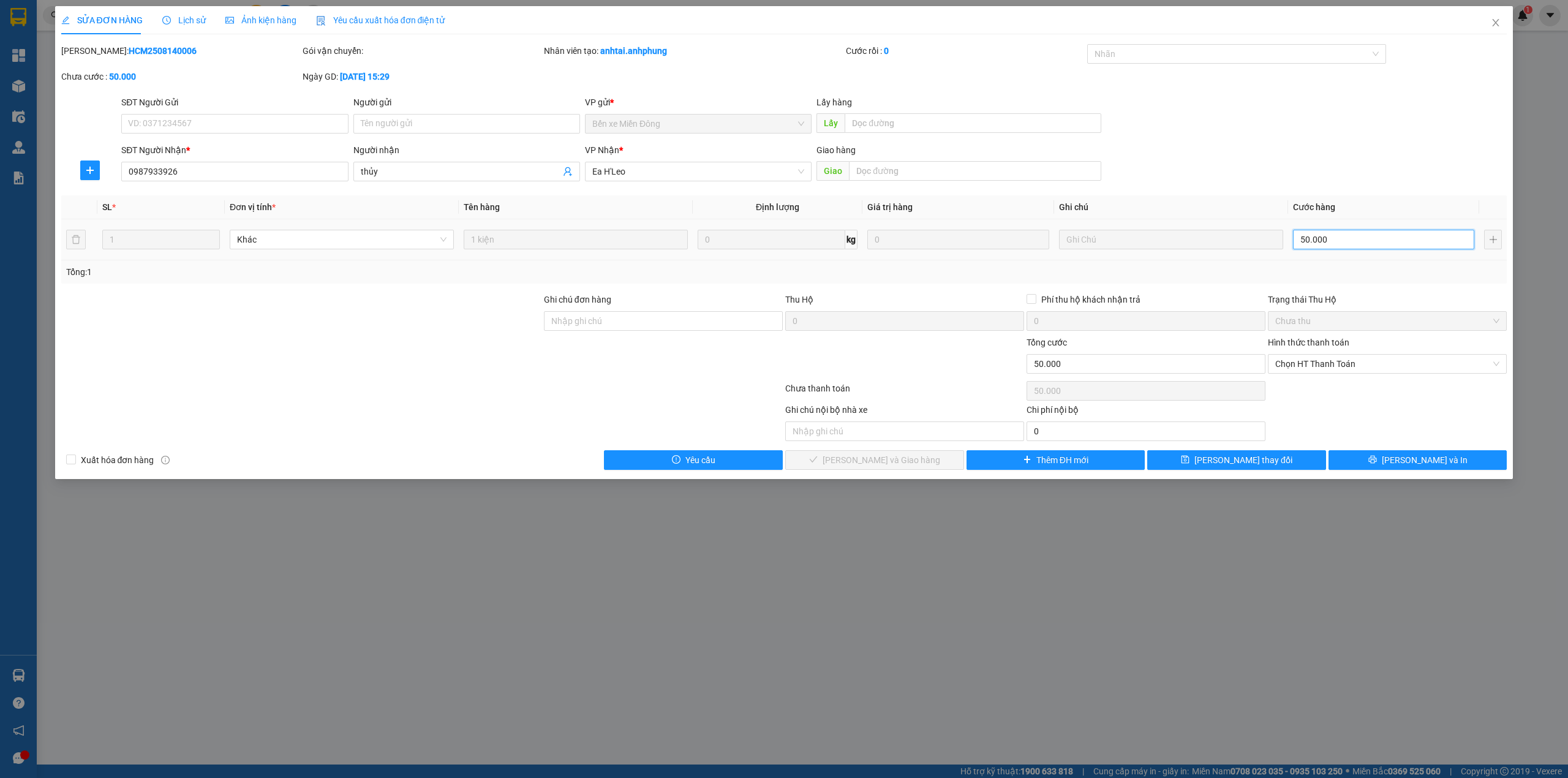
click at [1337, 240] on input "50.000" at bounding box center [1383, 240] width 182 height 19
type input "4"
type input "40"
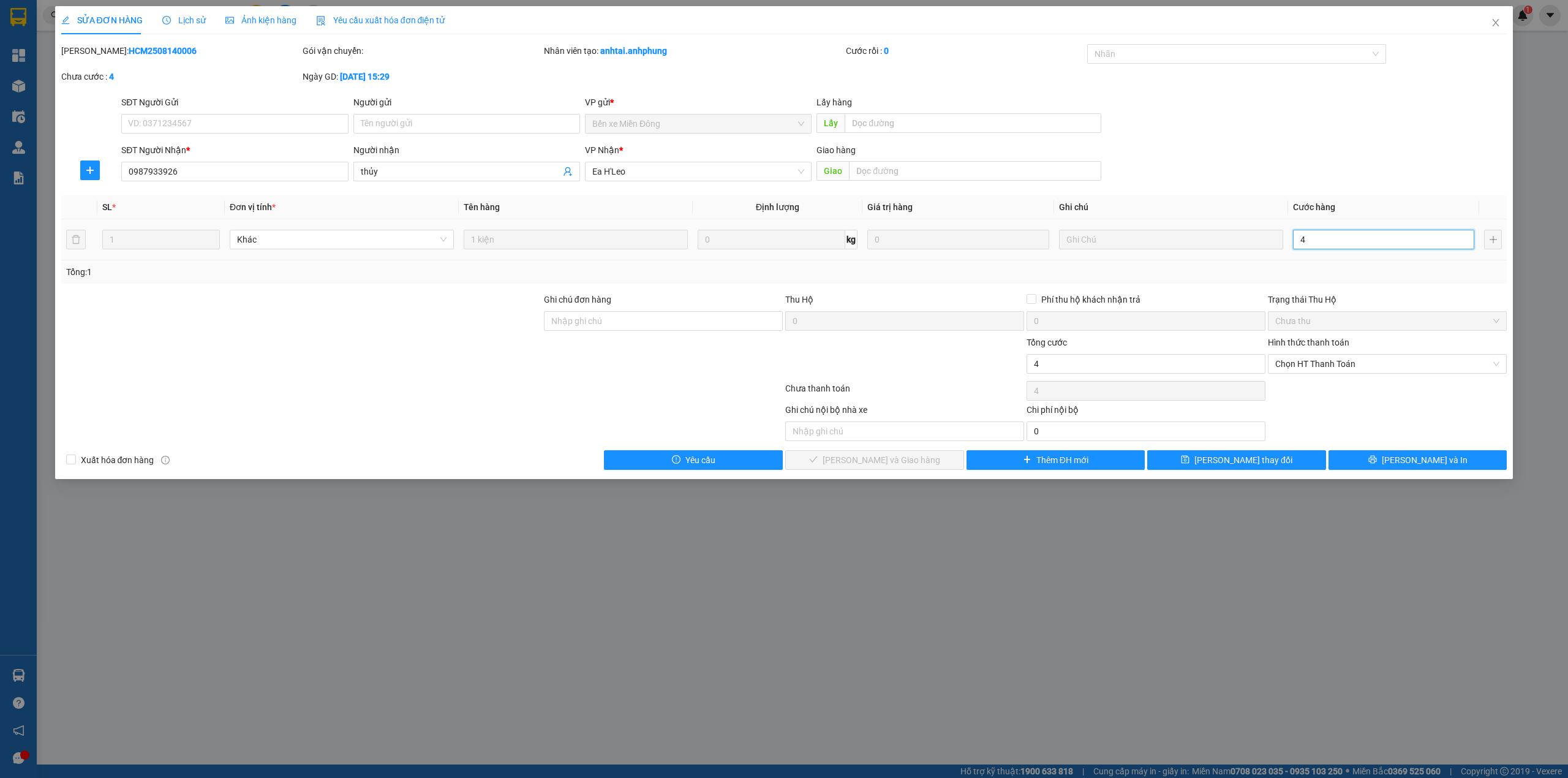
type input "40"
click at [1349, 360] on span "Chọn HT Thanh Toán" at bounding box center [1387, 363] width 224 height 19
type input "40"
type input "40.000"
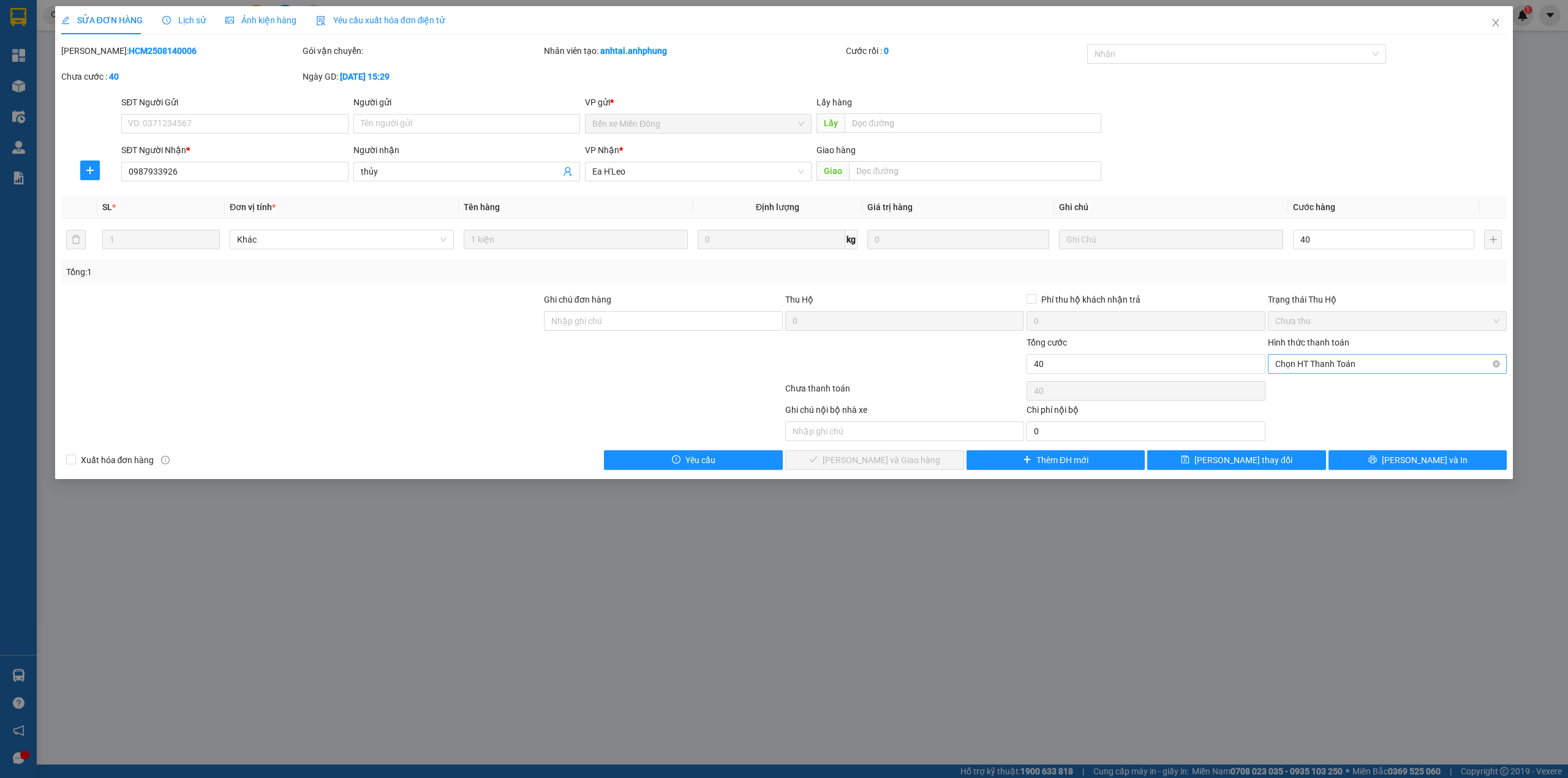
type input "40.000"
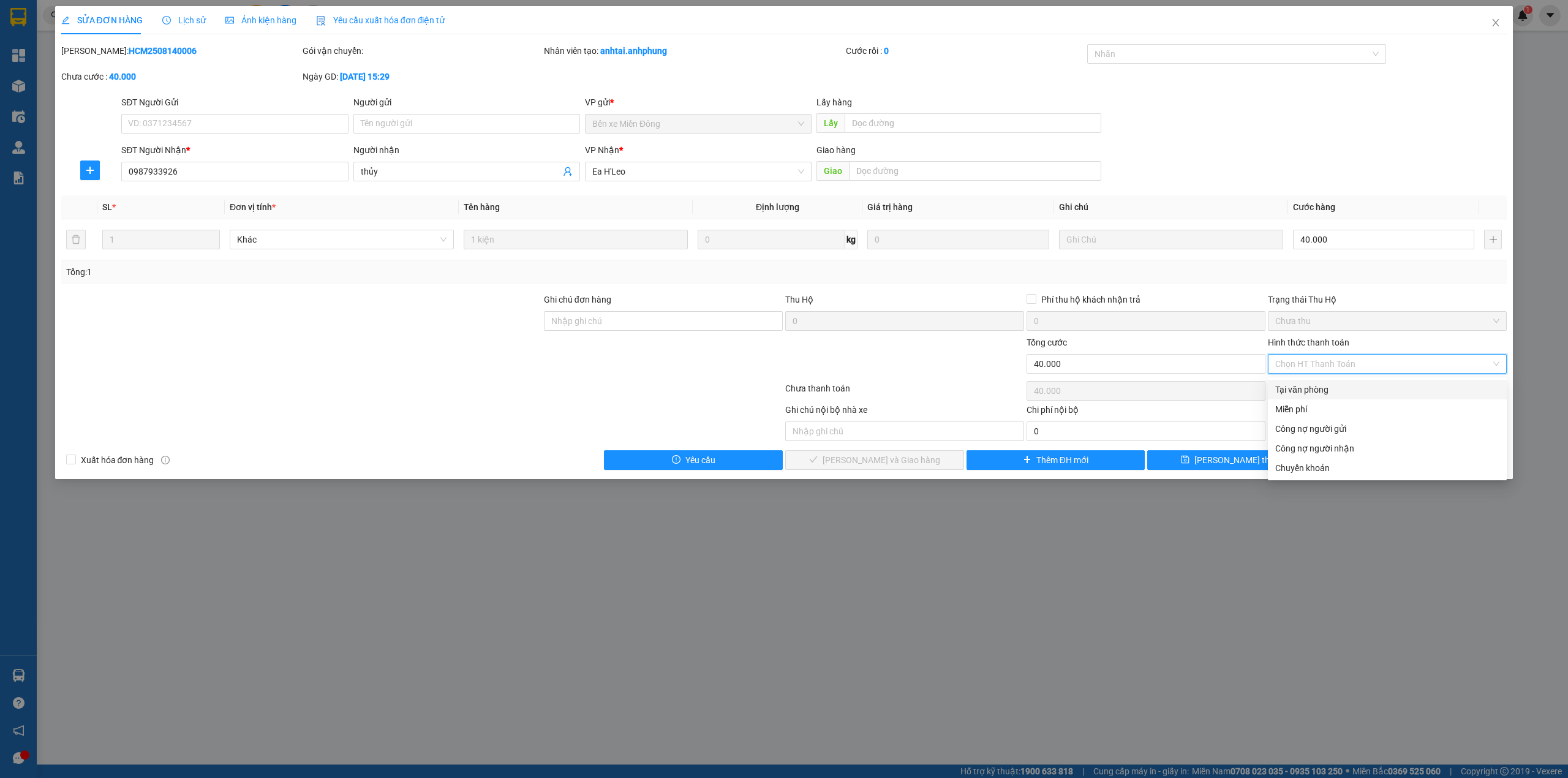
click at [1314, 387] on div "Tại văn phòng" at bounding box center [1387, 389] width 224 height 14
type input "0"
click at [1314, 387] on div "Chọn HT Thanh Toán" at bounding box center [1386, 391] width 241 height 24
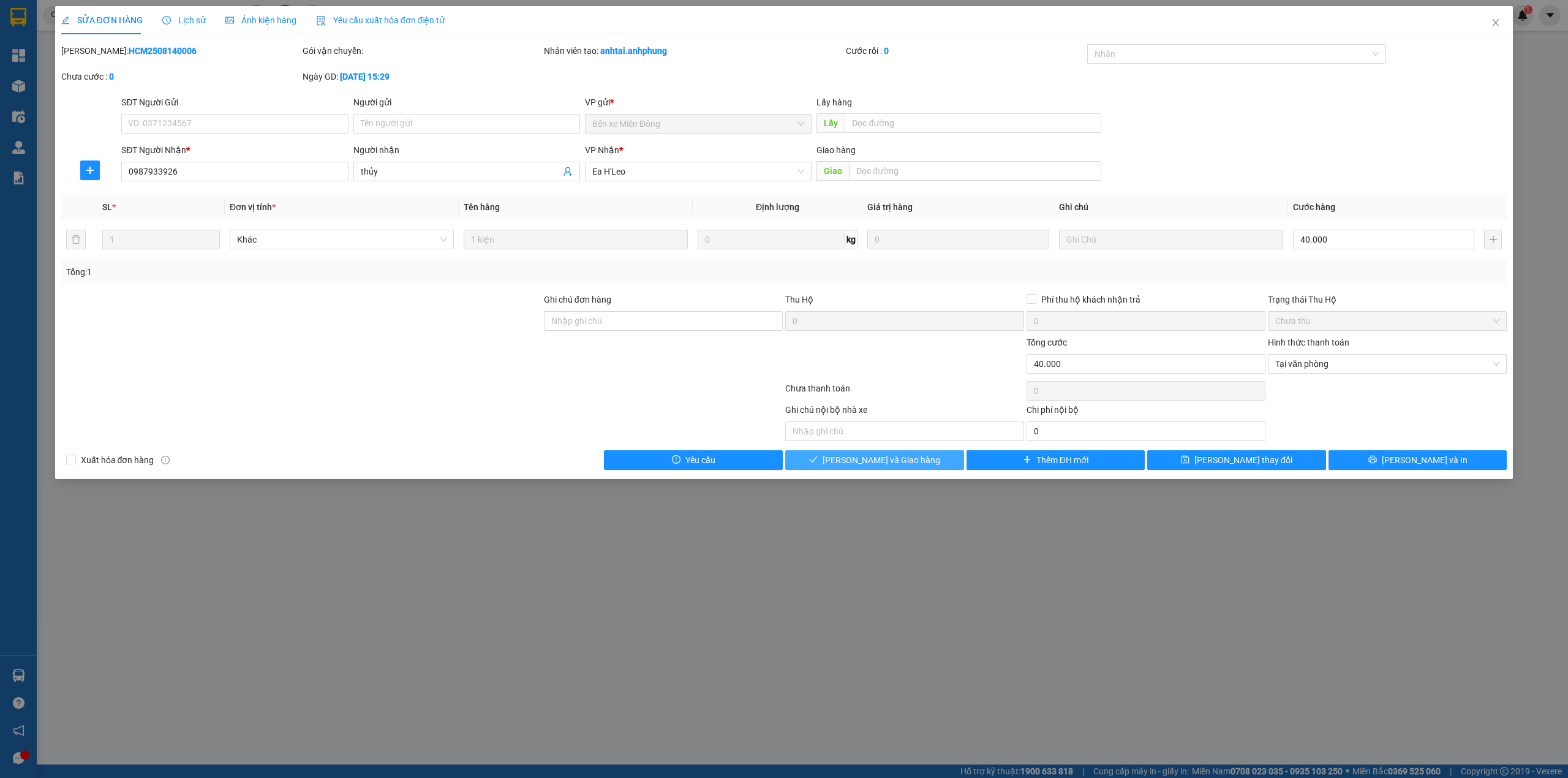
click at [902, 463] on span "[PERSON_NAME] và Giao hàng" at bounding box center [881, 460] width 118 height 14
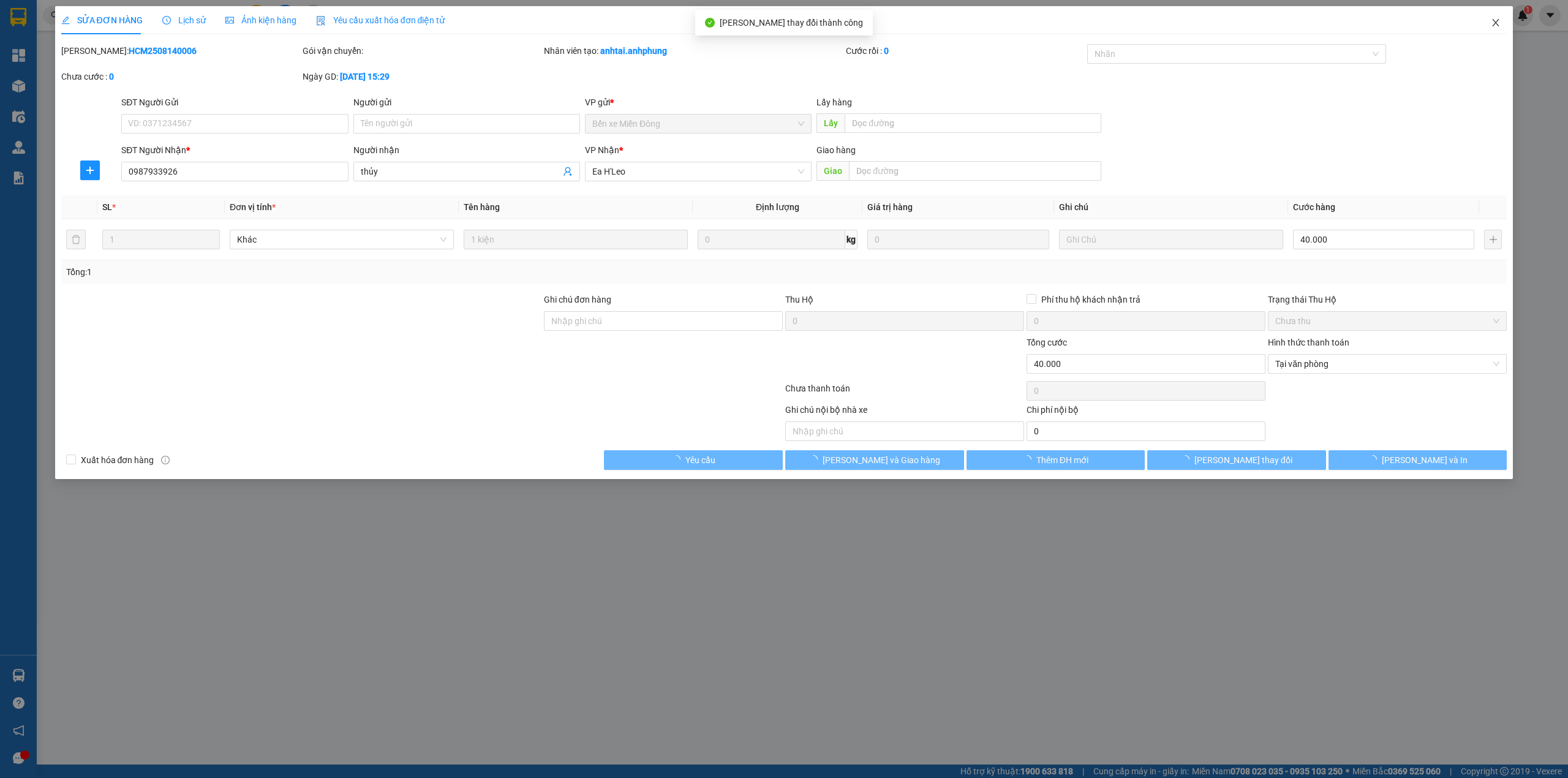
click at [1492, 18] on span "Close" at bounding box center [1495, 23] width 34 height 34
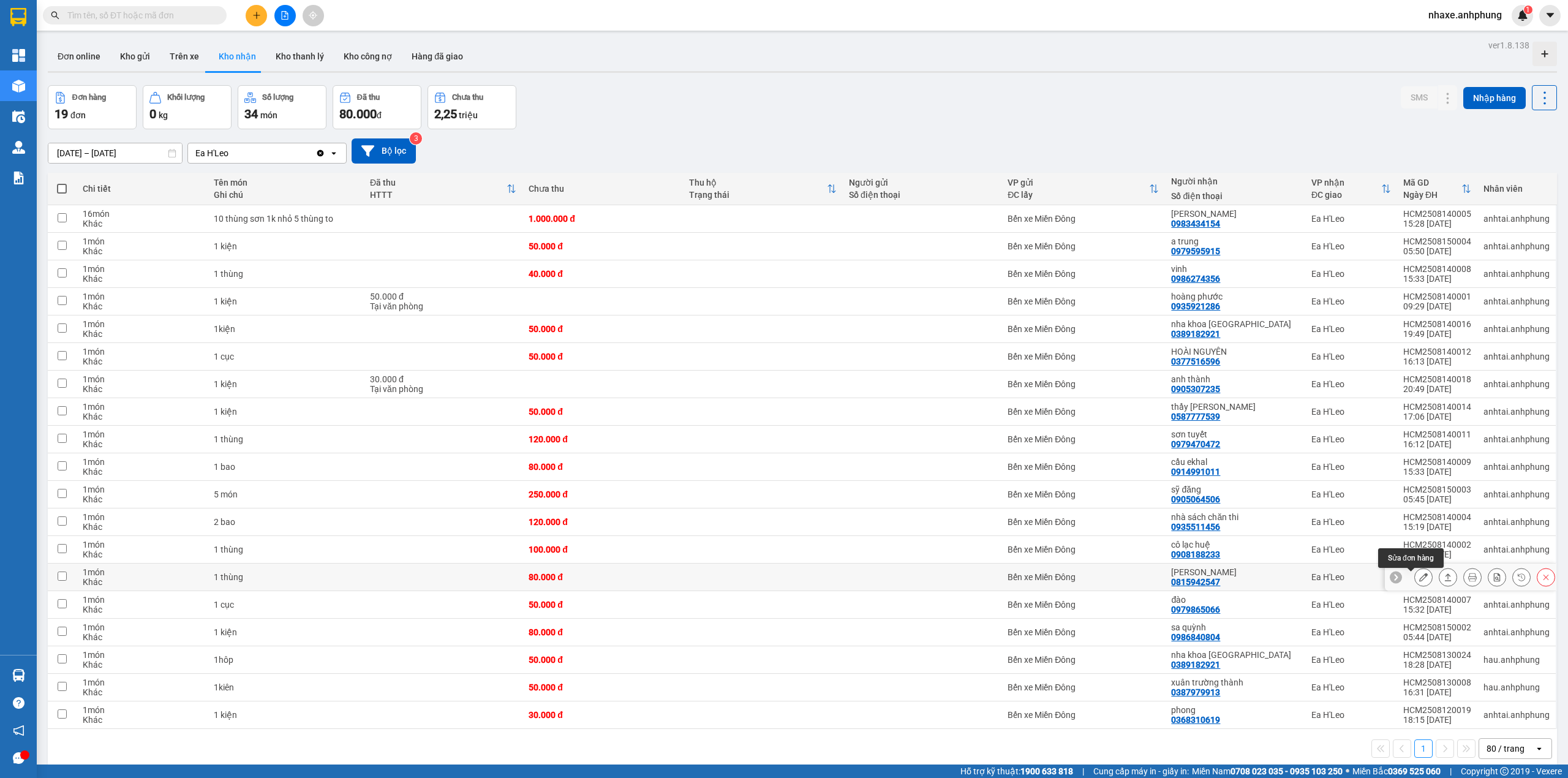
click at [1419, 581] on icon at bounding box center [1423, 576] width 9 height 9
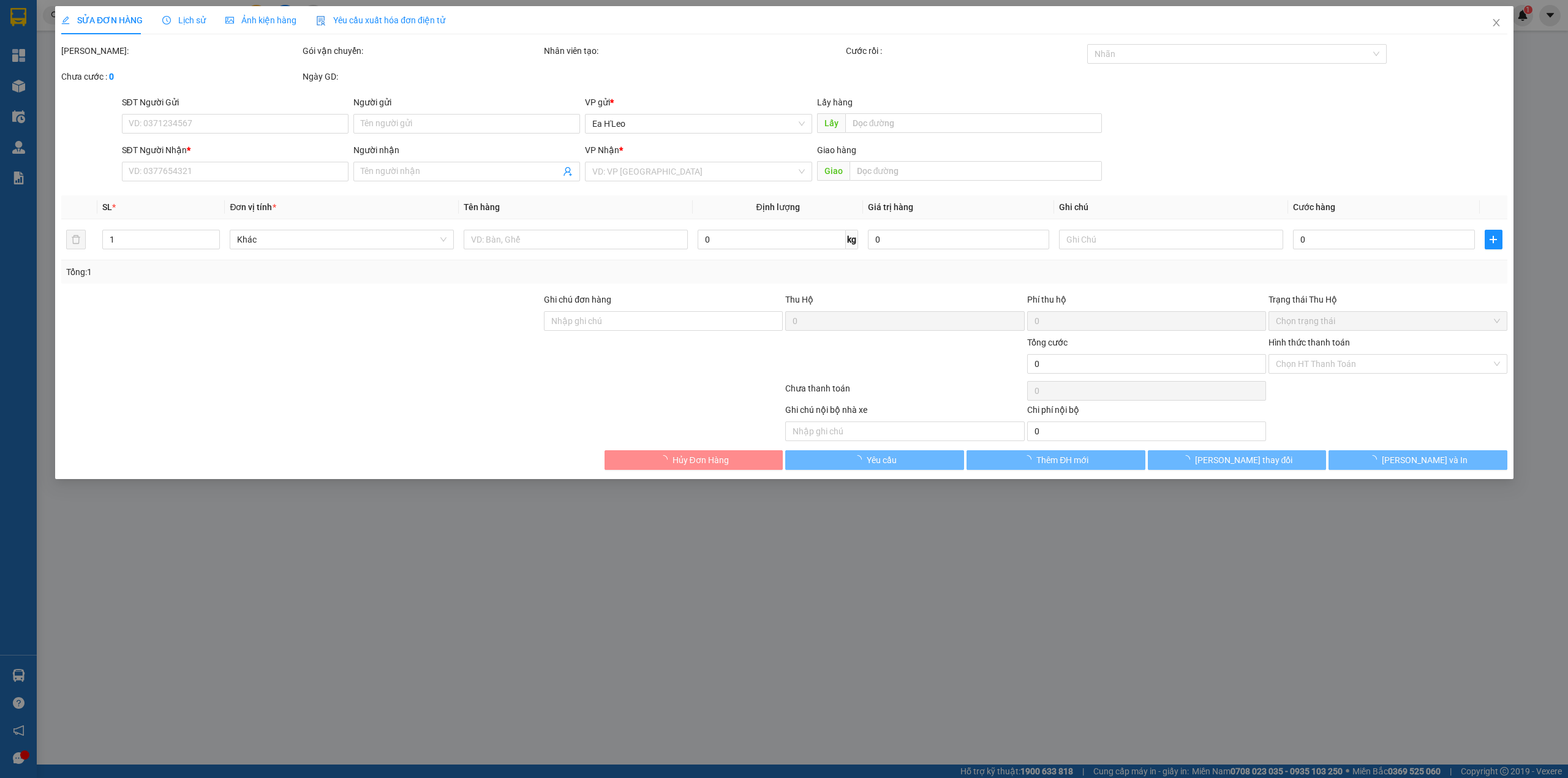
type input "0815942547"
type input "[PERSON_NAME]"
type input "80.000"
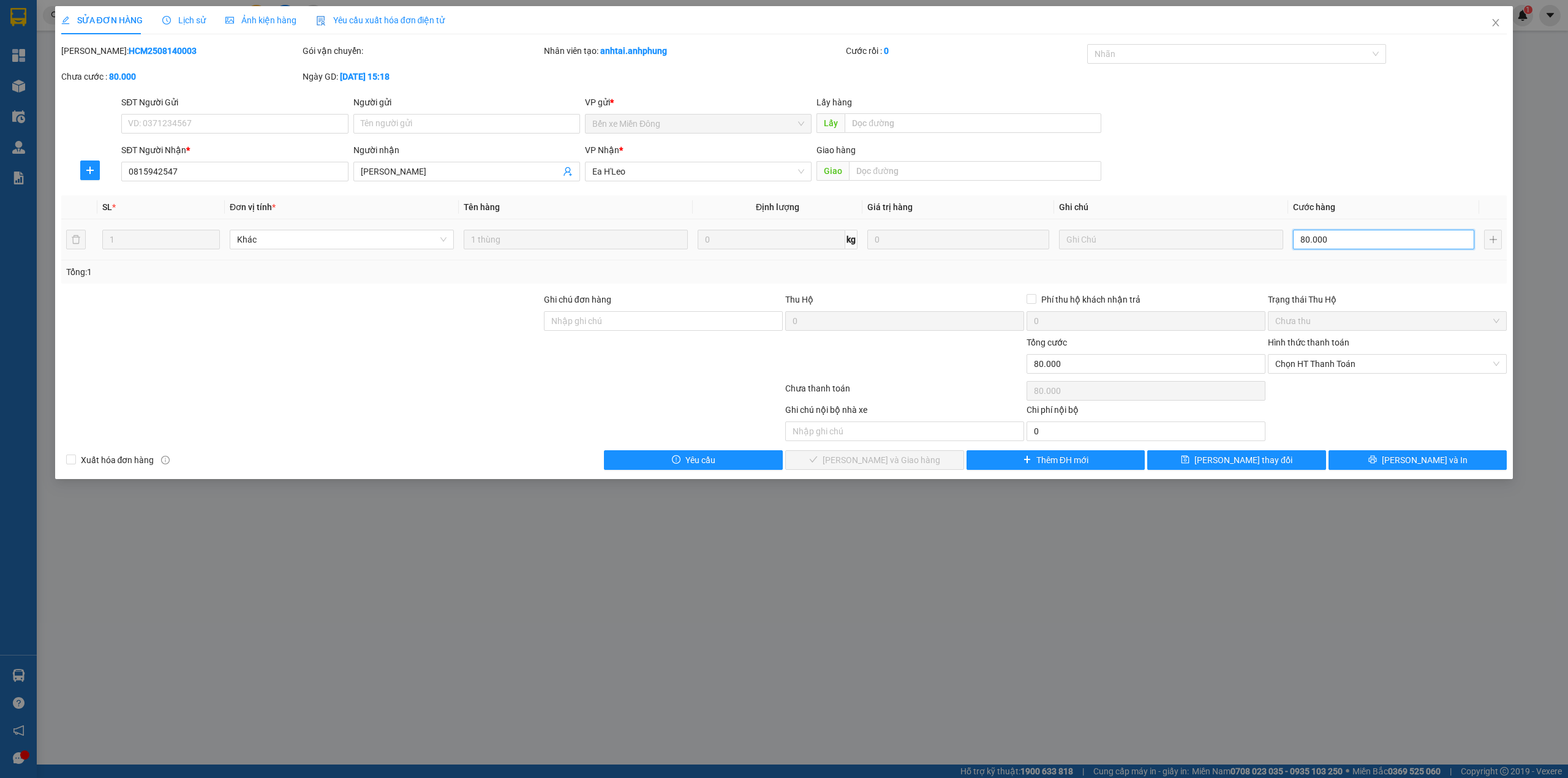
click at [1335, 232] on input "80.000" at bounding box center [1383, 240] width 182 height 19
type input "5"
type input "50"
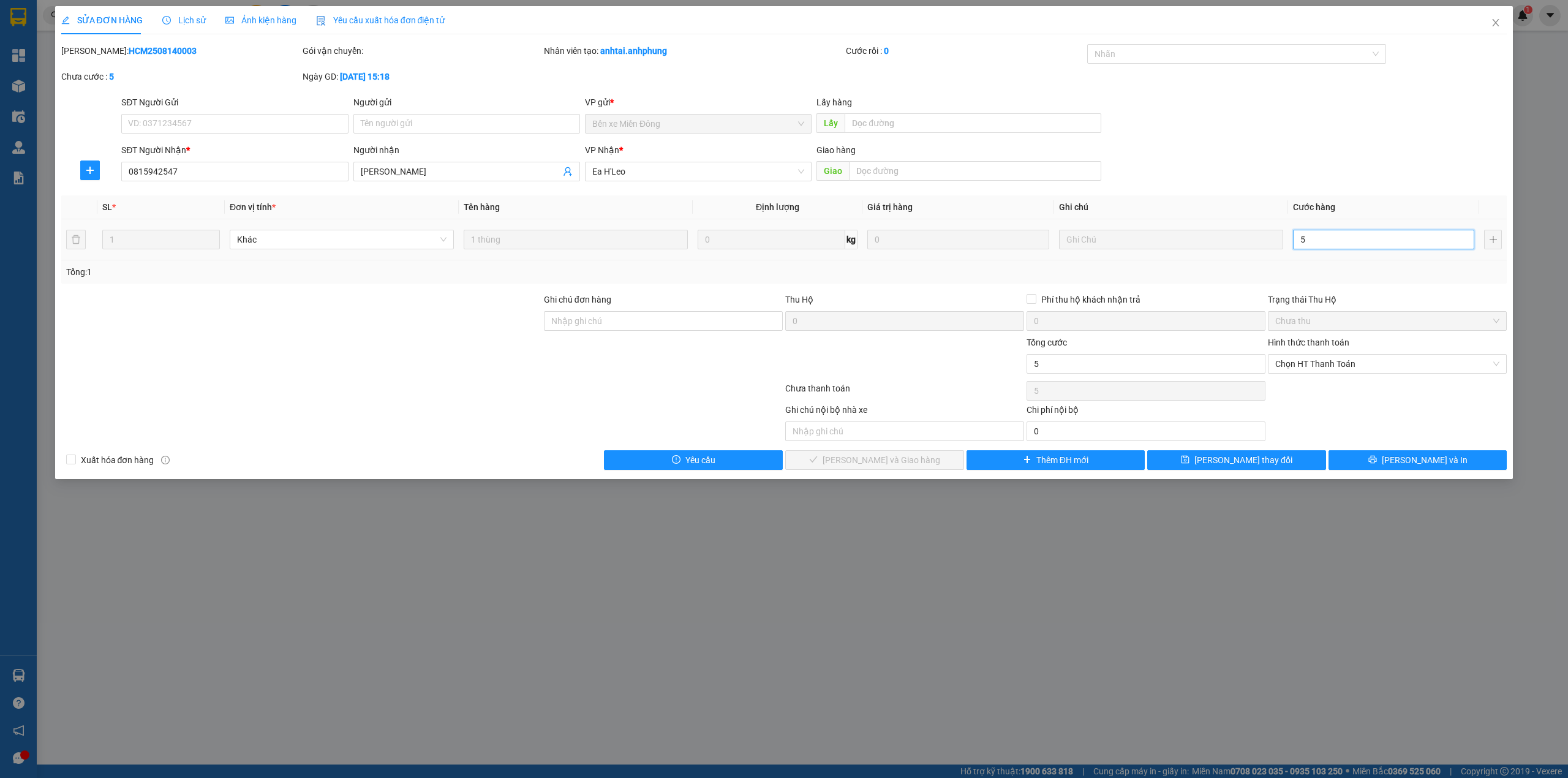
type input "50"
click at [1344, 367] on span "Chọn HT Thanh Toán" at bounding box center [1387, 363] width 224 height 19
type input "50"
type input "50.000"
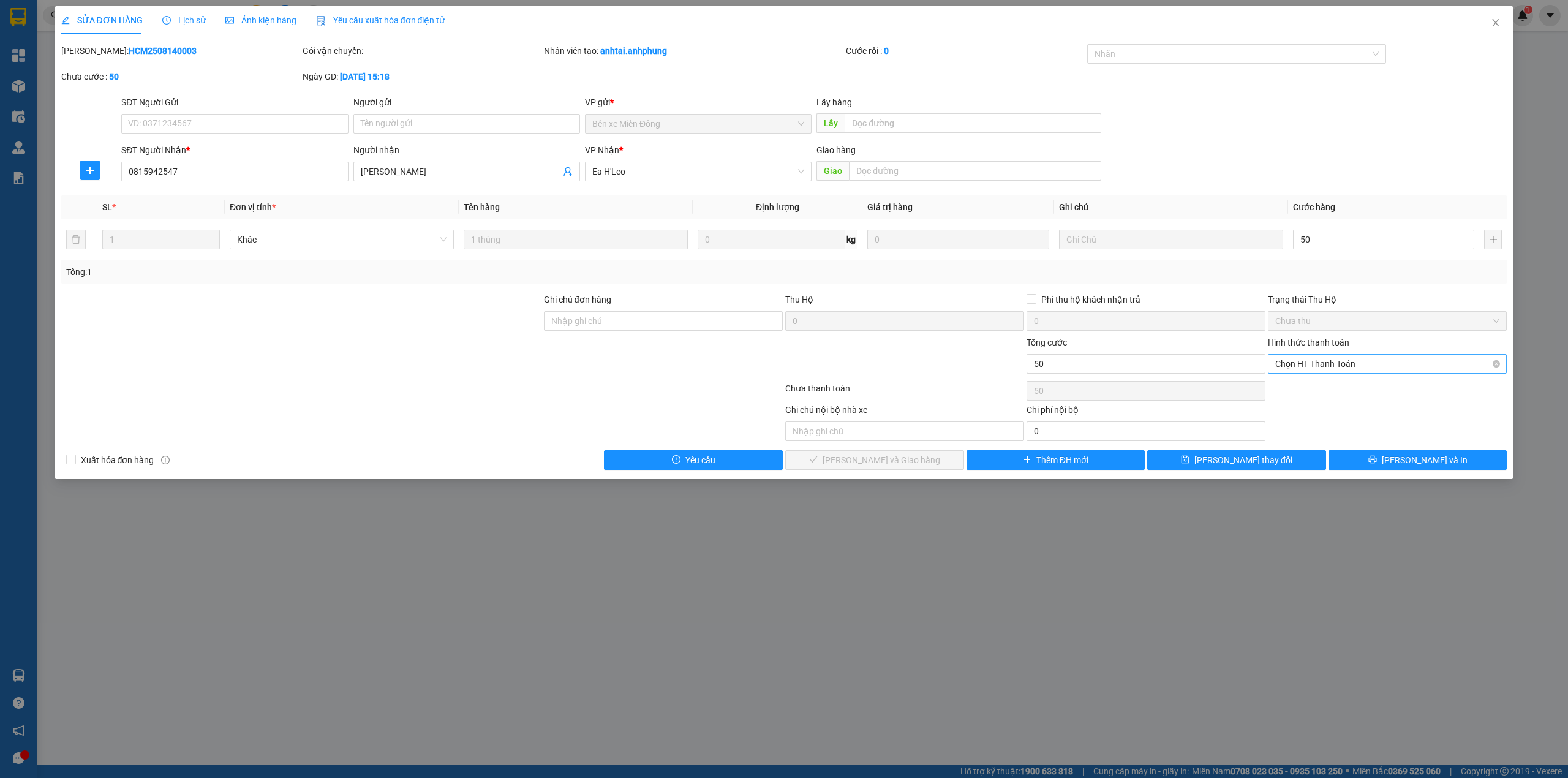
type input "50.000"
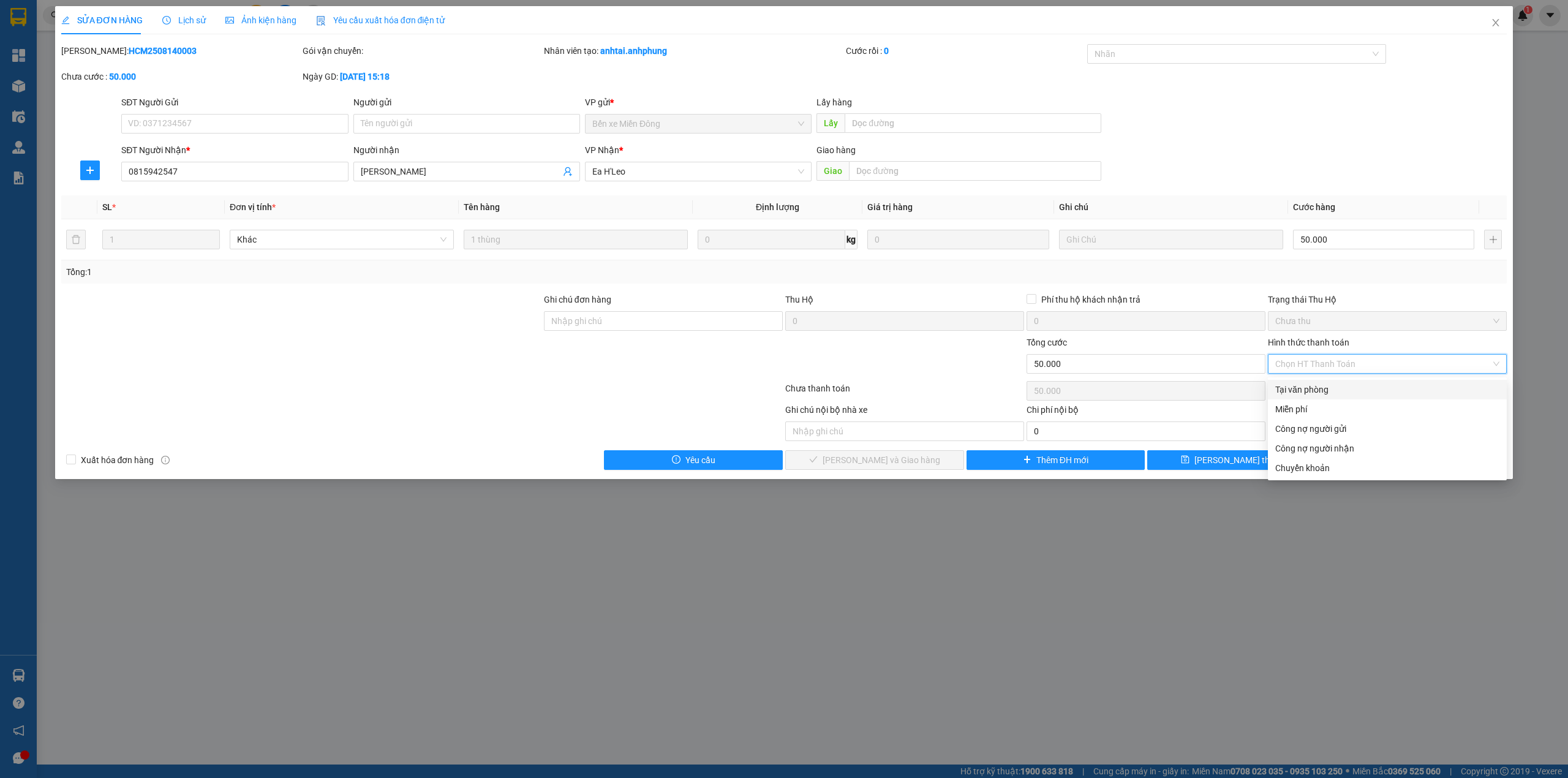
click at [1319, 392] on div "Tại văn phòng" at bounding box center [1387, 389] width 224 height 14
type input "0"
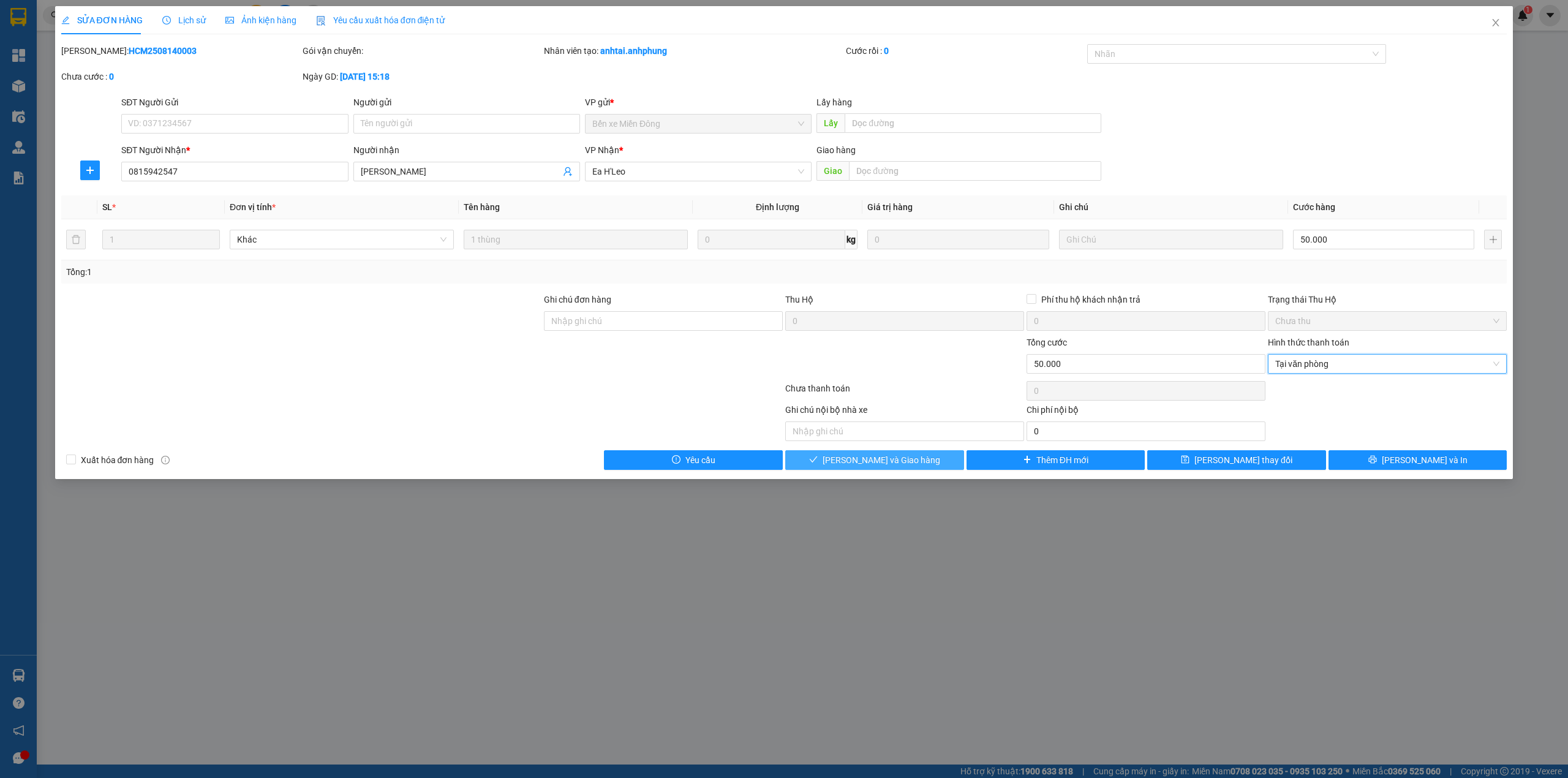
click at [890, 466] on span "[PERSON_NAME] và Giao hàng" at bounding box center [881, 460] width 118 height 14
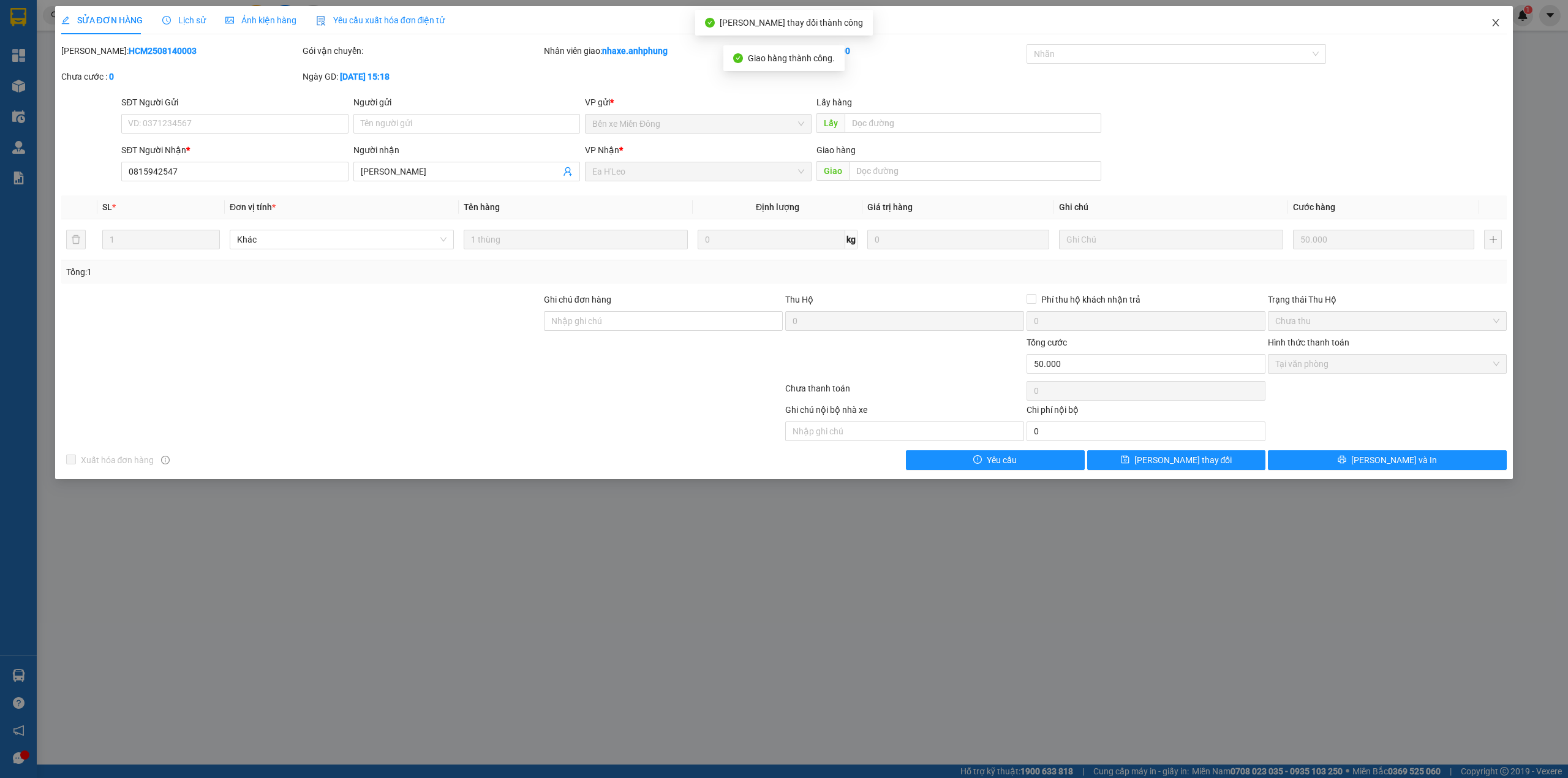
click at [1493, 20] on icon "close" at bounding box center [1495, 23] width 6 height 7
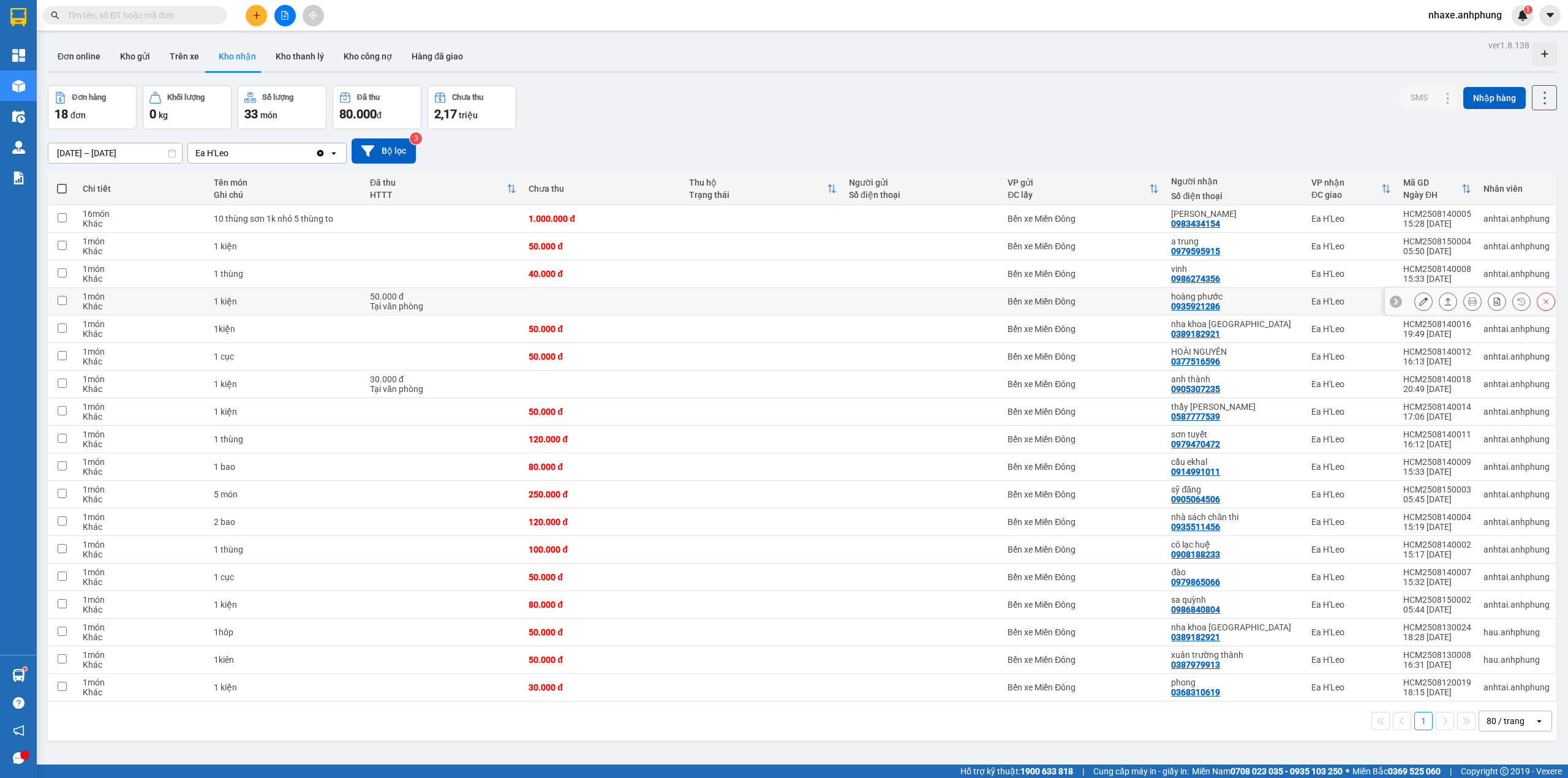
scroll to position [56, 0]
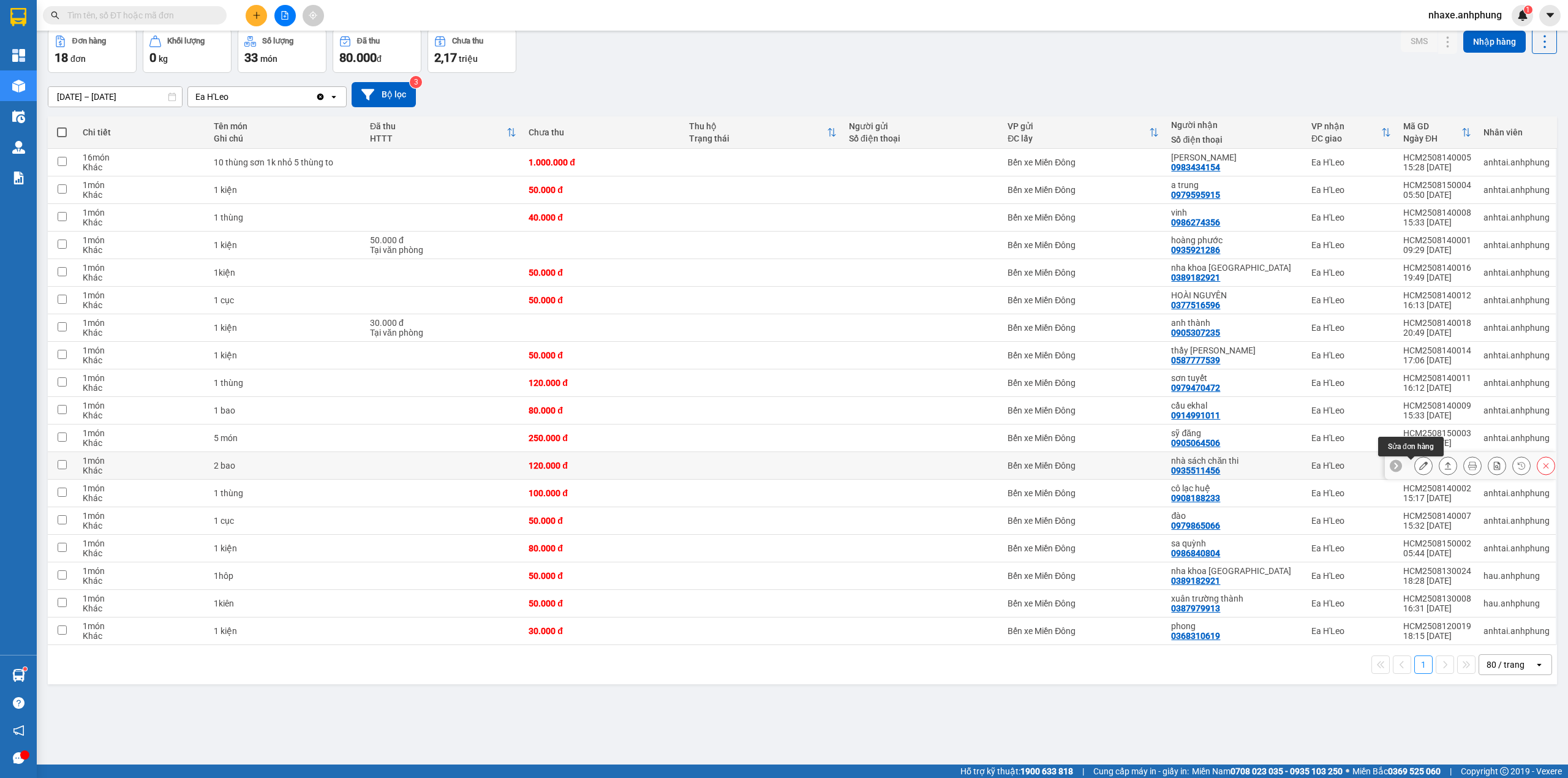
click at [1415, 463] on button at bounding box center [1423, 466] width 17 height 22
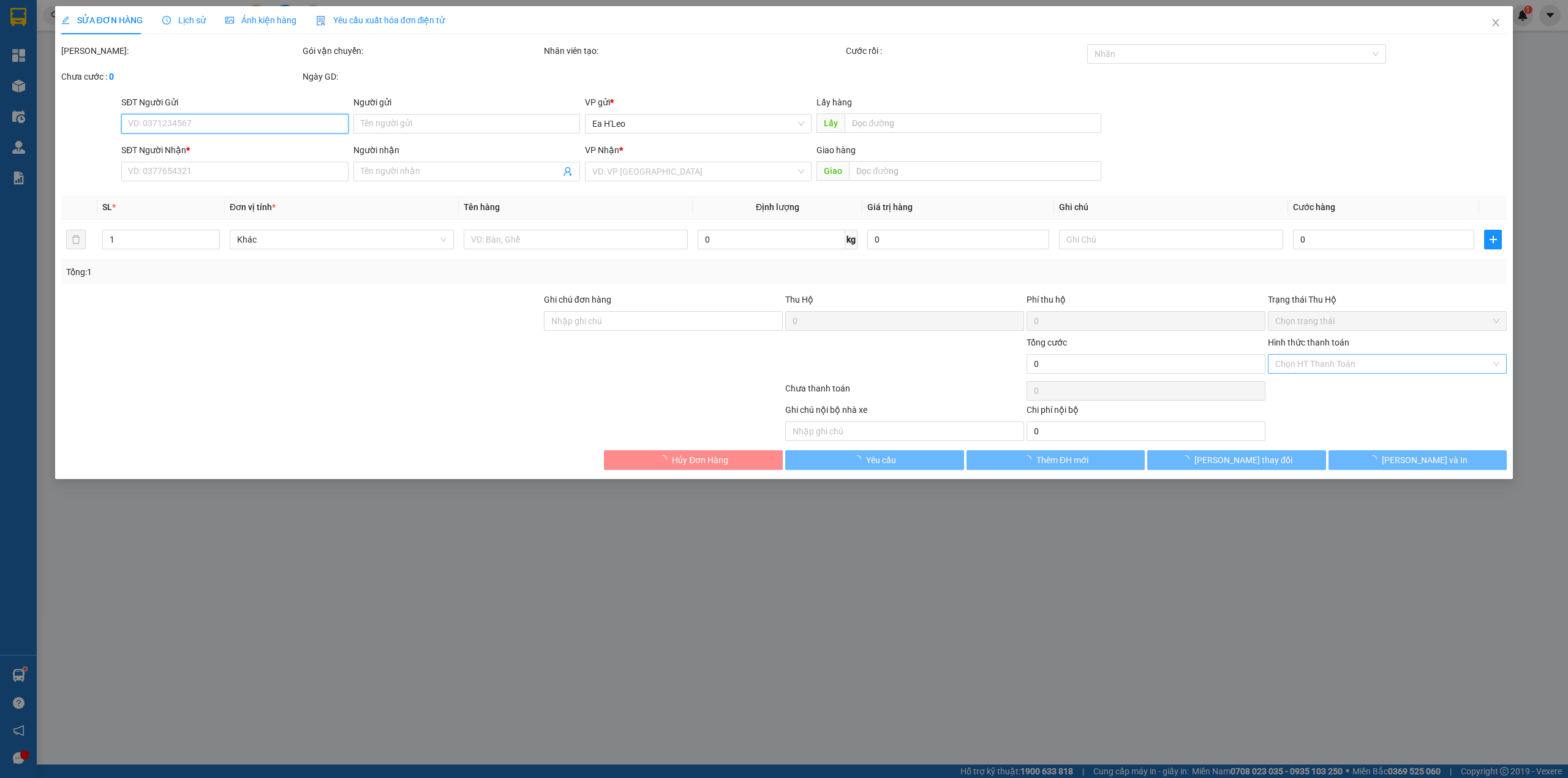
type input "0935511456"
type input "nhà sách chăn thi"
type input "120.000"
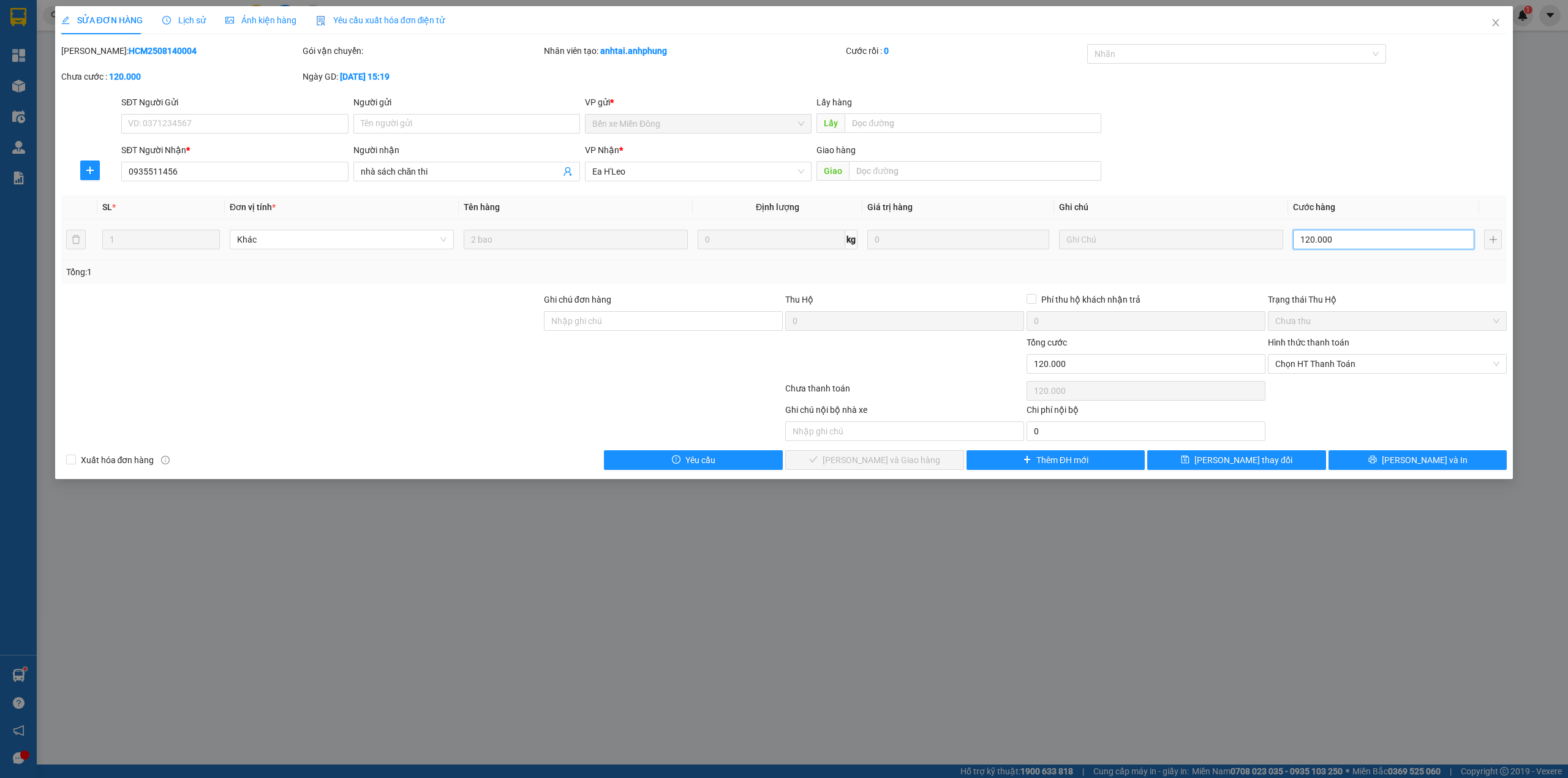
click at [1357, 245] on input "120.000" at bounding box center [1383, 240] width 182 height 19
type input "1"
type input "10"
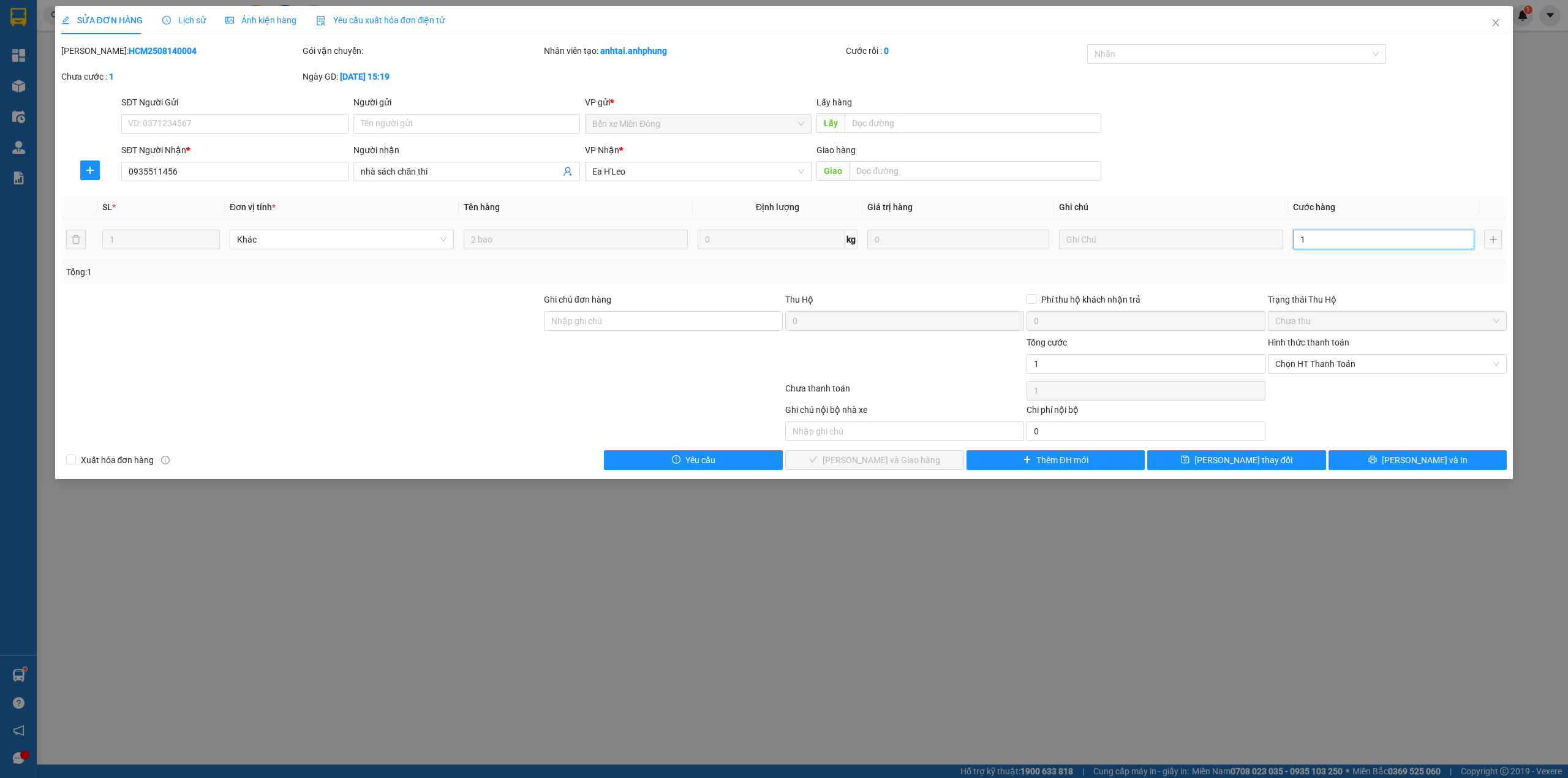
type input "10"
type input "100"
click at [1340, 359] on span "Chọn HT Thanh Toán" at bounding box center [1387, 363] width 224 height 19
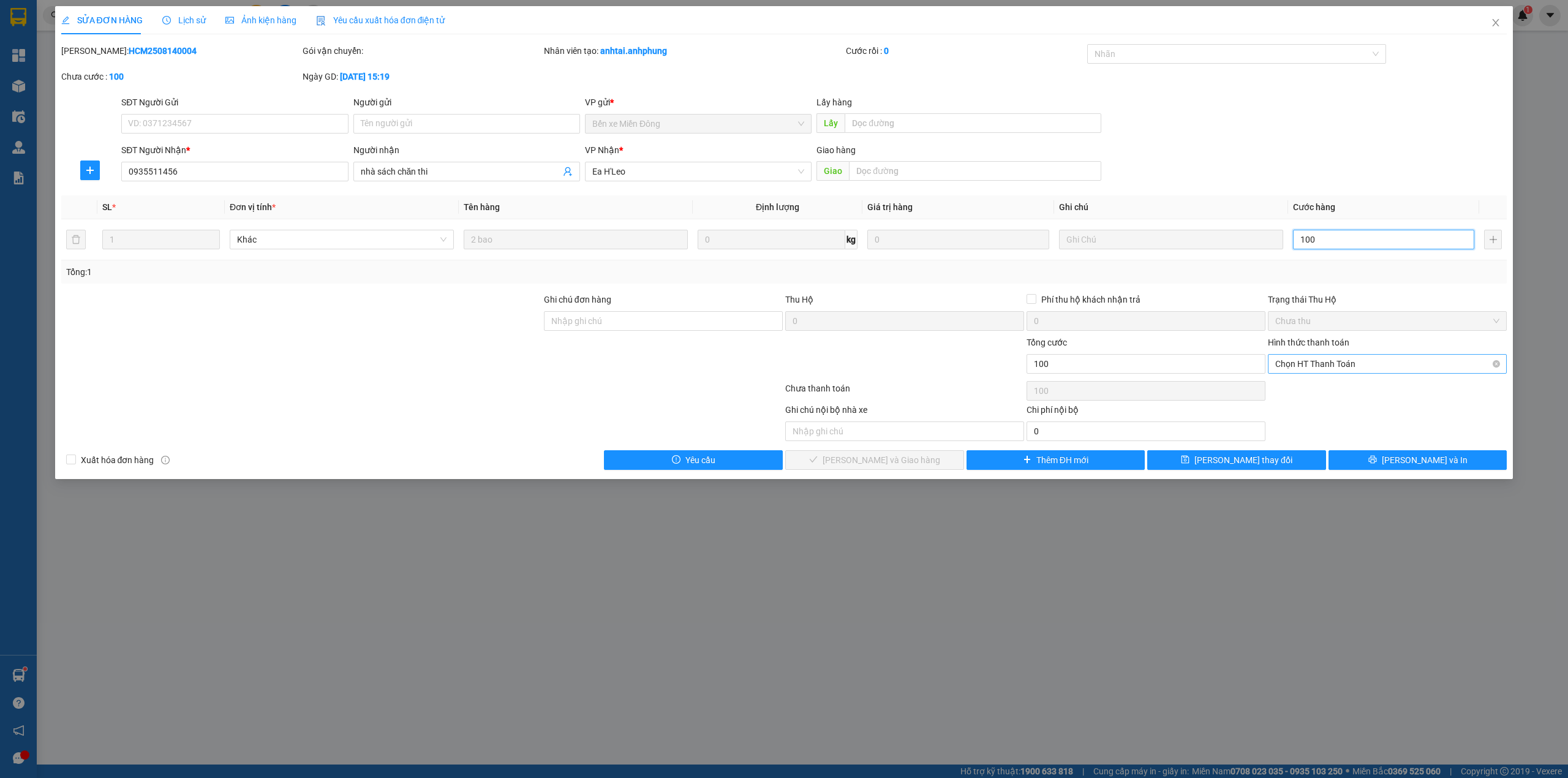
type input "100"
type input "100.000"
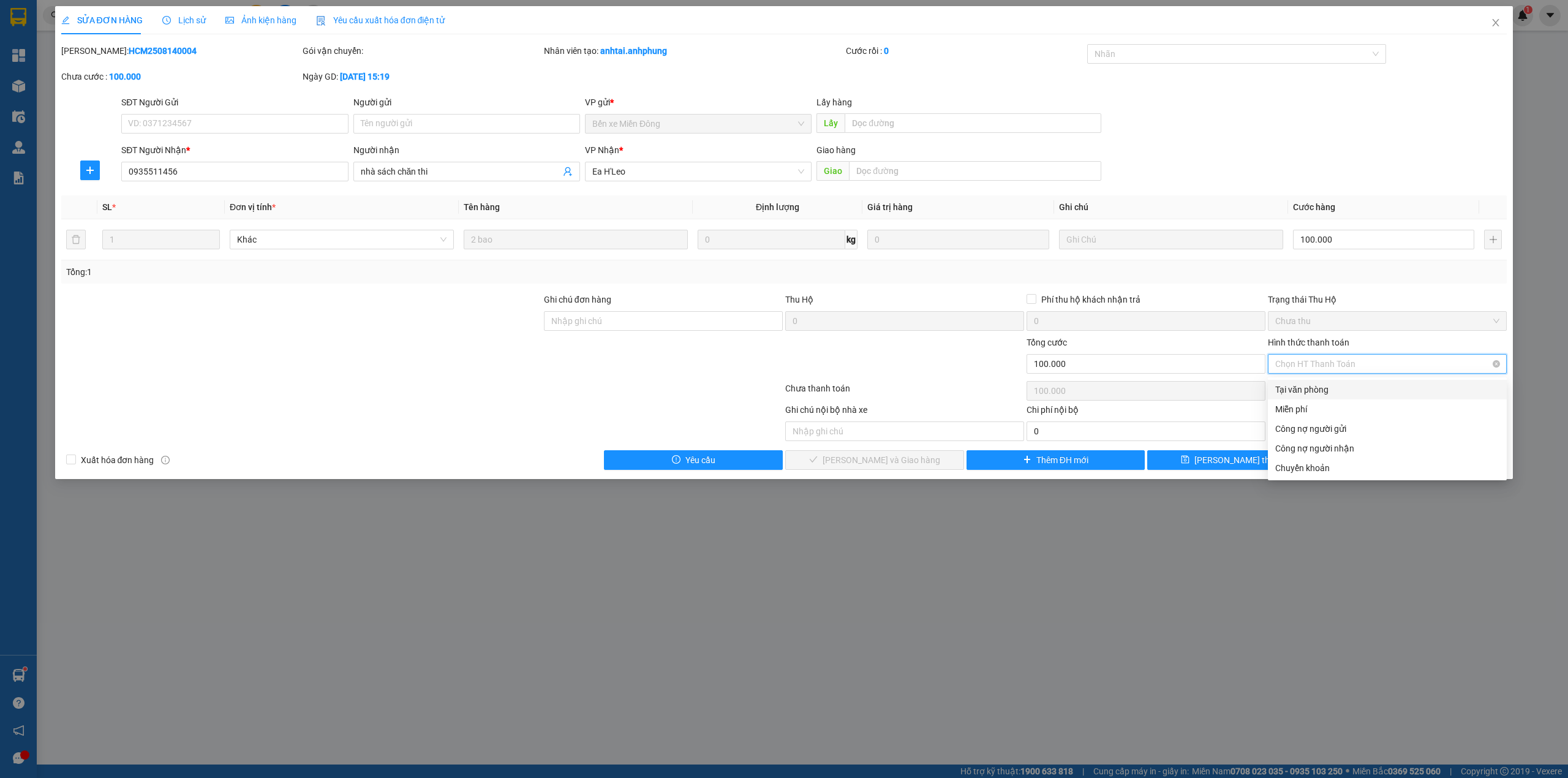
click at [1340, 359] on span "Chọn HT Thanh Toán" at bounding box center [1387, 363] width 224 height 19
click at [1330, 386] on div "Tại văn phòng" at bounding box center [1387, 389] width 224 height 14
type input "0"
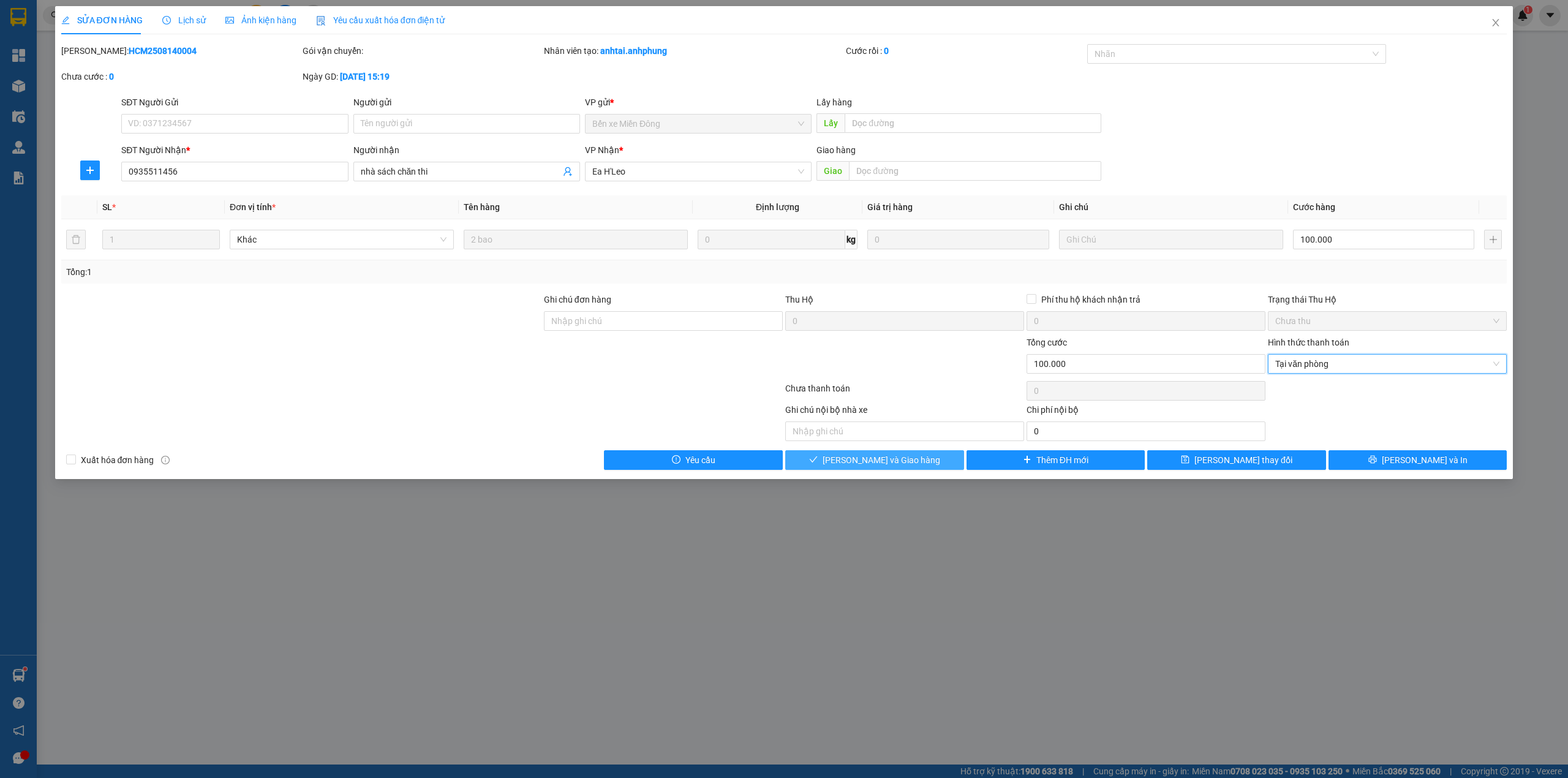
drag, startPoint x: 934, startPoint y: 462, endPoint x: 929, endPoint y: 445, distance: 17.7
click at [934, 461] on button "[PERSON_NAME] và Giao hàng" at bounding box center [875, 460] width 179 height 19
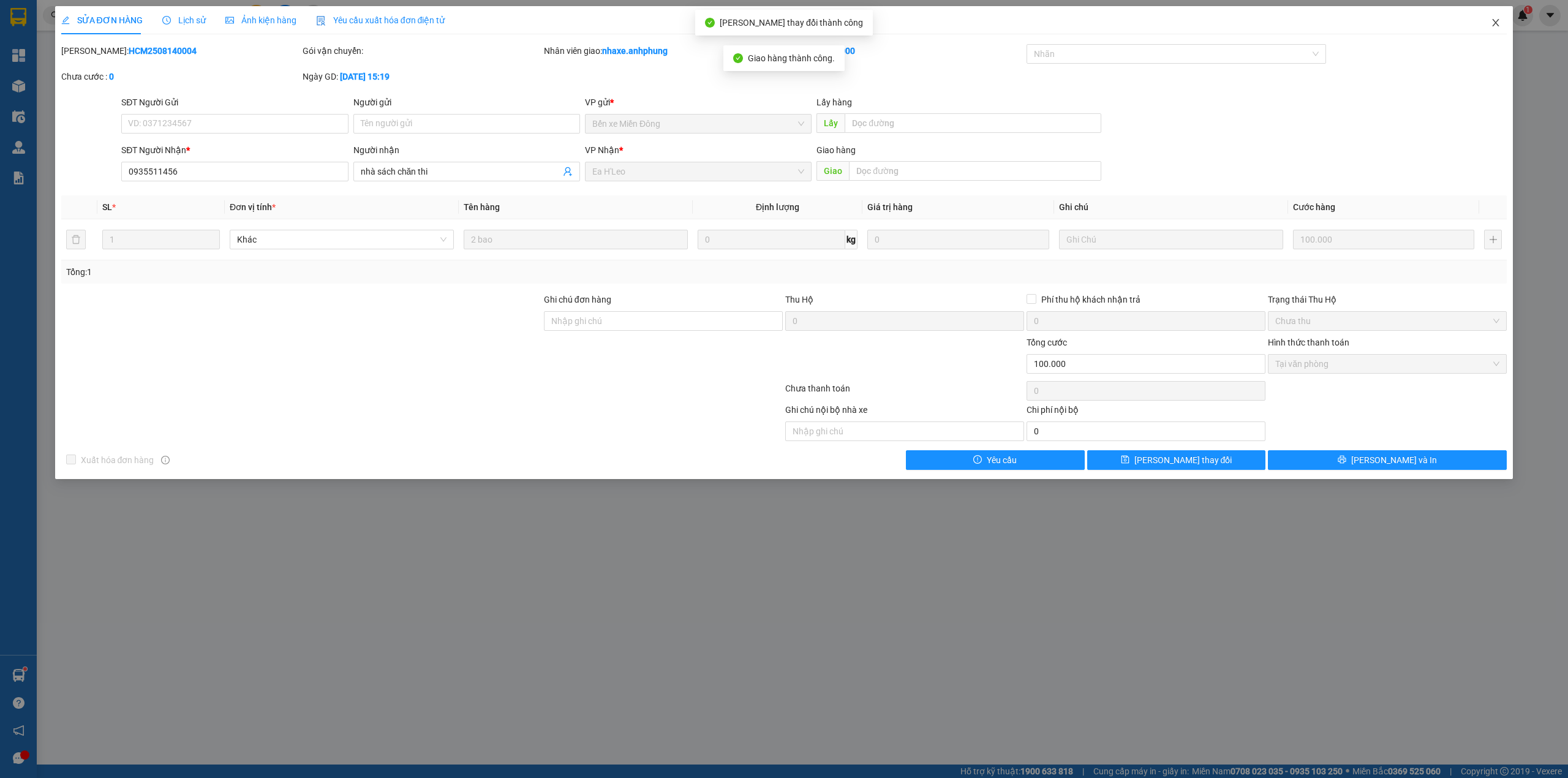
click at [1495, 24] on icon "close" at bounding box center [1495, 23] width 6 height 7
click at [1495, 24] on div "nhaxe.anhphung 1" at bounding box center [1475, 15] width 115 height 22
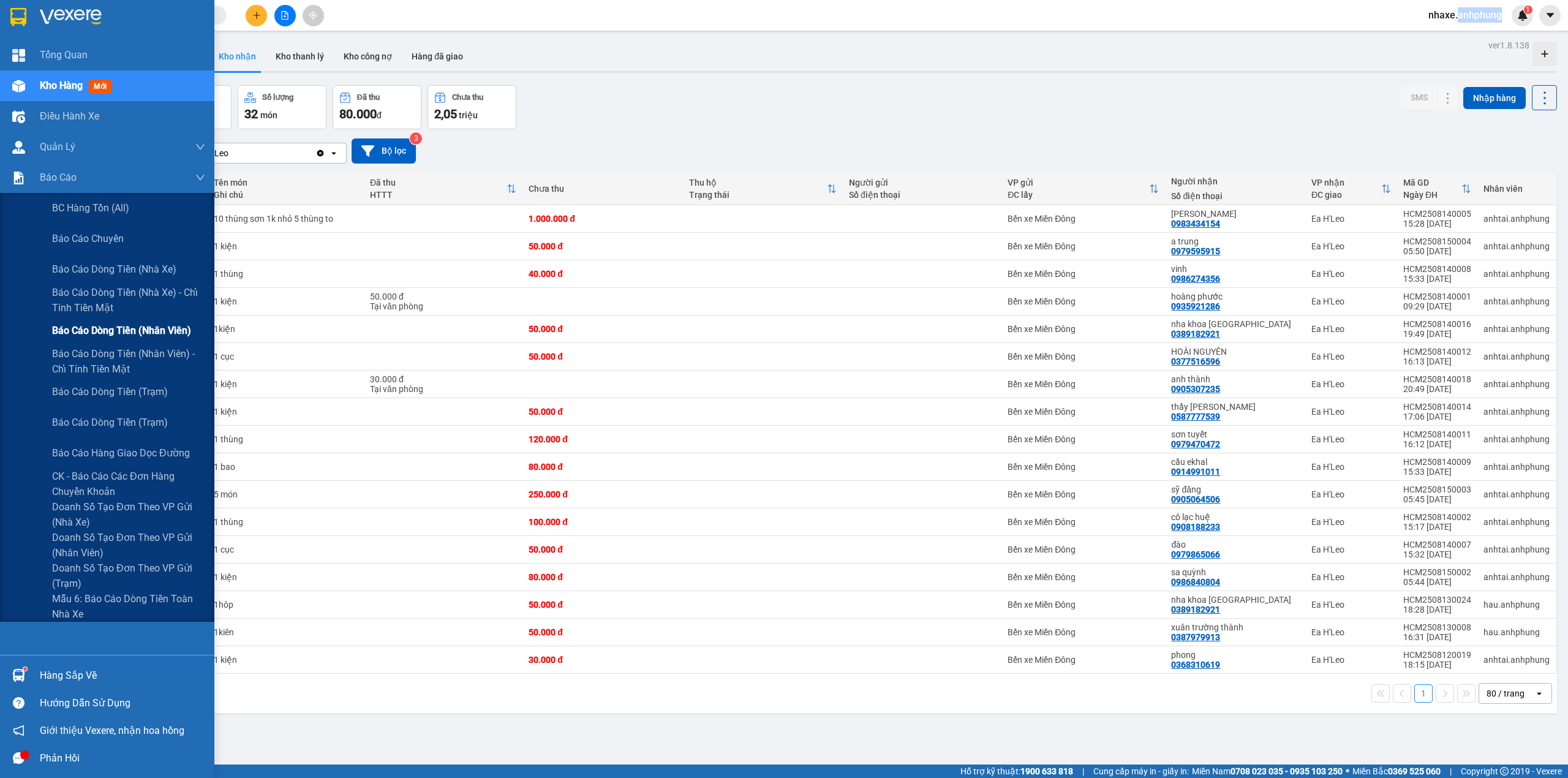
click at [135, 323] on span "Báo cáo dòng tiền (nhân viên)" at bounding box center [121, 330] width 139 height 15
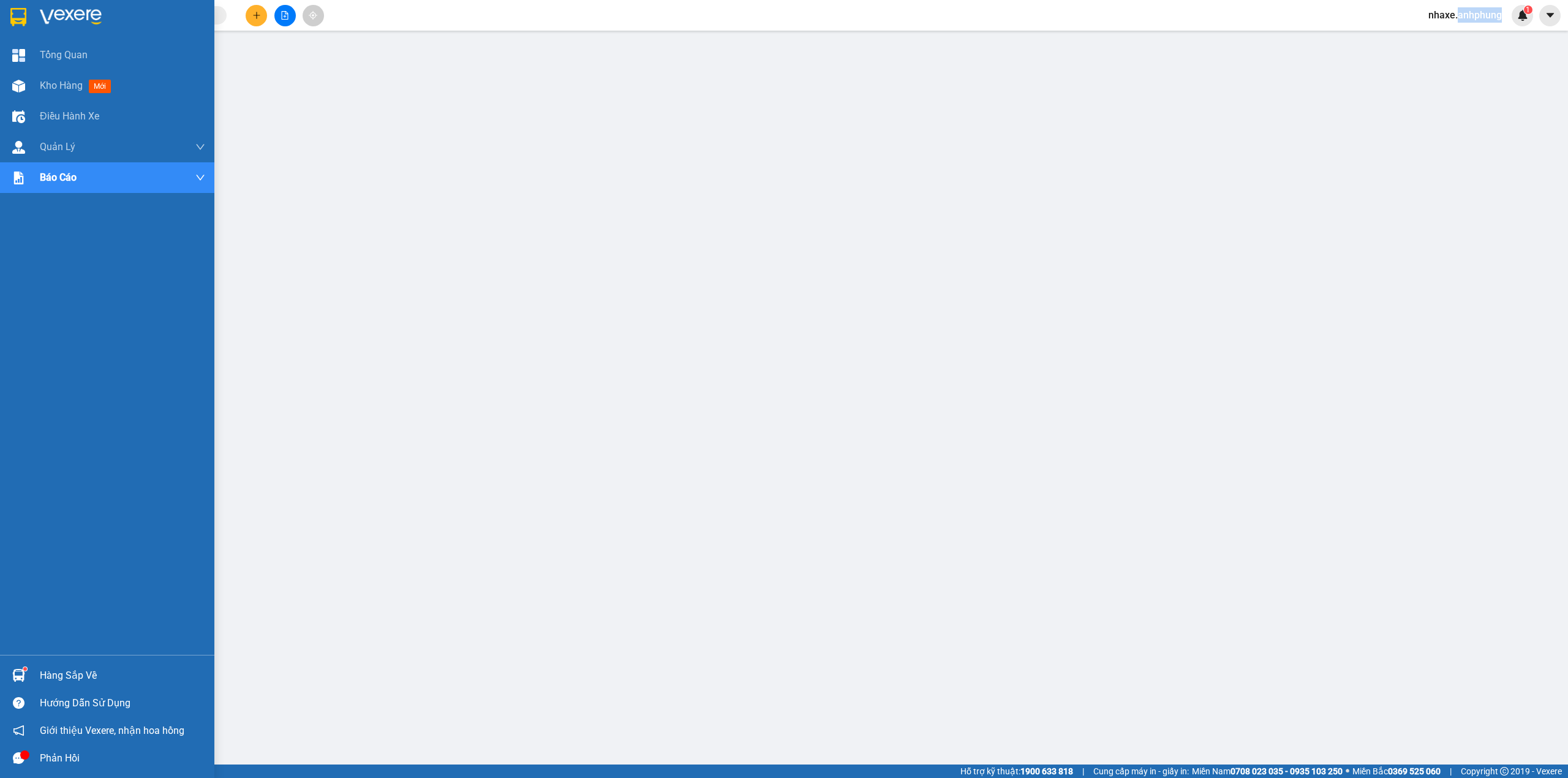
click at [52, 10] on img at bounding box center [70, 17] width 62 height 19
